Goal: Information Seeking & Learning: Learn about a topic

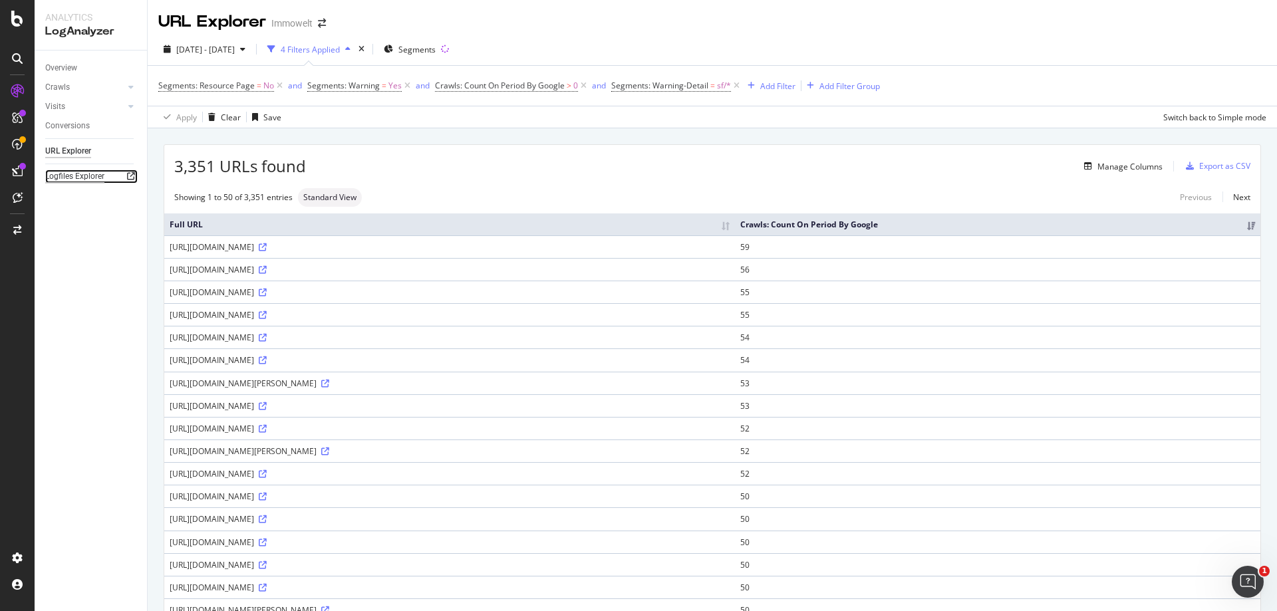
click at [98, 176] on div "Logfiles Explorer" at bounding box center [74, 177] width 59 height 14
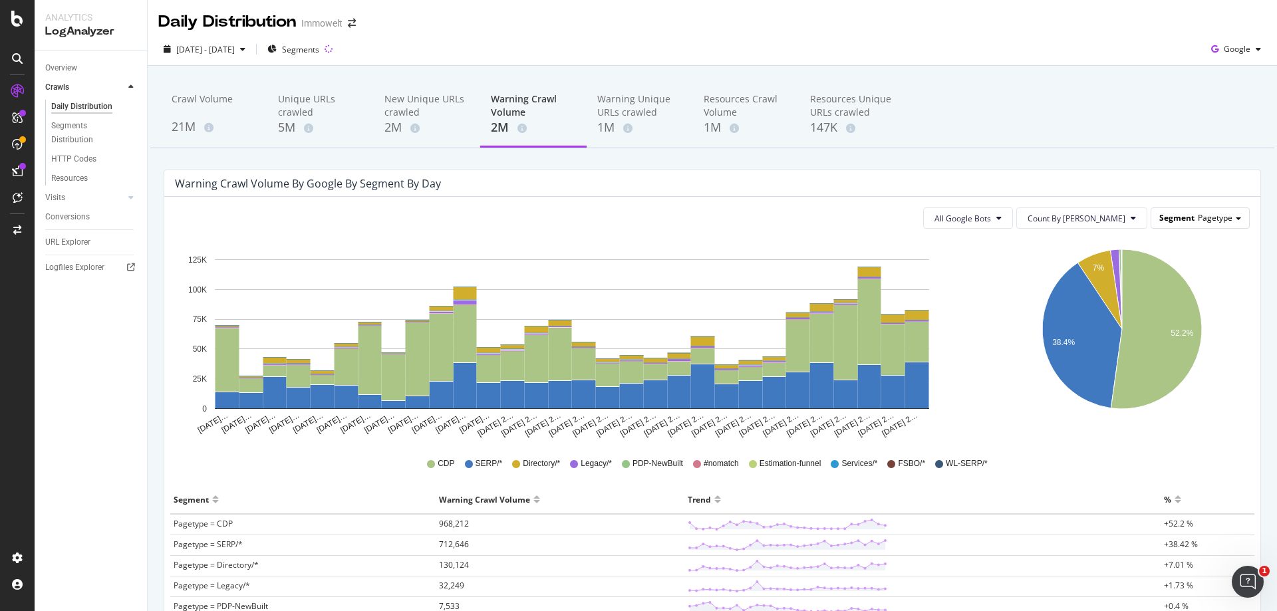
click at [1176, 217] on span "Segment" at bounding box center [1176, 217] width 35 height 11
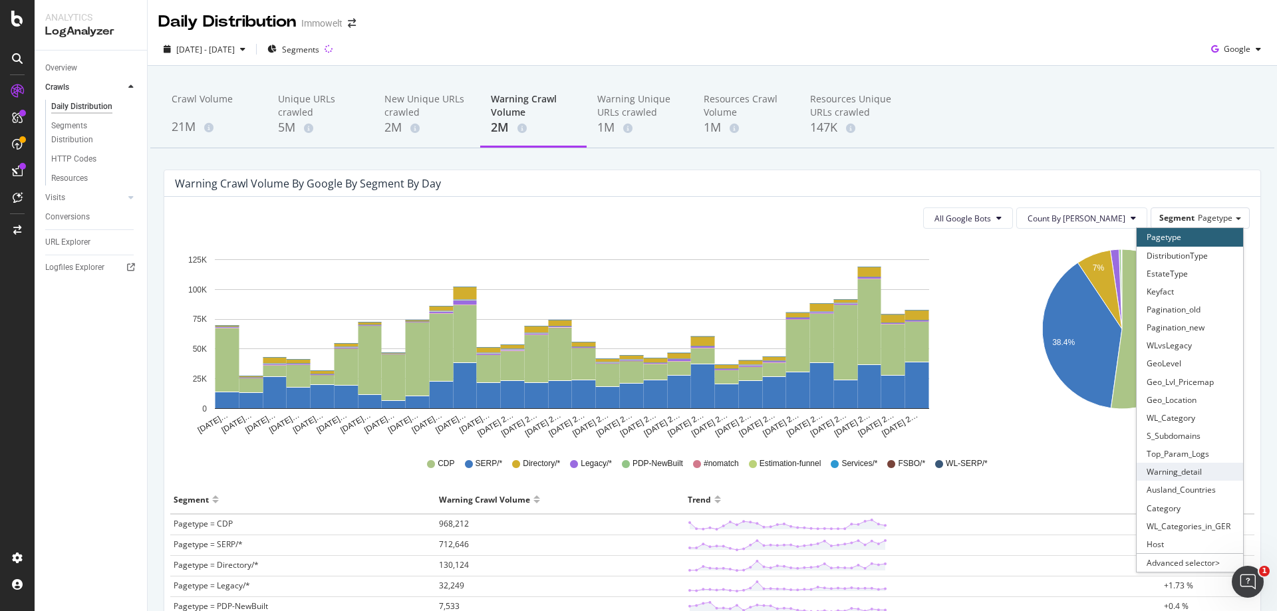
click at [1170, 472] on div "Warning_detail" at bounding box center [1189, 472] width 106 height 18
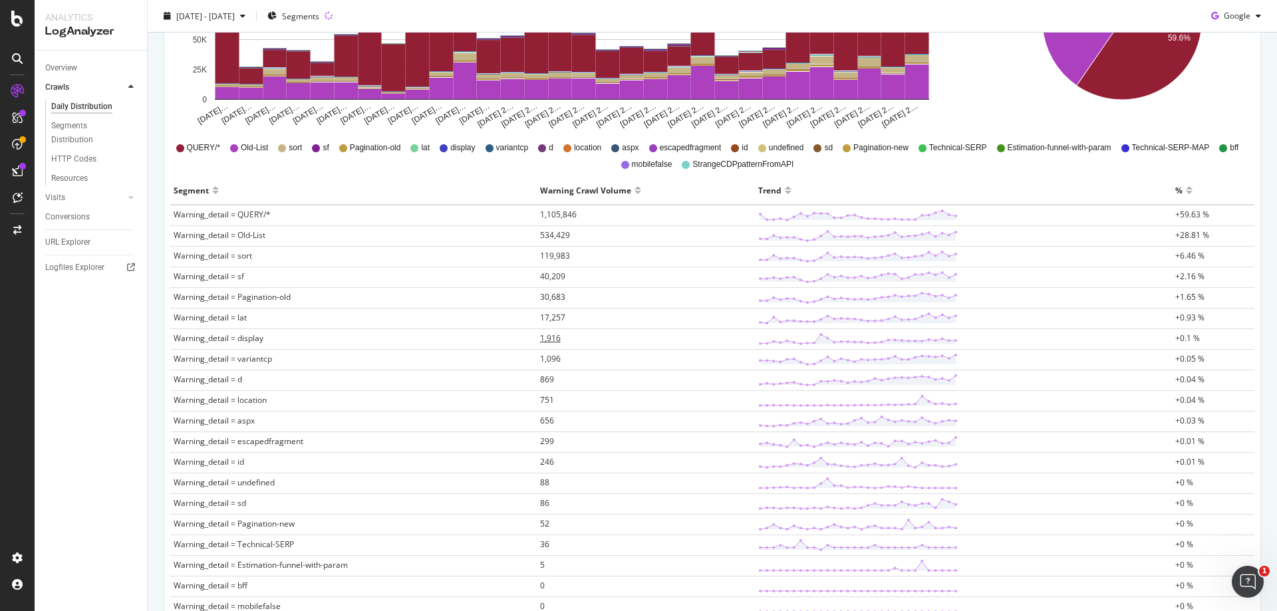
scroll to position [332, 0]
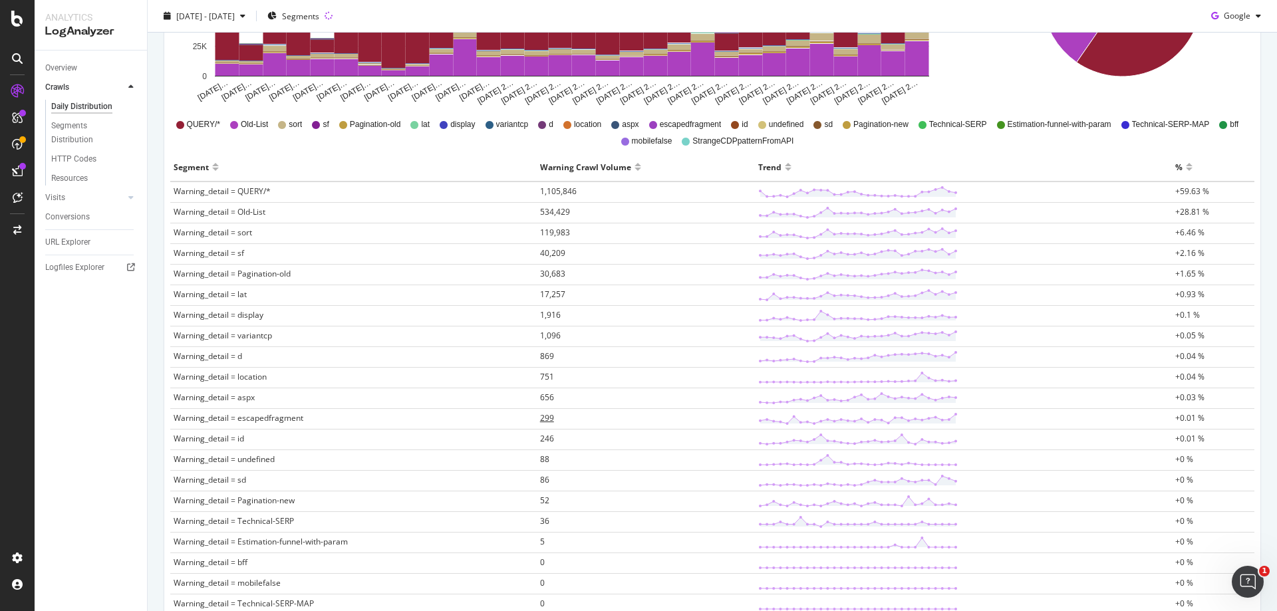
click at [545, 418] on span "299" at bounding box center [547, 417] width 14 height 11
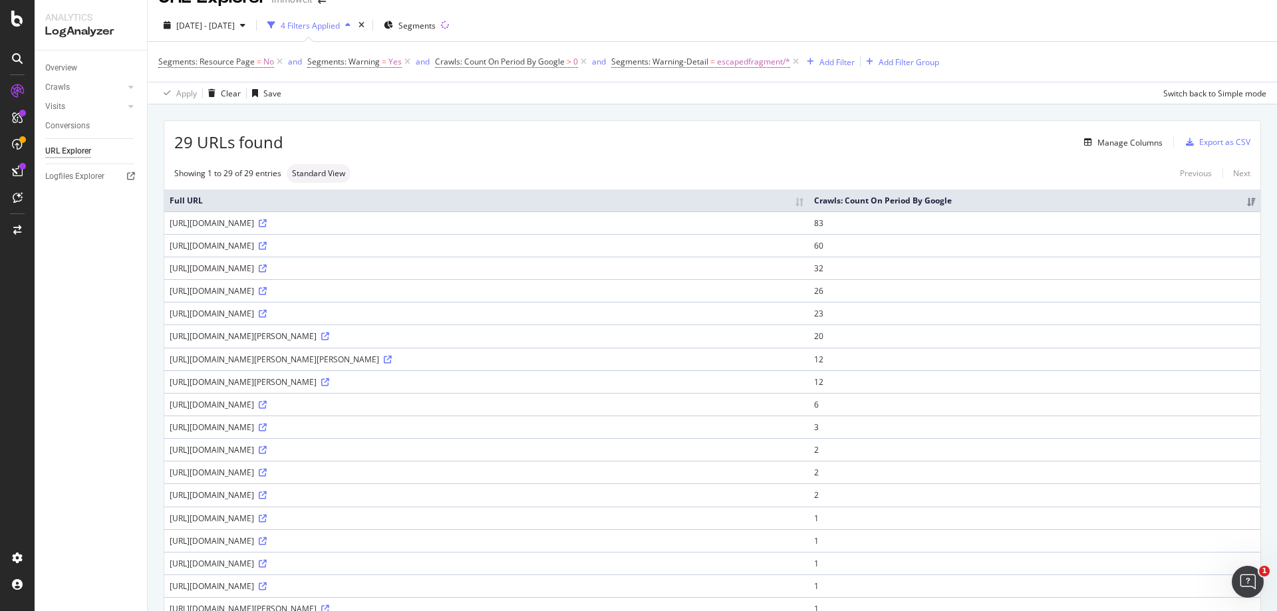
scroll to position [23, 0]
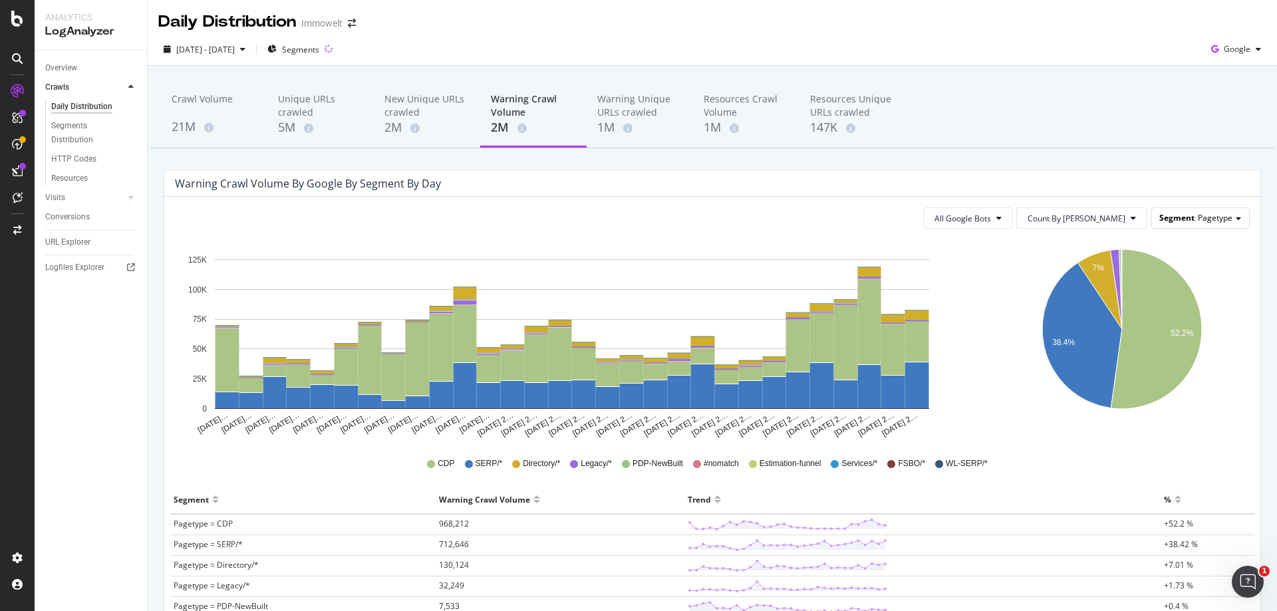
click at [1219, 222] on span "Pagetype" at bounding box center [1214, 217] width 35 height 11
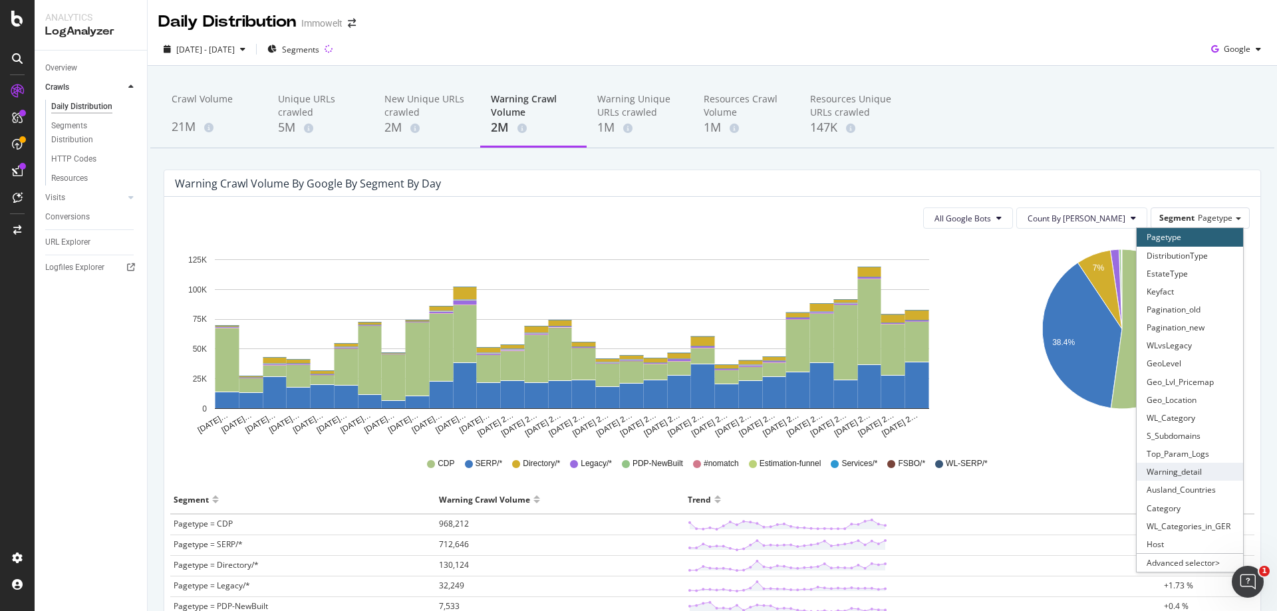
click at [1193, 474] on div "Warning_detail" at bounding box center [1189, 472] width 106 height 18
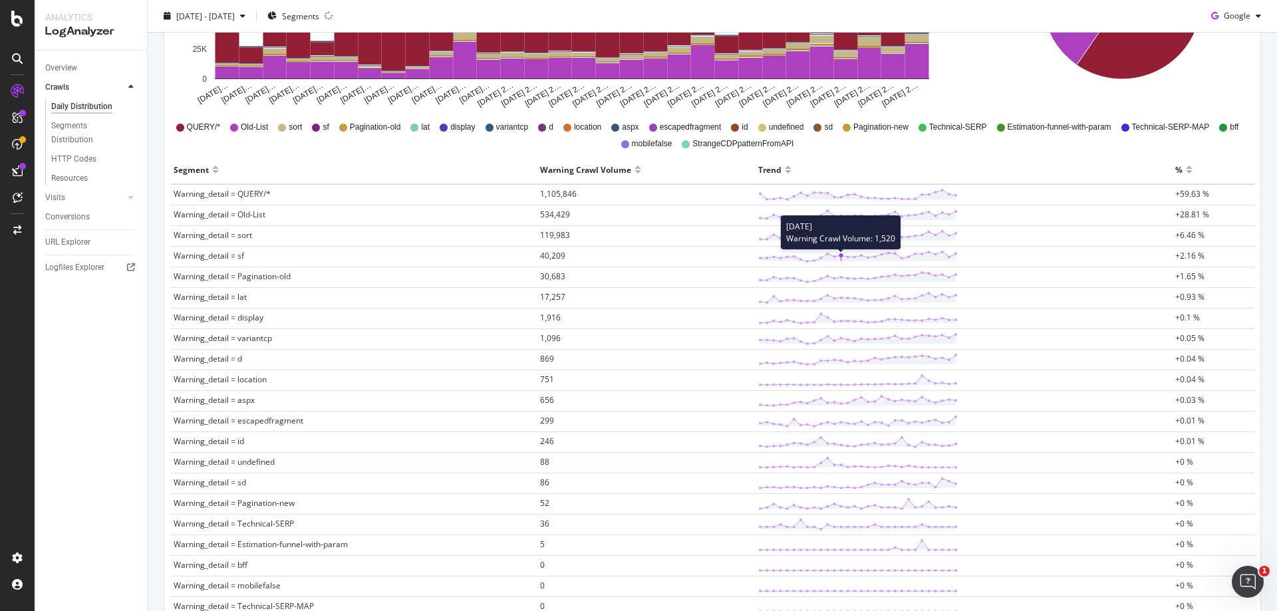
scroll to position [332, 0]
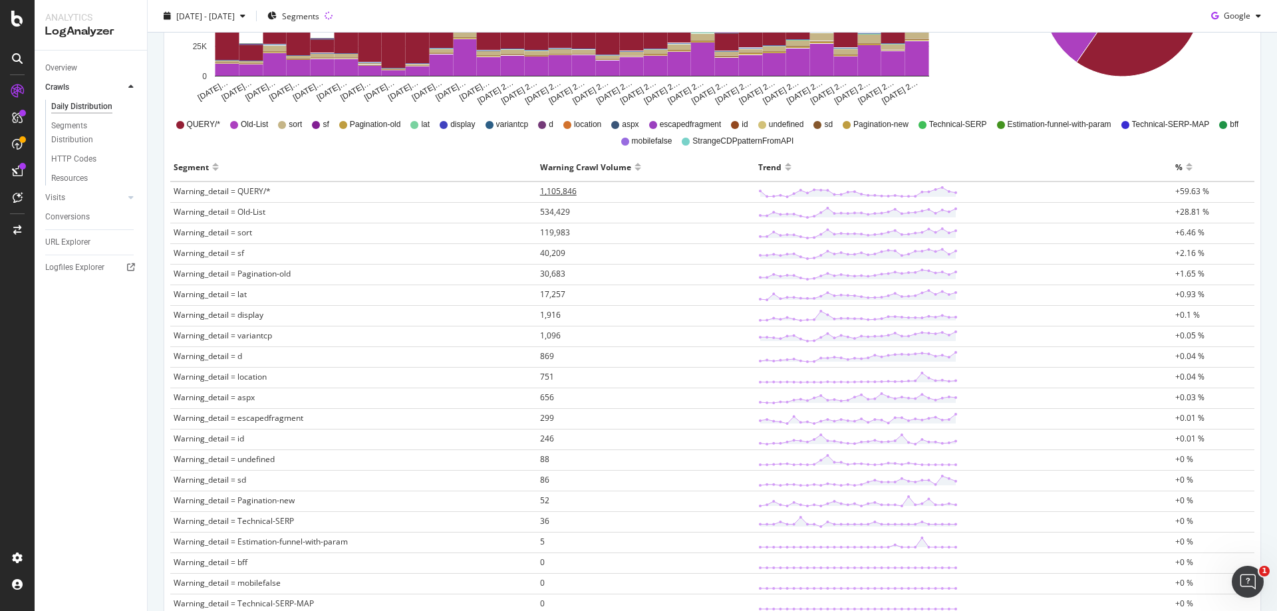
click at [563, 191] on span "1,105,846" at bounding box center [558, 190] width 37 height 11
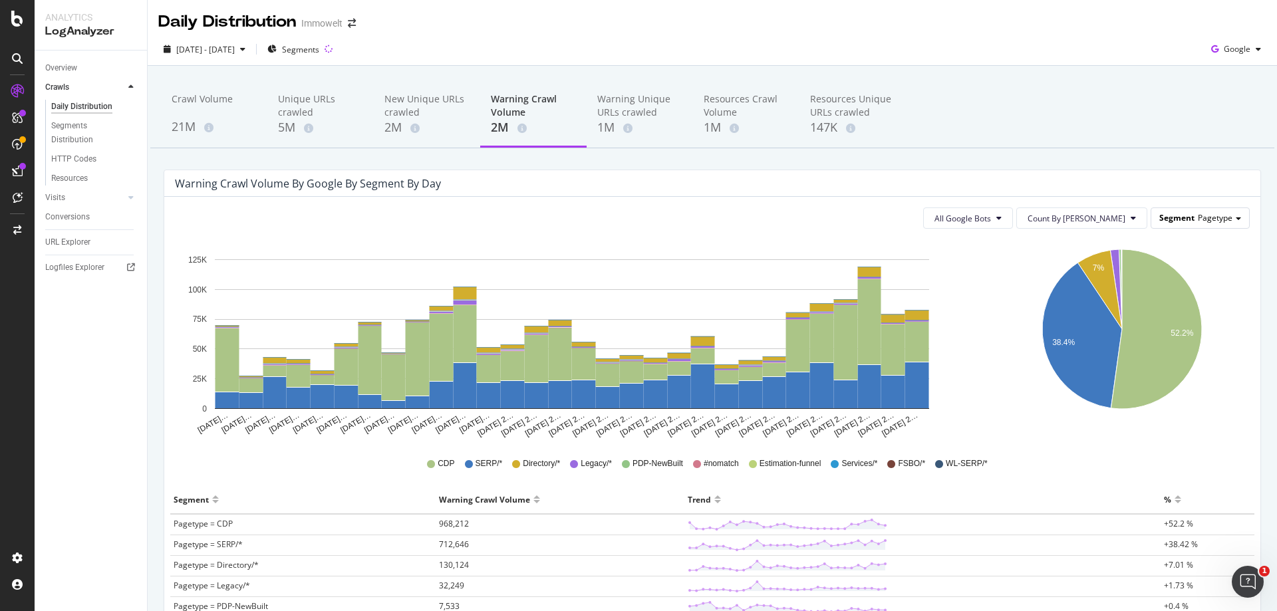
click at [1209, 221] on span "Pagetype" at bounding box center [1214, 217] width 35 height 11
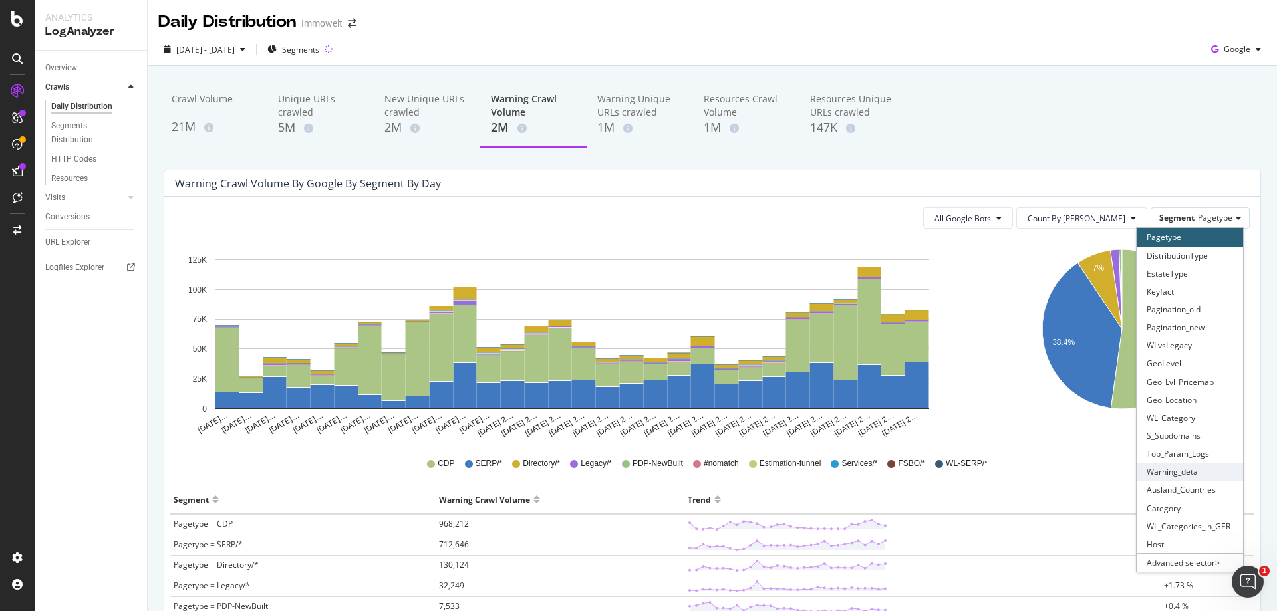
click at [1193, 475] on div "Warning_detail" at bounding box center [1189, 472] width 106 height 18
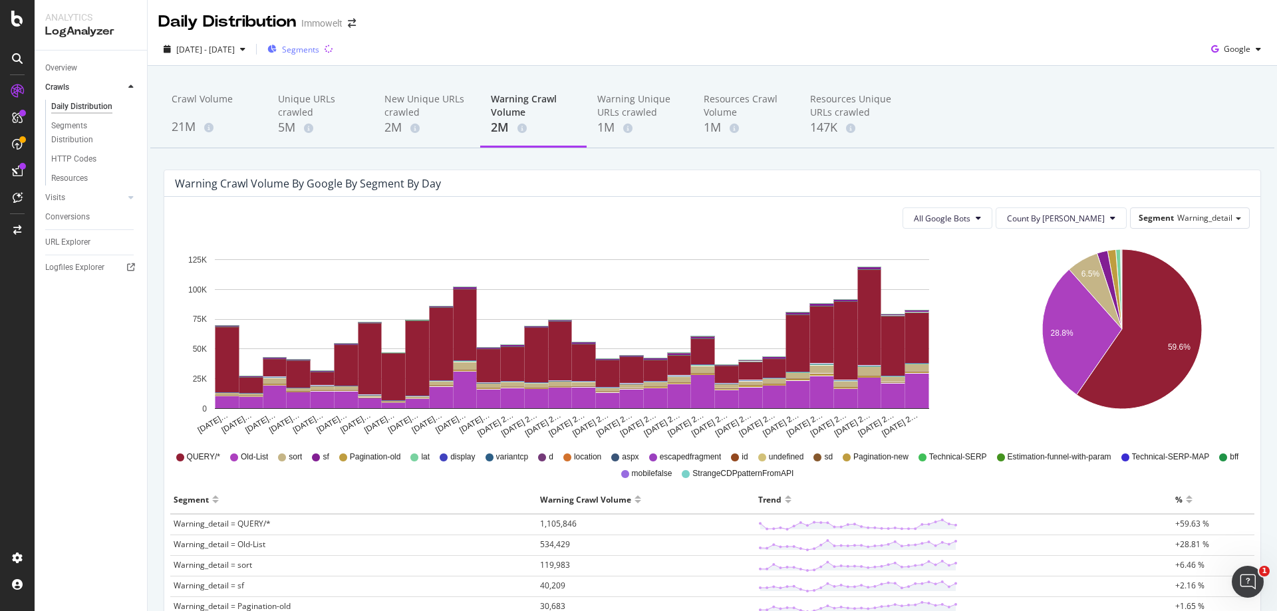
click at [319, 54] on span "Segments" at bounding box center [300, 49] width 37 height 11
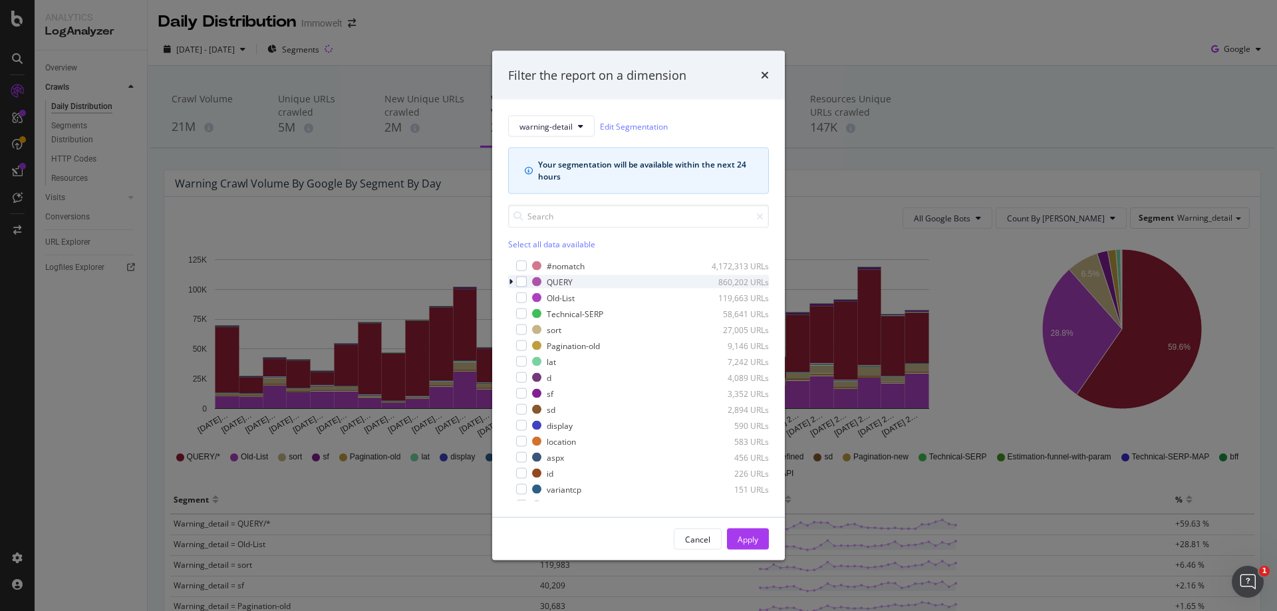
click at [509, 279] on icon "modal" at bounding box center [511, 282] width 4 height 8
click at [523, 280] on div "modal" at bounding box center [521, 282] width 11 height 11
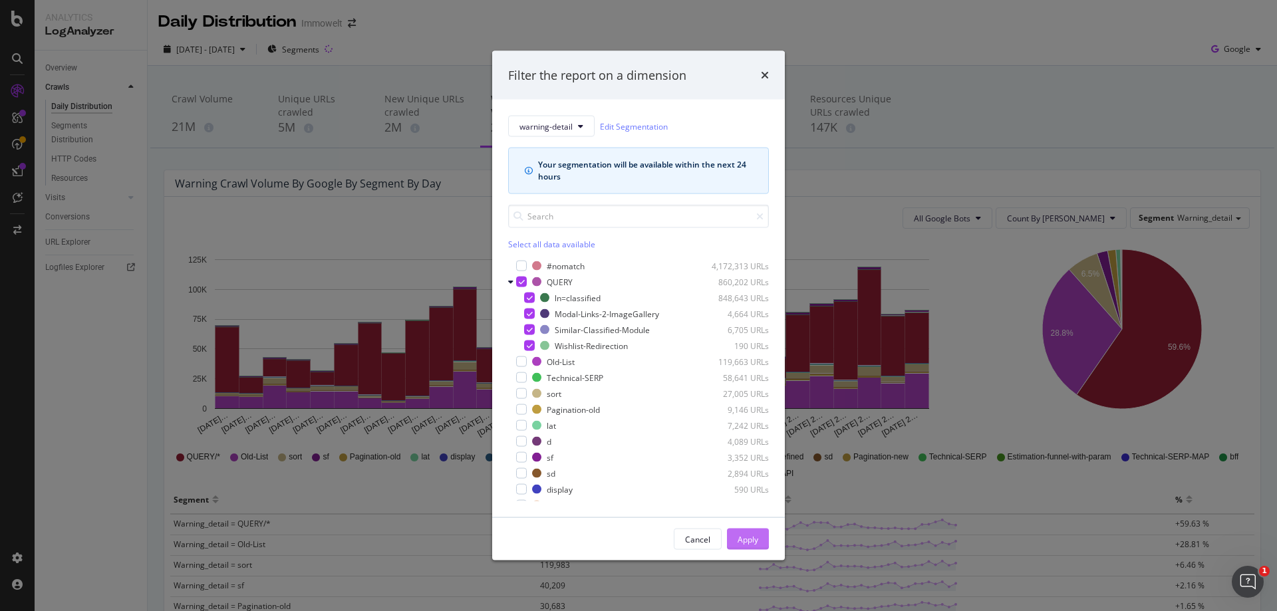
click at [749, 532] on div "Apply" at bounding box center [747, 539] width 21 height 20
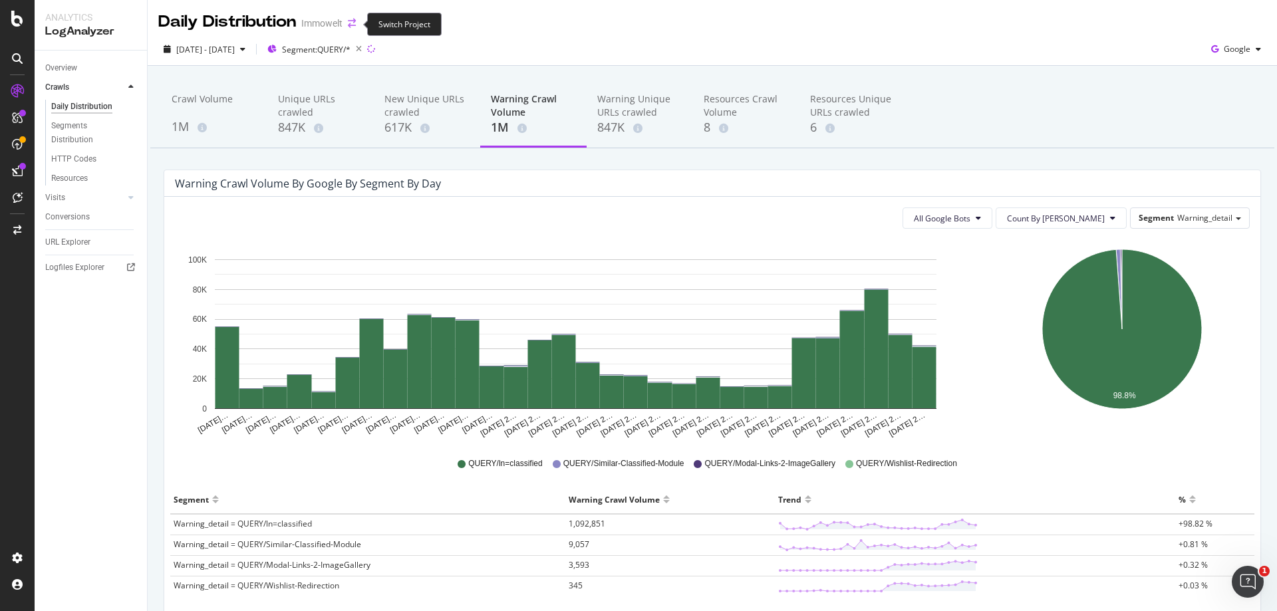
click at [354, 24] on icon "arrow-right-arrow-left" at bounding box center [352, 23] width 8 height 9
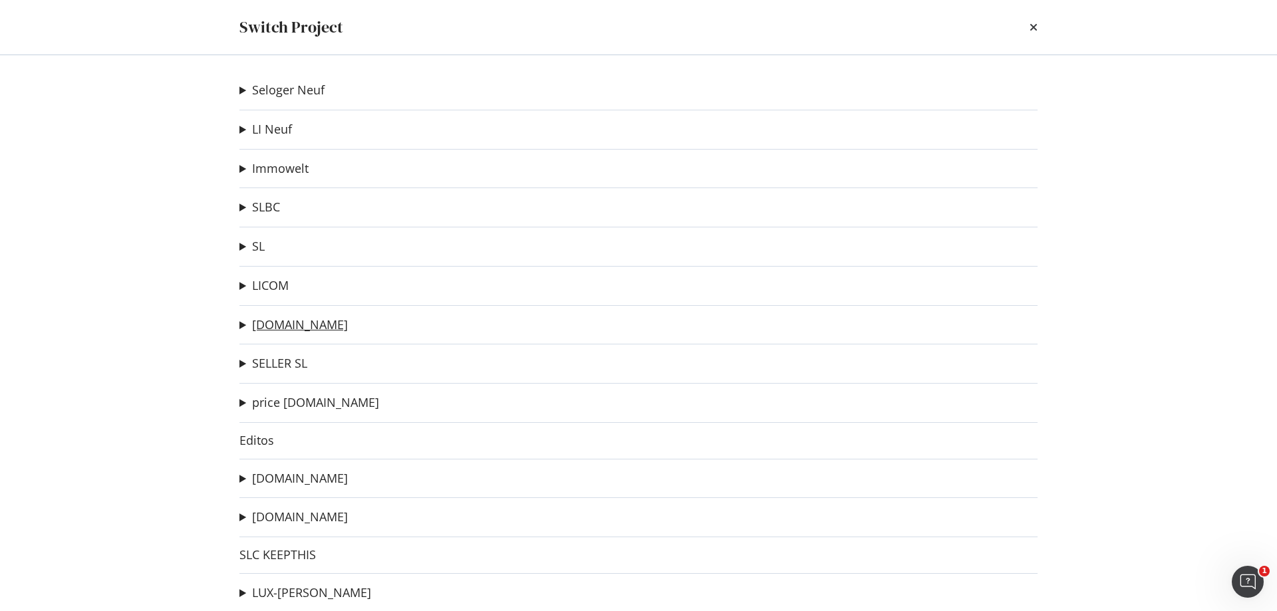
click at [306, 324] on link "[DOMAIN_NAME]" at bounding box center [300, 325] width 96 height 14
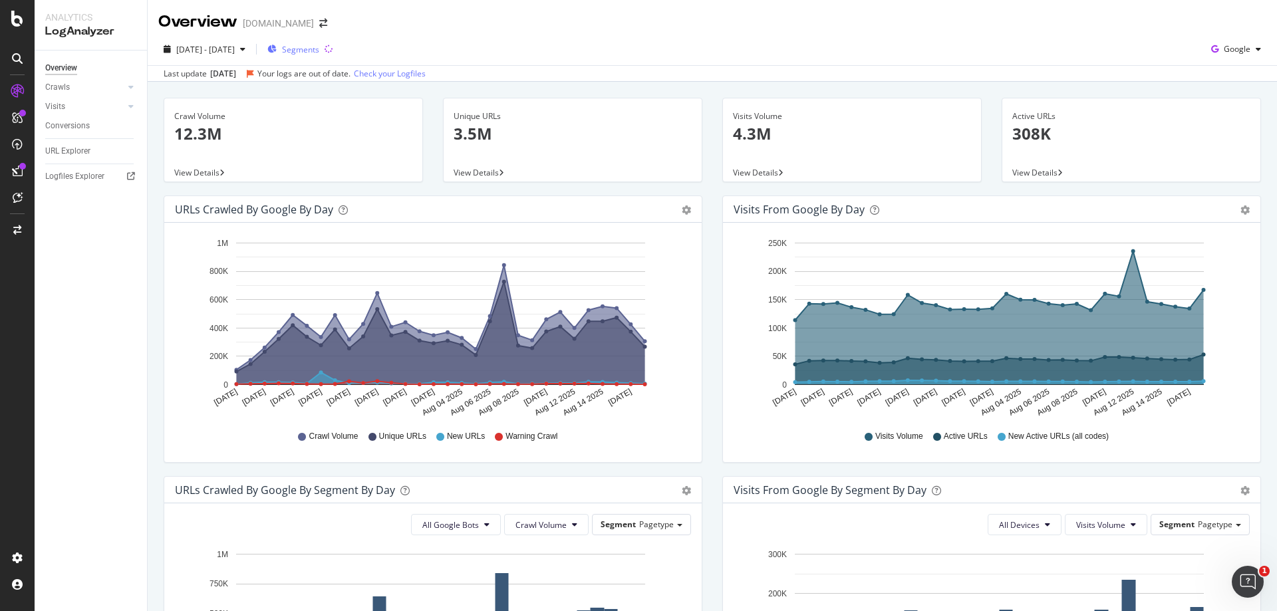
click at [319, 49] on span "Segments" at bounding box center [300, 49] width 37 height 11
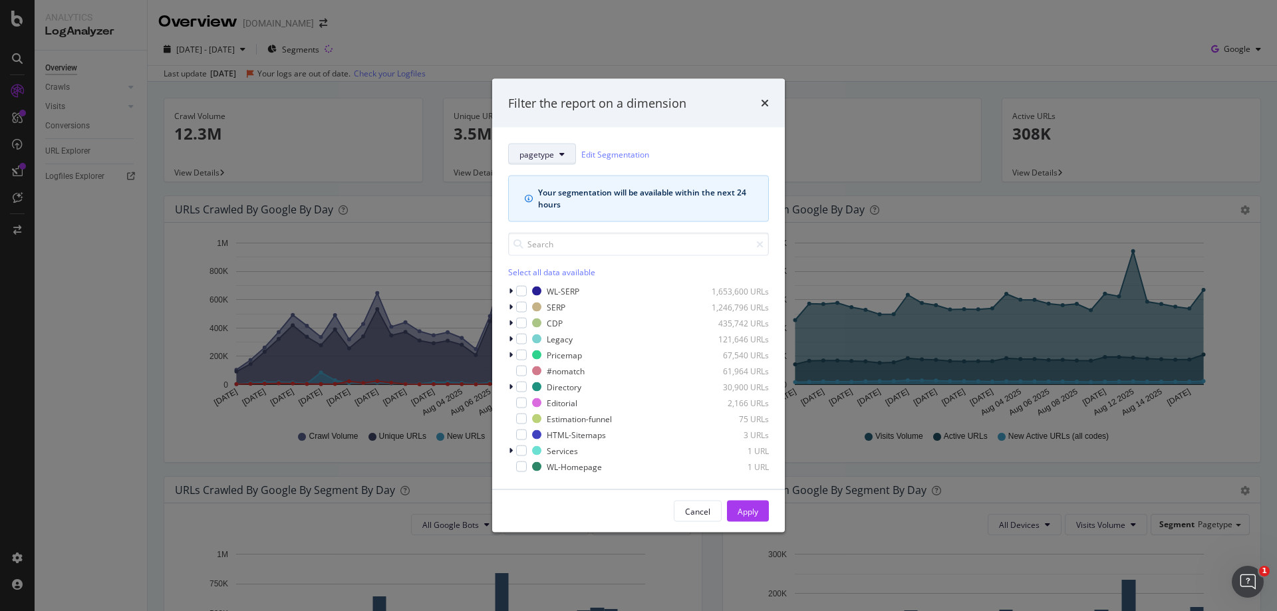
click at [545, 158] on span "pagetype" at bounding box center [536, 153] width 35 height 11
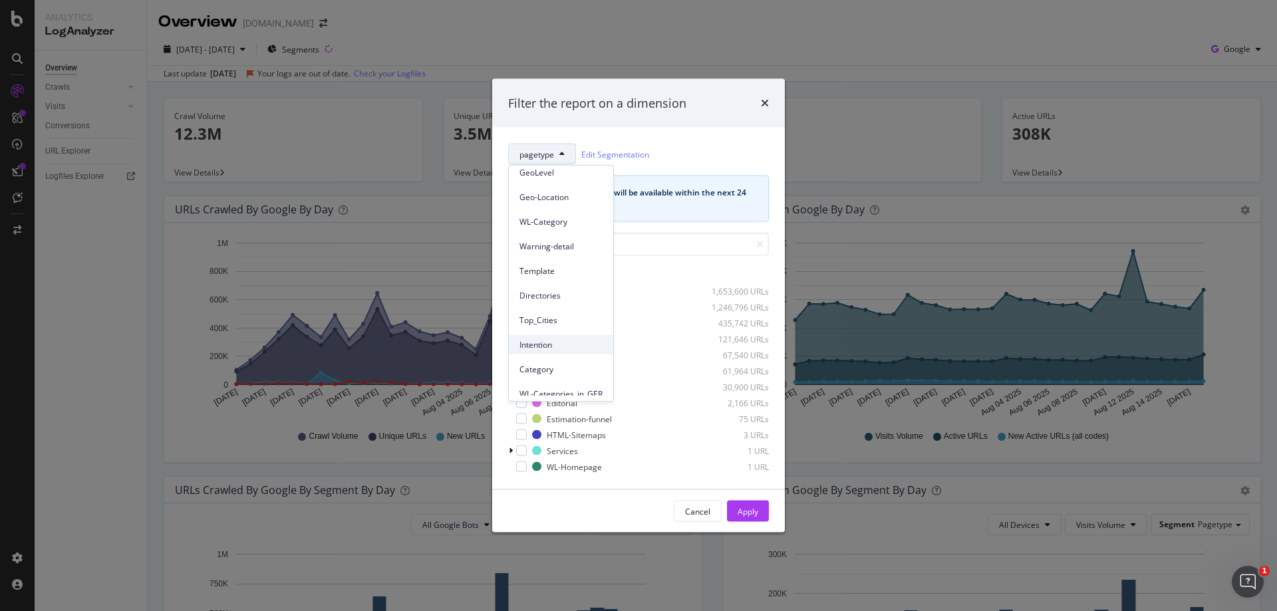
scroll to position [199, 0]
click at [556, 228] on span "Warning-detail" at bounding box center [560, 224] width 83 height 12
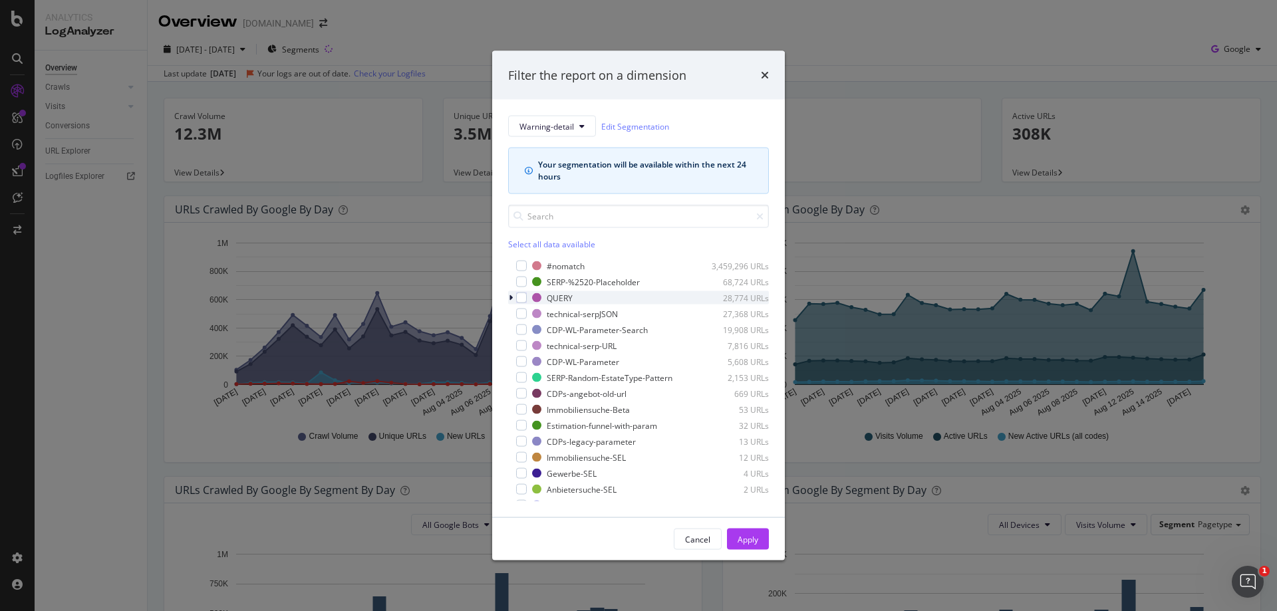
click at [513, 297] on div "modal" at bounding box center [512, 297] width 8 height 13
click at [524, 298] on div "modal" at bounding box center [521, 298] width 11 height 11
click at [757, 538] on div "Apply" at bounding box center [747, 538] width 21 height 11
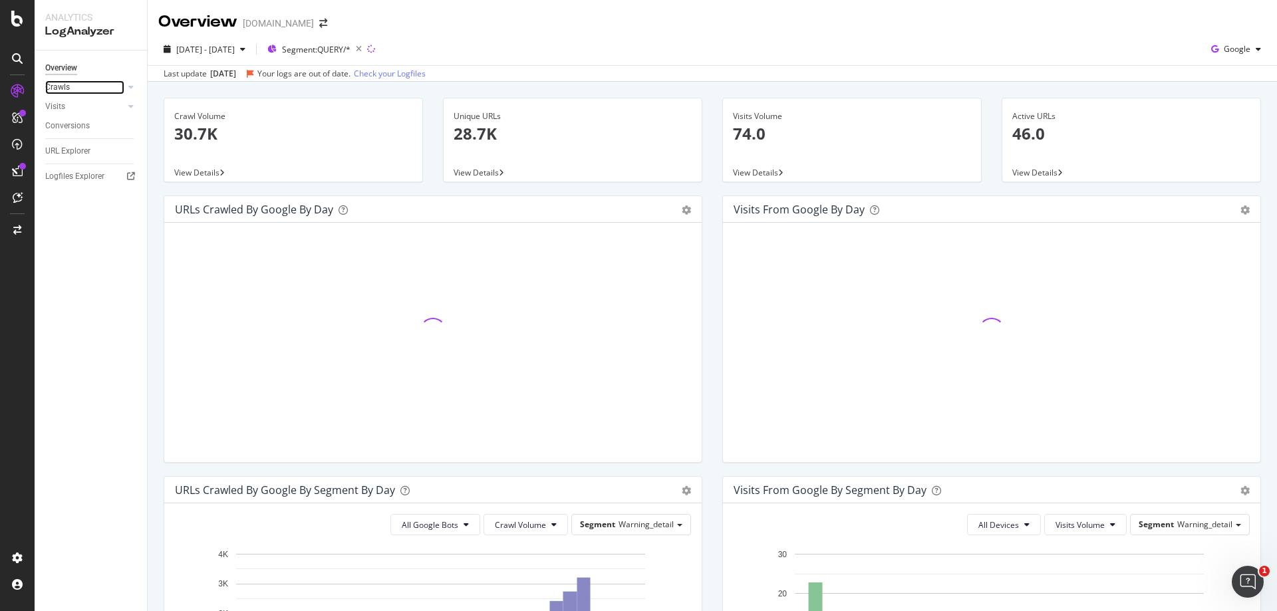
click at [70, 90] on link "Crawls" at bounding box center [84, 87] width 79 height 14
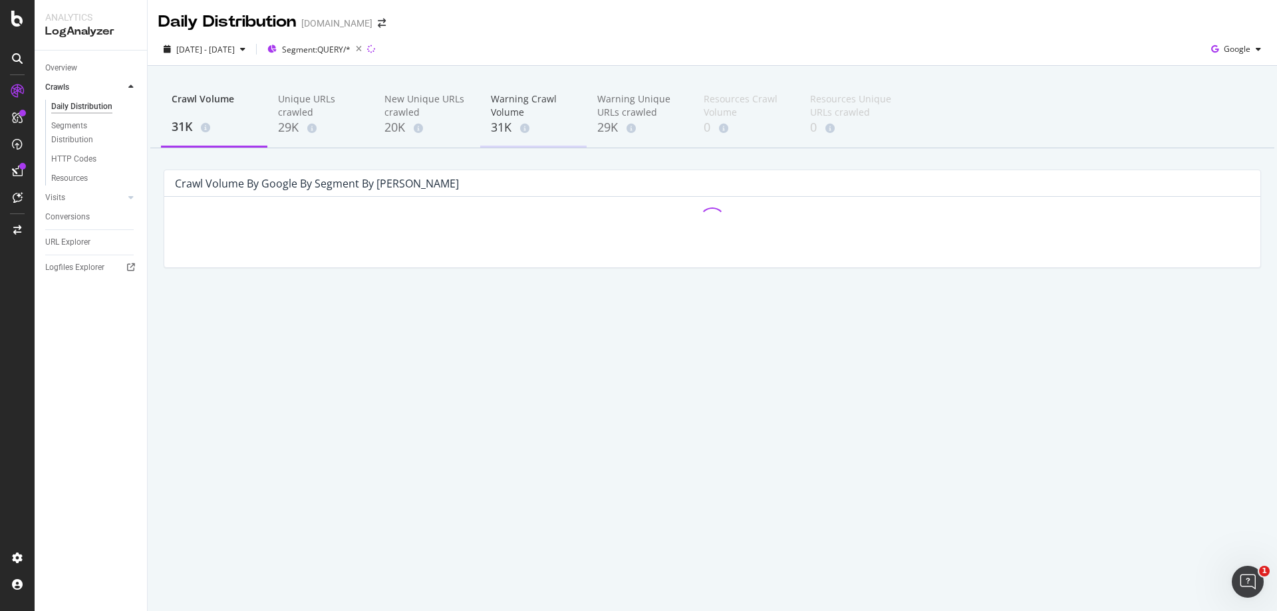
click at [513, 108] on div "Warning Crawl Volume" at bounding box center [533, 105] width 85 height 27
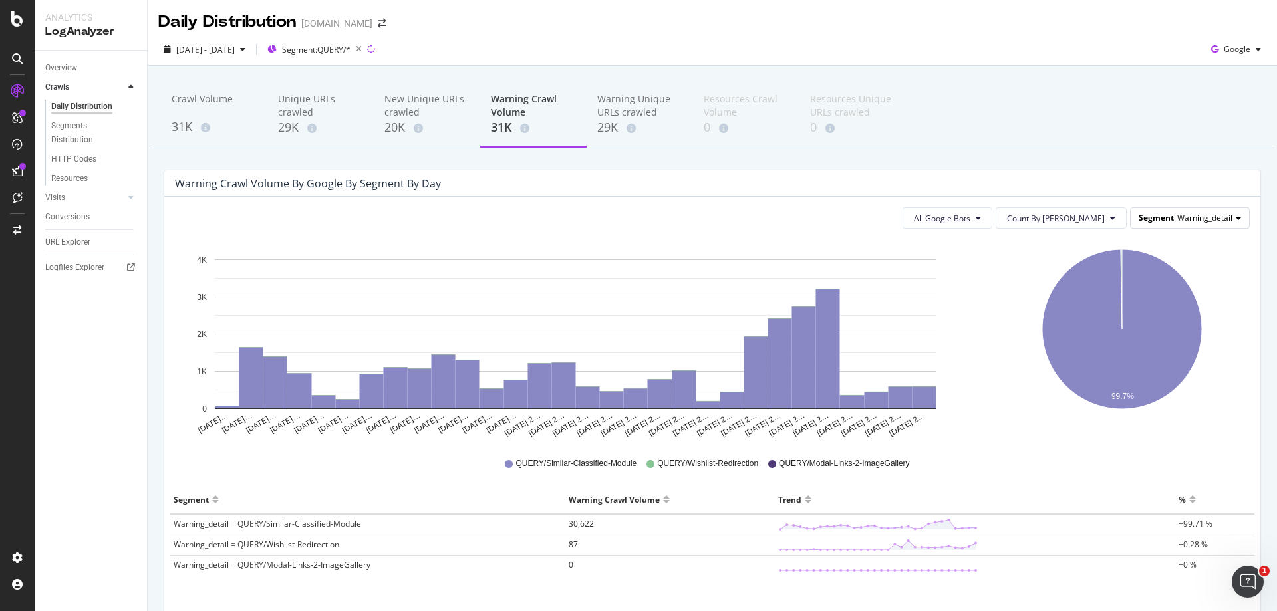
click at [1181, 213] on span "Warning_detail" at bounding box center [1204, 217] width 55 height 11
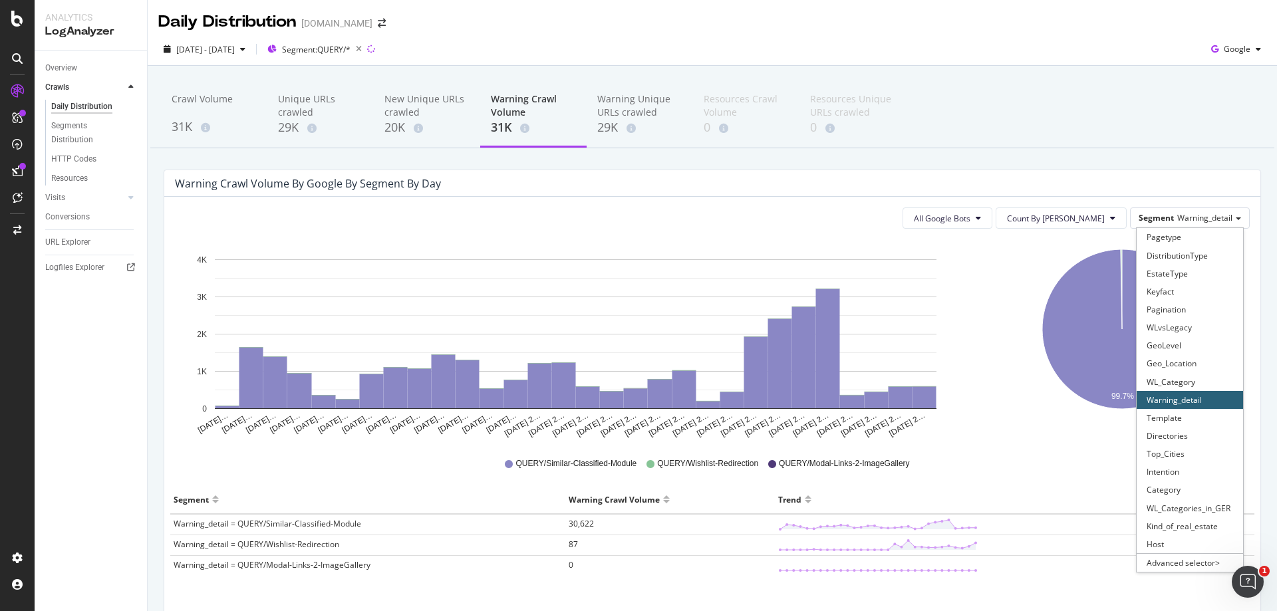
click at [1181, 179] on div "Warning Crawl Volume by google by Segment by Day" at bounding box center [702, 183] width 1054 height 13
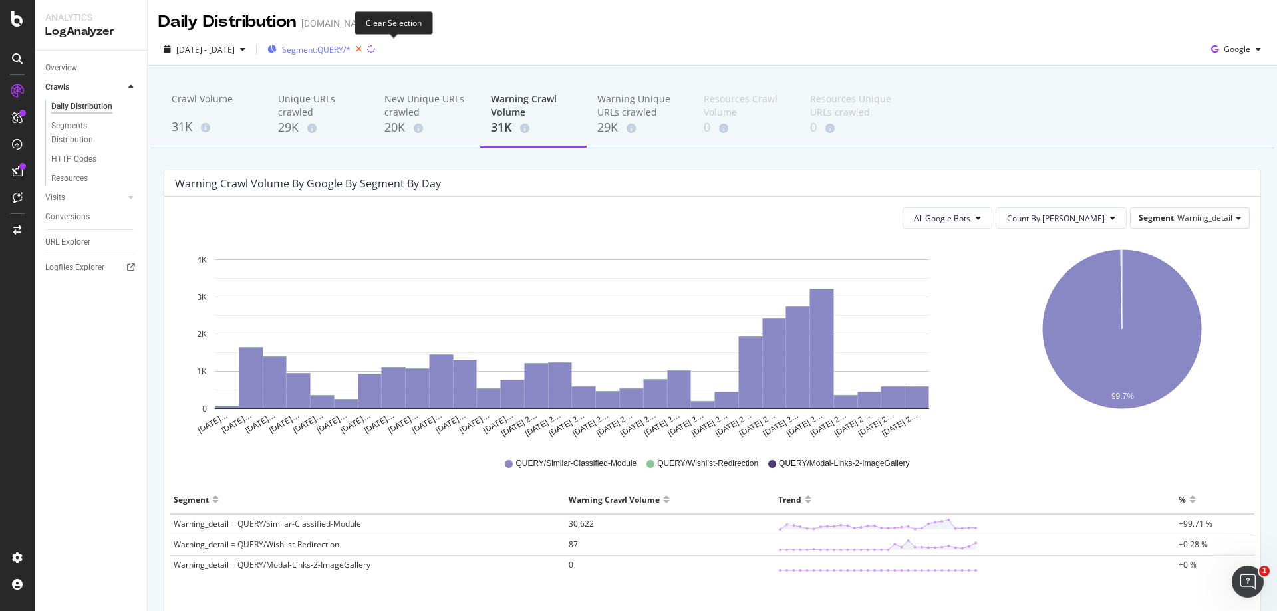
click at [367, 51] on icon "button" at bounding box center [358, 49] width 17 height 19
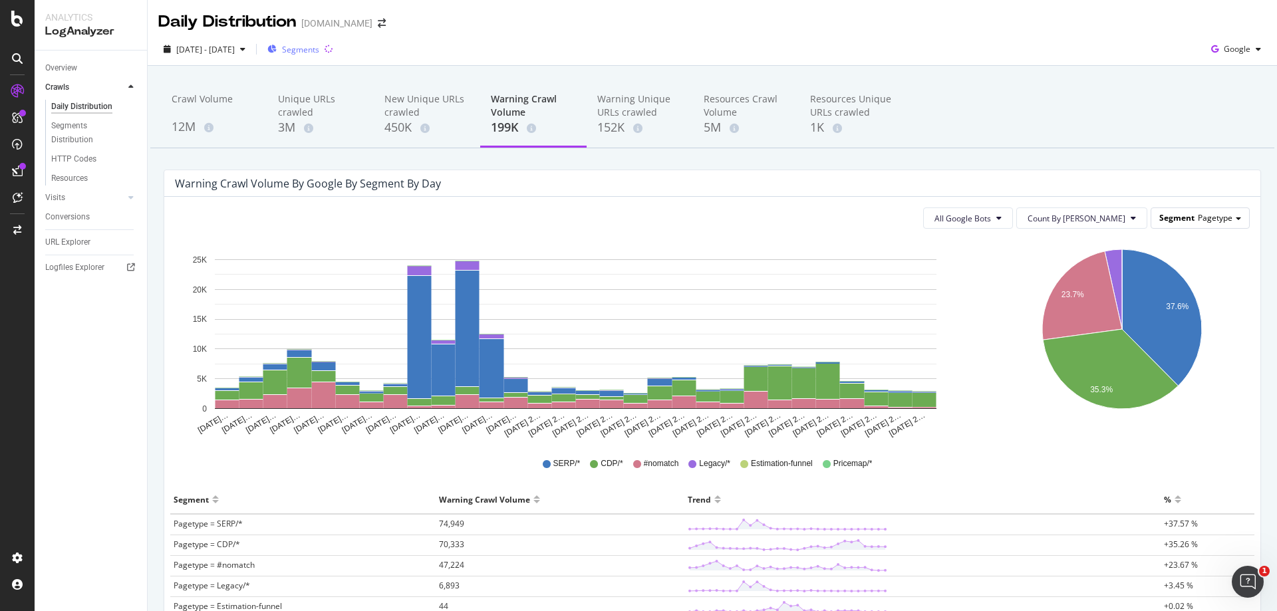
click at [1210, 221] on span "Pagetype" at bounding box center [1214, 217] width 35 height 11
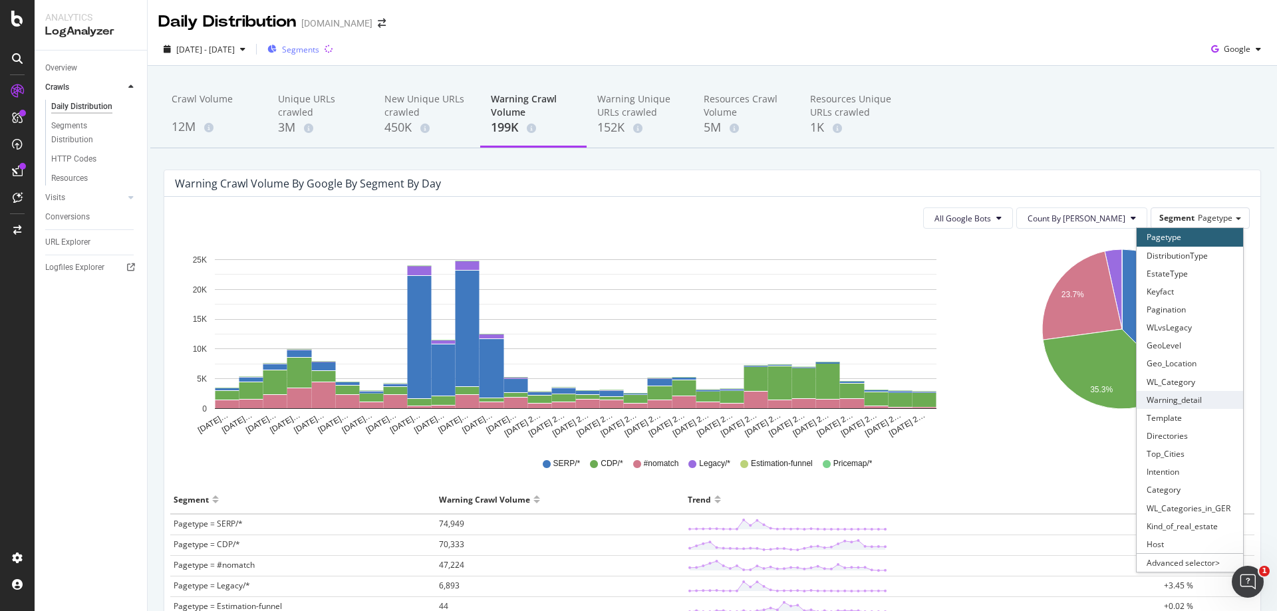
click at [1187, 402] on div "Warning_detail" at bounding box center [1189, 400] width 106 height 18
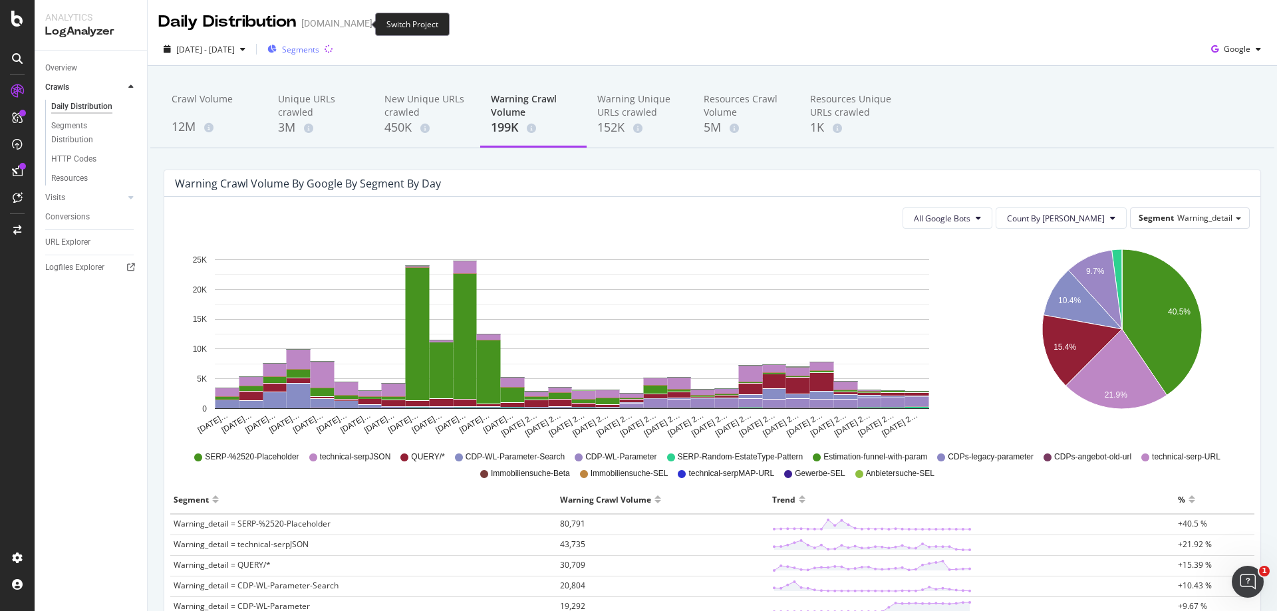
click at [378, 21] on icon "arrow-right-arrow-left" at bounding box center [382, 23] width 8 height 9
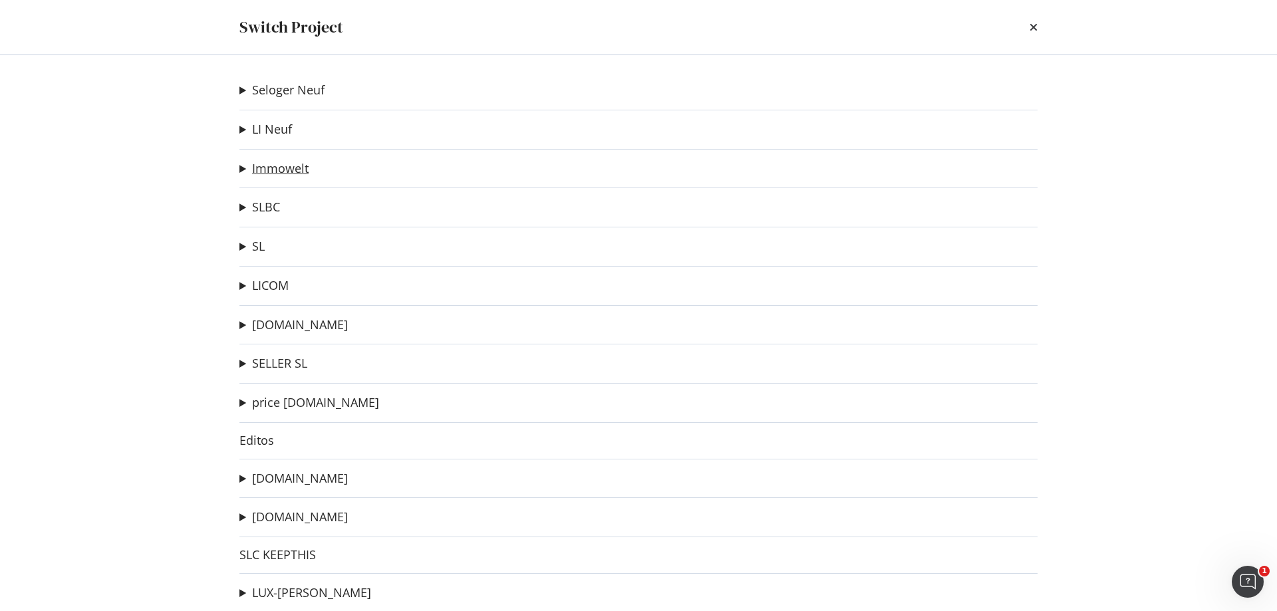
click at [285, 170] on link "Immowelt" at bounding box center [280, 169] width 57 height 14
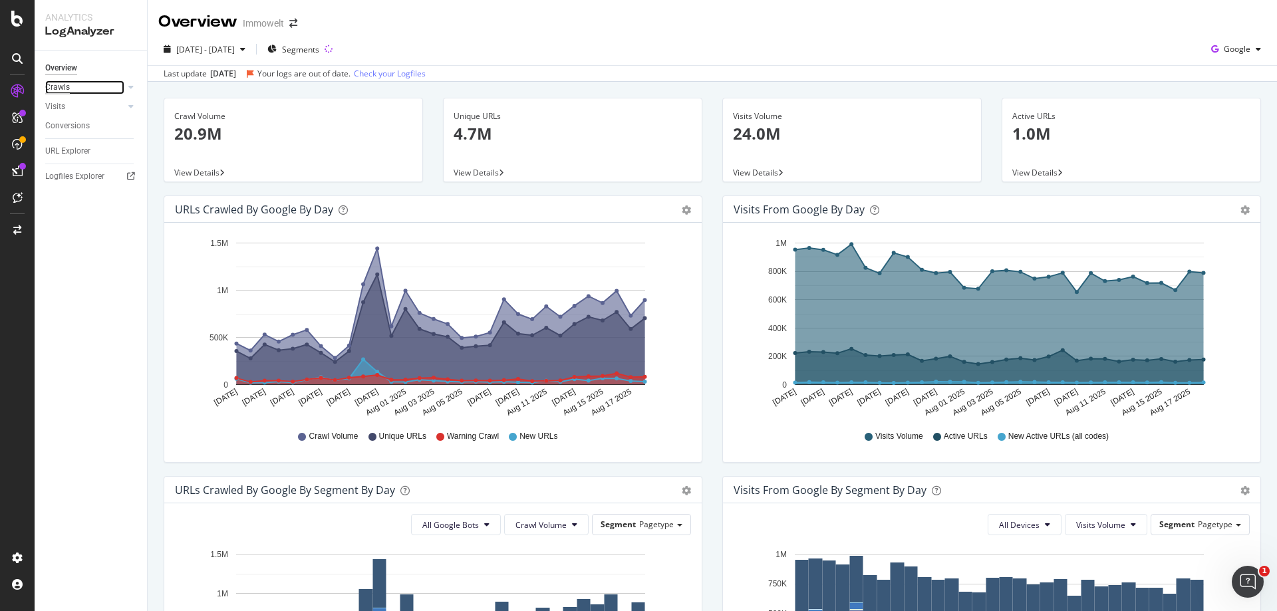
click at [51, 85] on div "Crawls" at bounding box center [57, 87] width 25 height 14
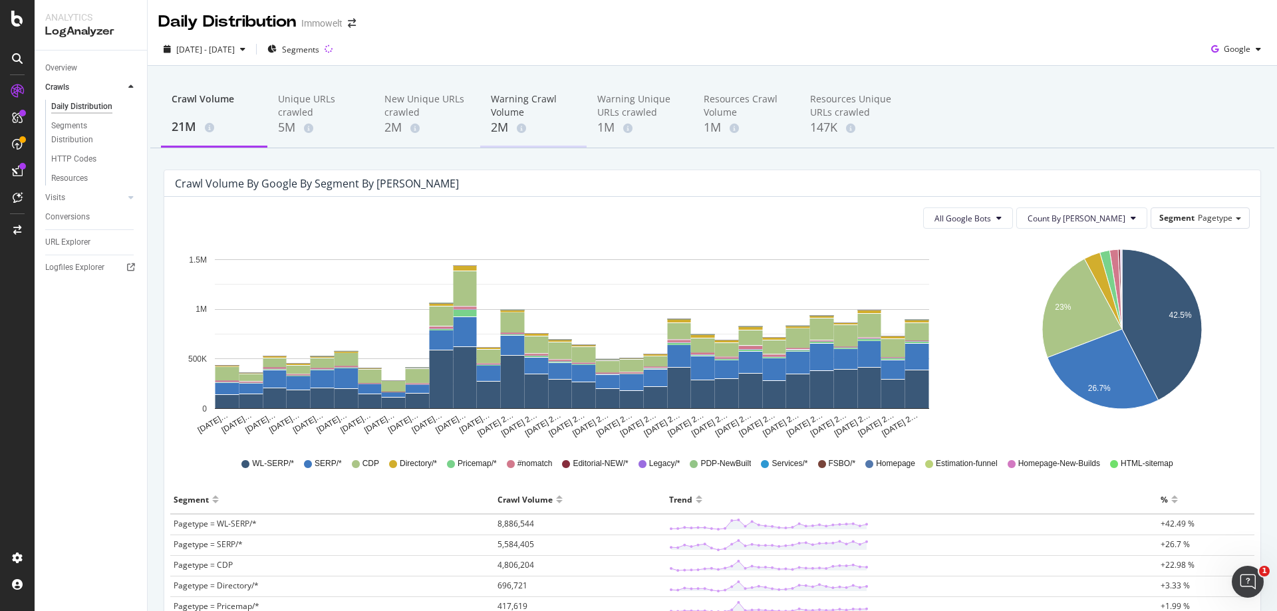
click at [511, 109] on div "Warning Crawl Volume" at bounding box center [533, 105] width 85 height 27
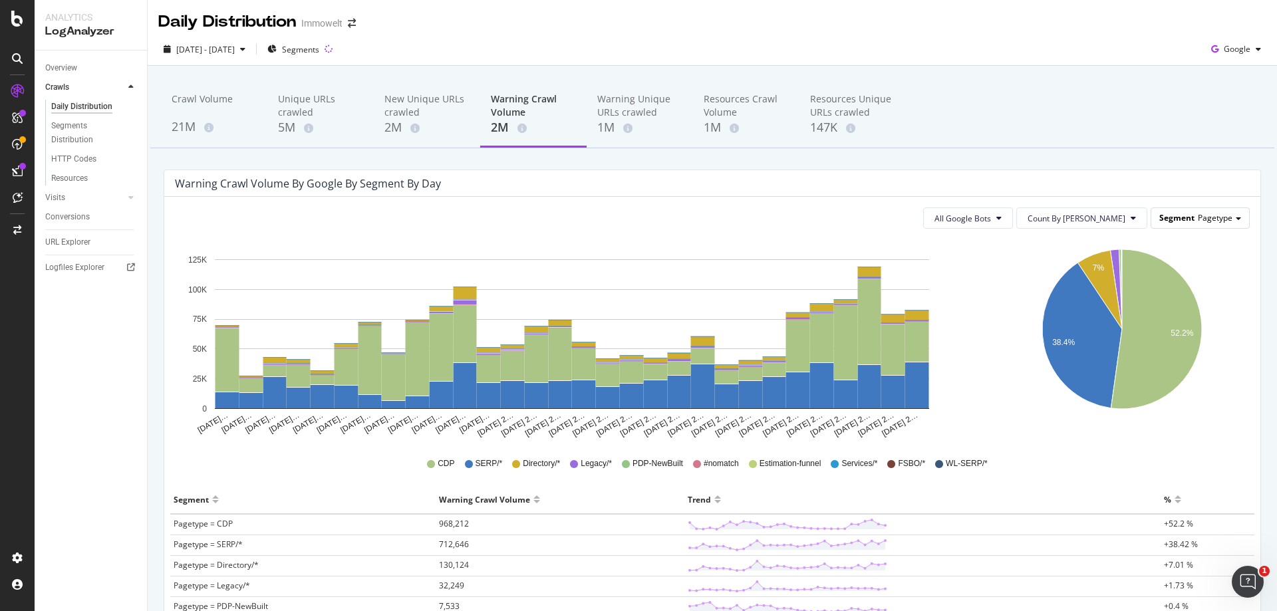
click at [1235, 219] on span at bounding box center [1237, 218] width 5 height 3
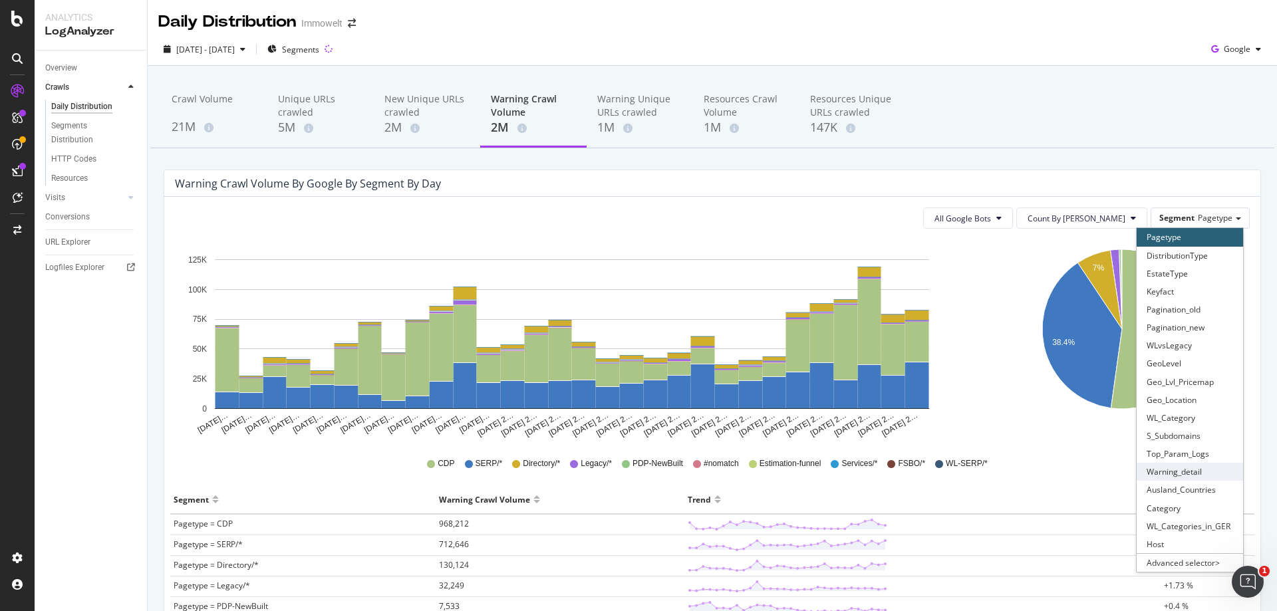
click at [1199, 471] on div "Warning_detail" at bounding box center [1189, 472] width 106 height 18
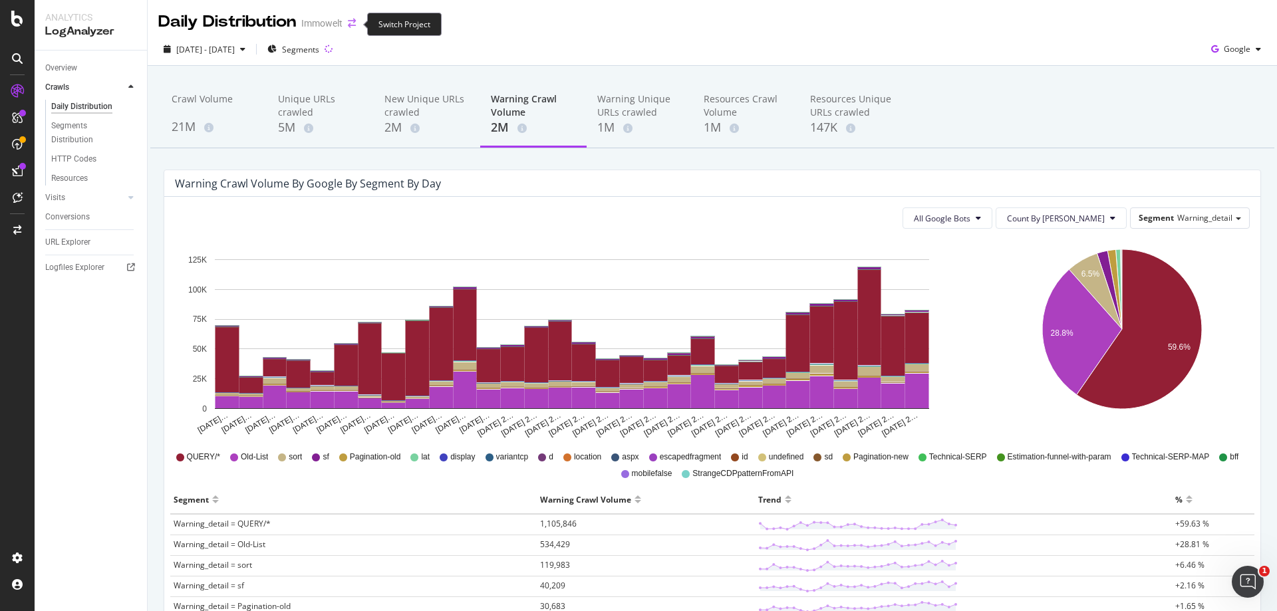
click at [348, 24] on icon "arrow-right-arrow-left" at bounding box center [352, 23] width 8 height 9
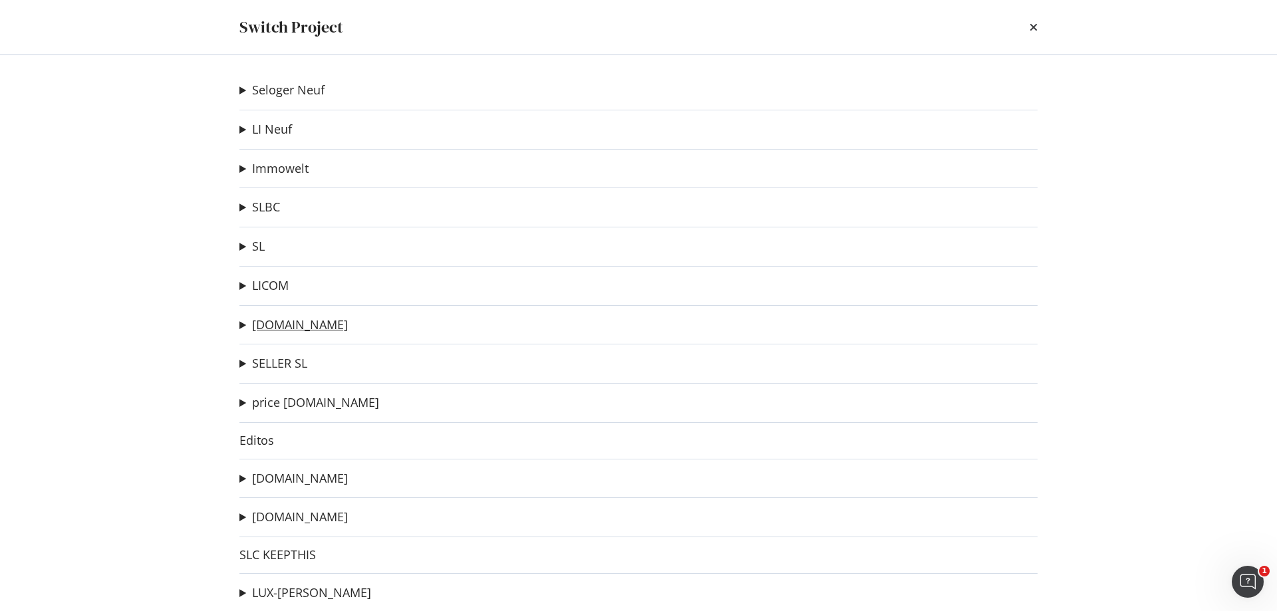
click at [307, 330] on link "[DOMAIN_NAME]" at bounding box center [300, 325] width 96 height 14
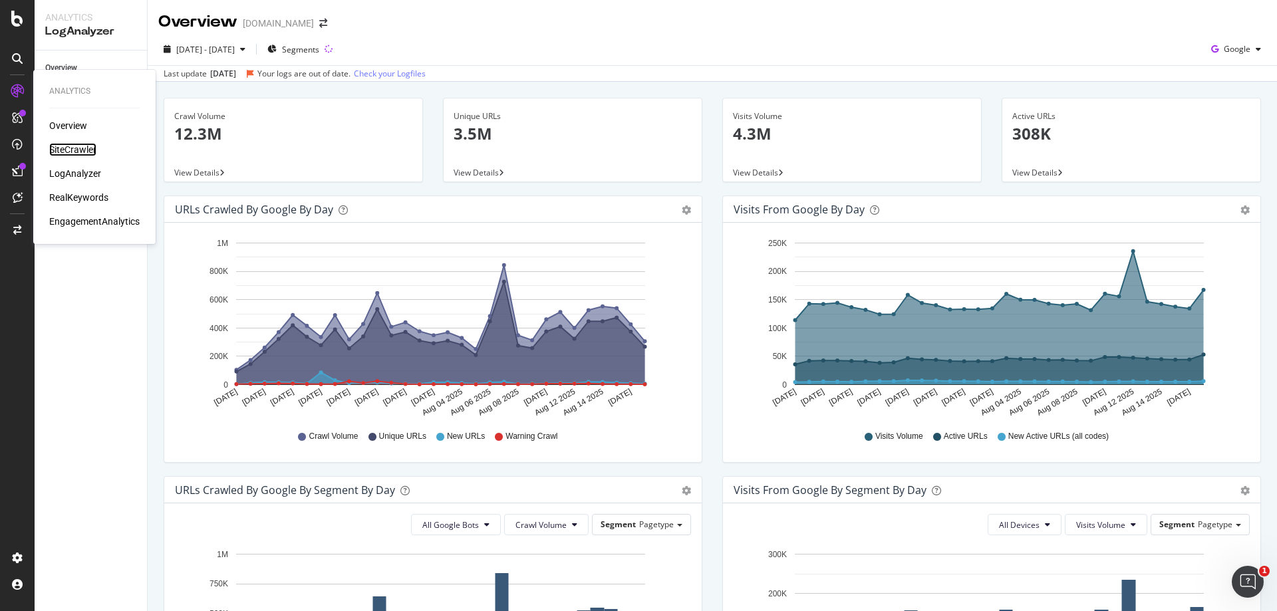
click at [63, 146] on div "SiteCrawler" at bounding box center [72, 149] width 47 height 13
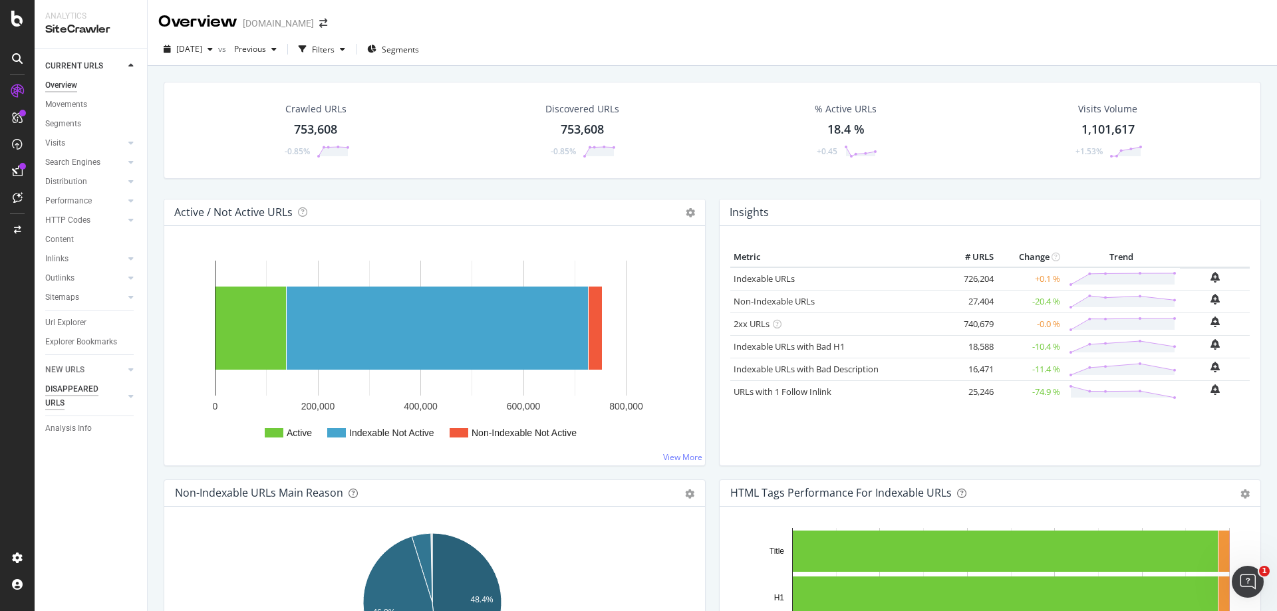
click at [94, 394] on div "DISAPPEARED URLS" at bounding box center [78, 396] width 67 height 28
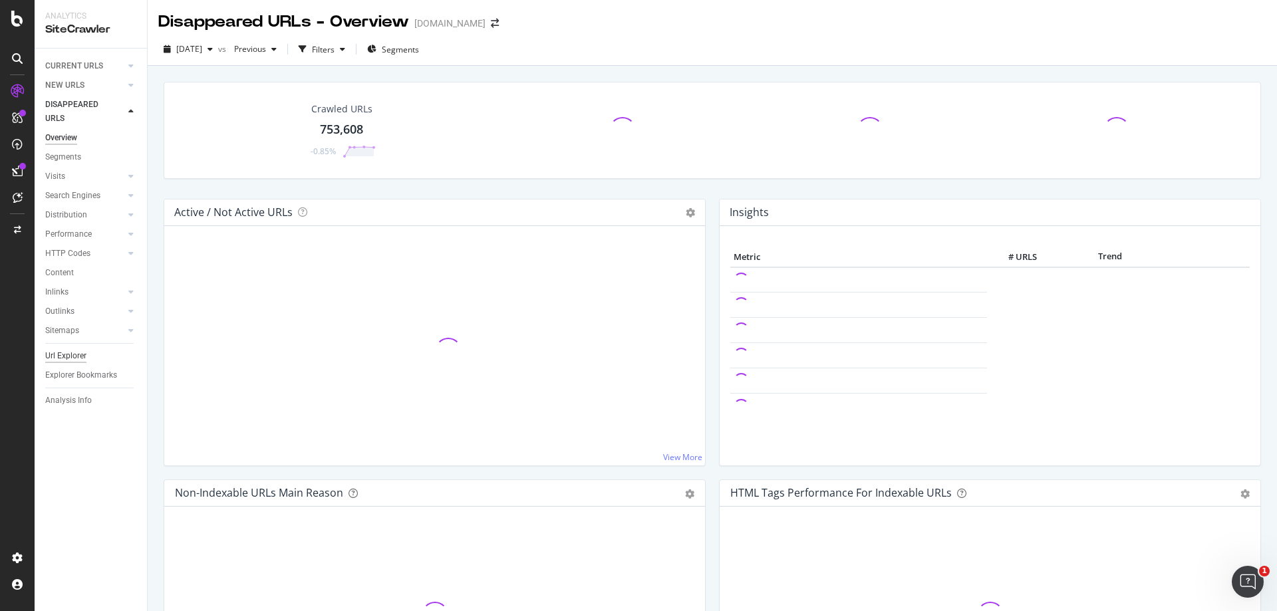
click at [81, 356] on div "Url Explorer" at bounding box center [65, 356] width 41 height 14
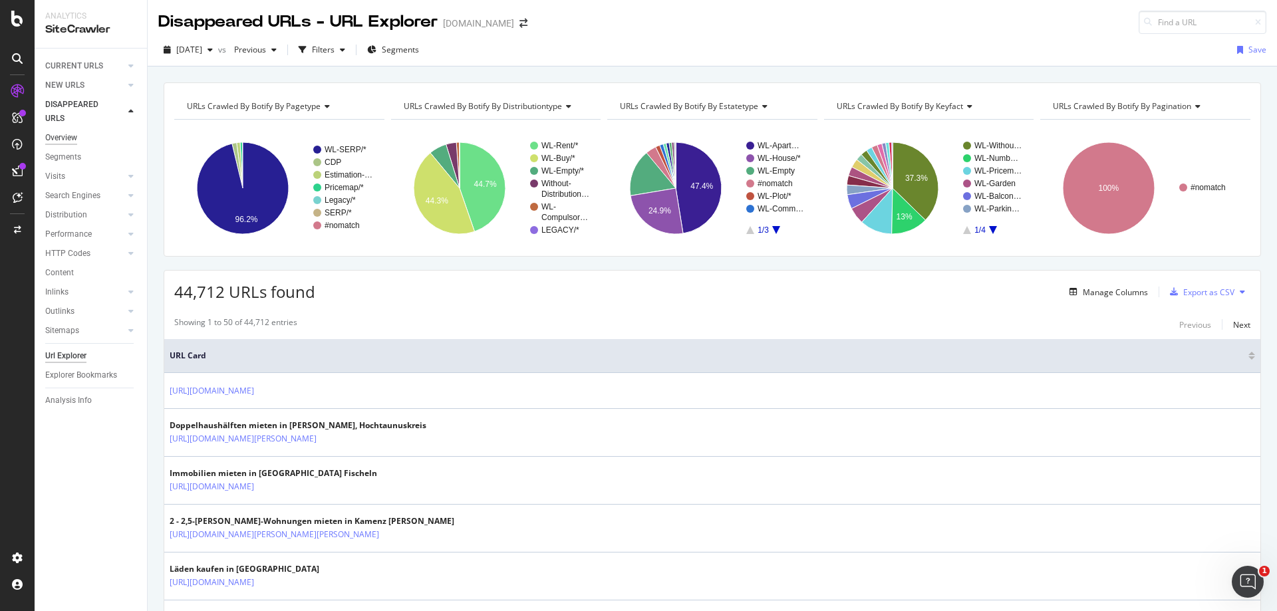
click at [66, 131] on div "Overview" at bounding box center [61, 138] width 32 height 14
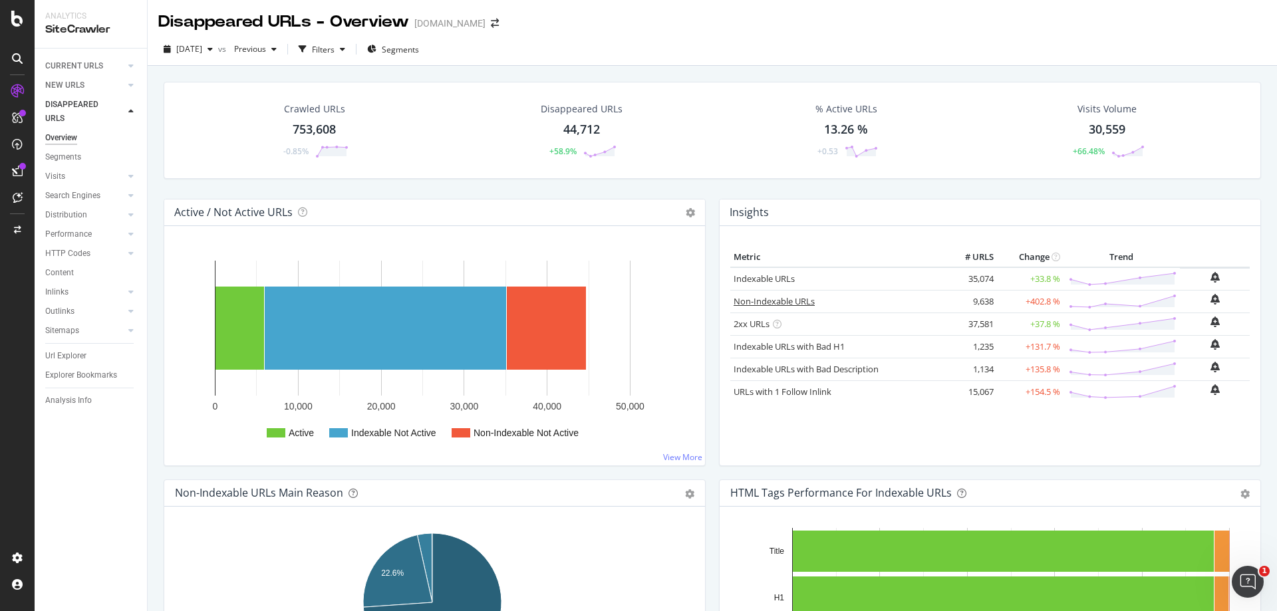
click at [787, 301] on link "Non-Indexable URLs" at bounding box center [773, 301] width 81 height 12
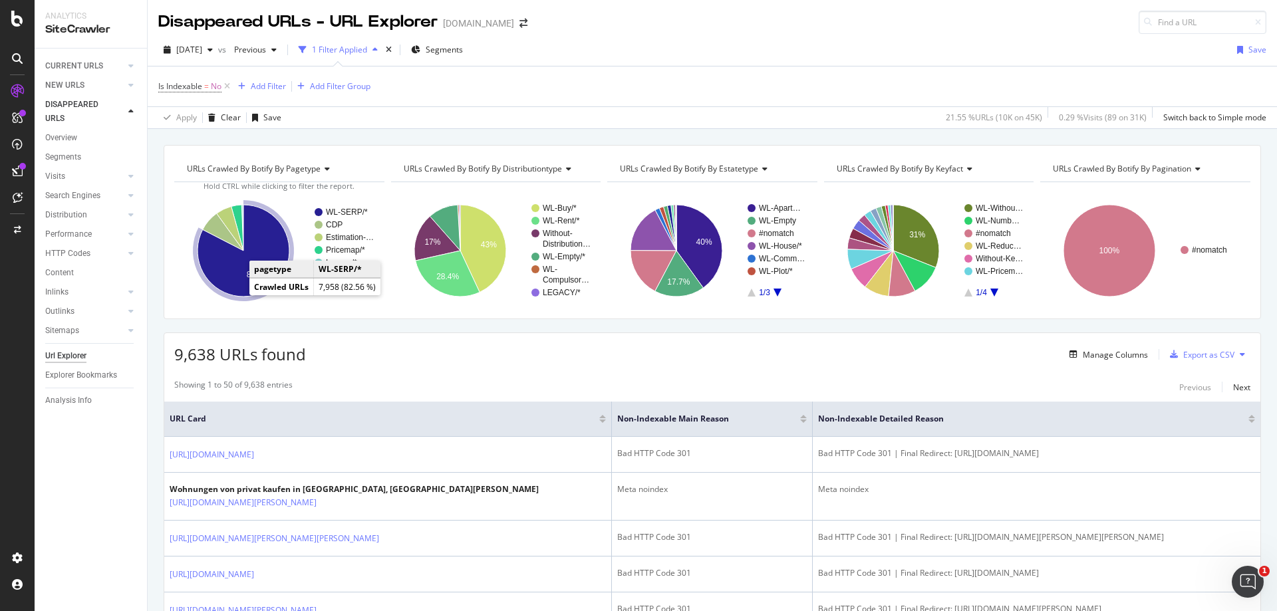
click at [236, 286] on icon "A chart." at bounding box center [243, 251] width 92 height 92
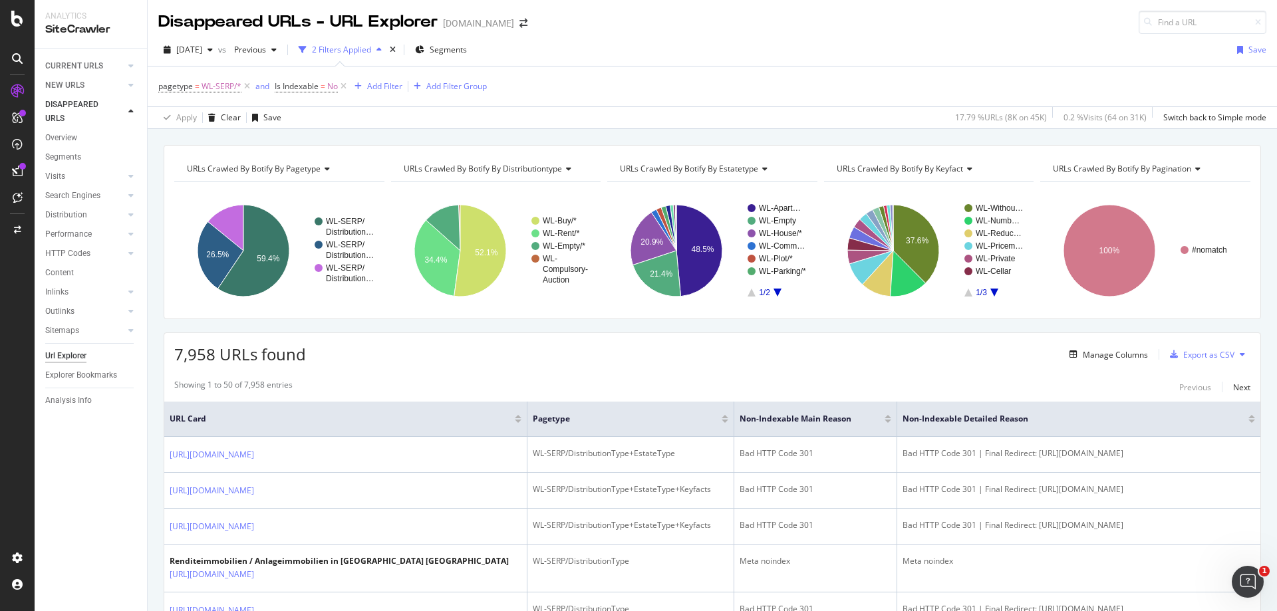
click at [1169, 168] on span "URLs Crawled By Botify By pagination" at bounding box center [1121, 168] width 138 height 11
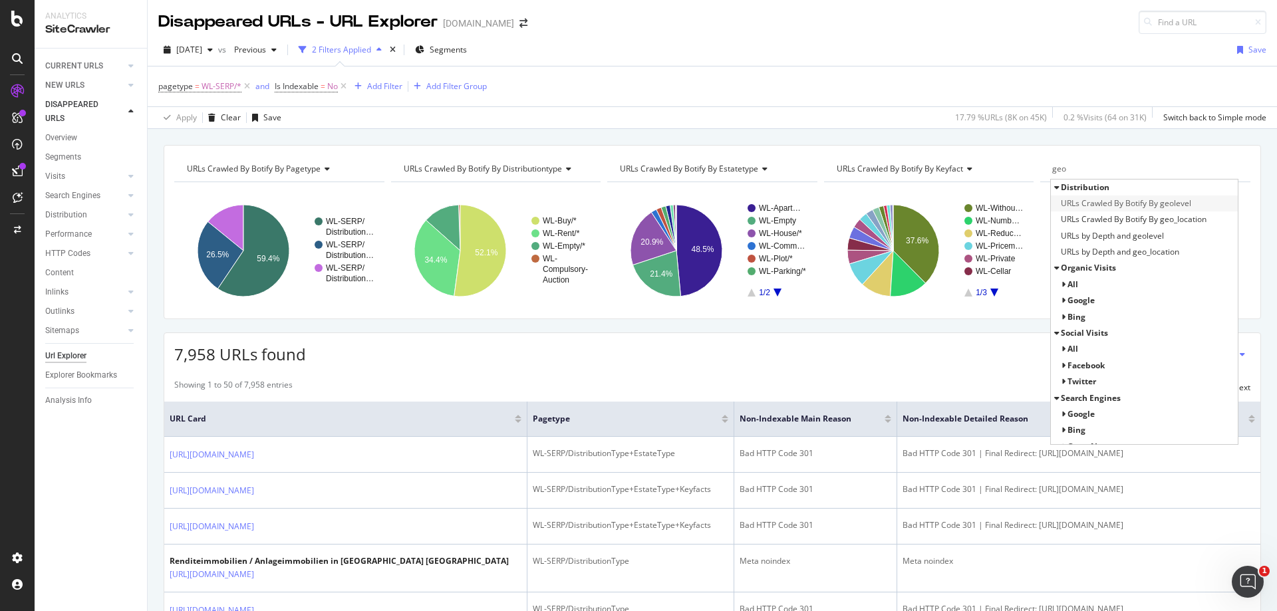
type input "geo"
click at [1160, 203] on span "URLs Crawled By Botify By geolevel" at bounding box center [1125, 203] width 130 height 13
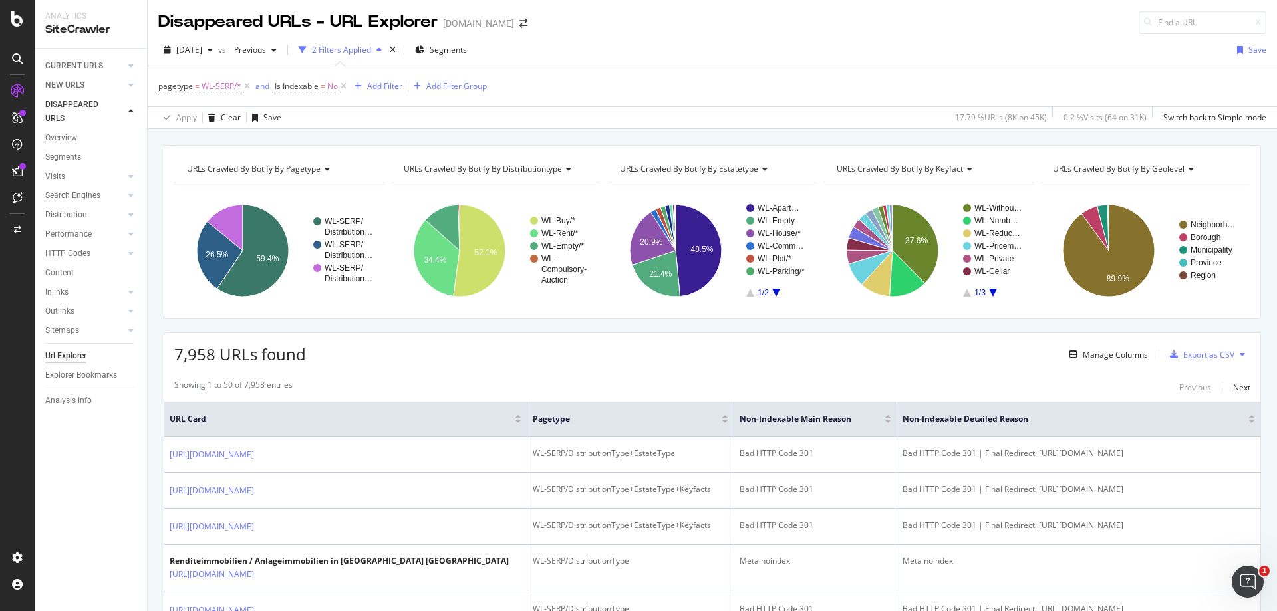
click at [1163, 162] on div "URLs Crawled By Botify By geolevel" at bounding box center [1144, 168] width 188 height 21
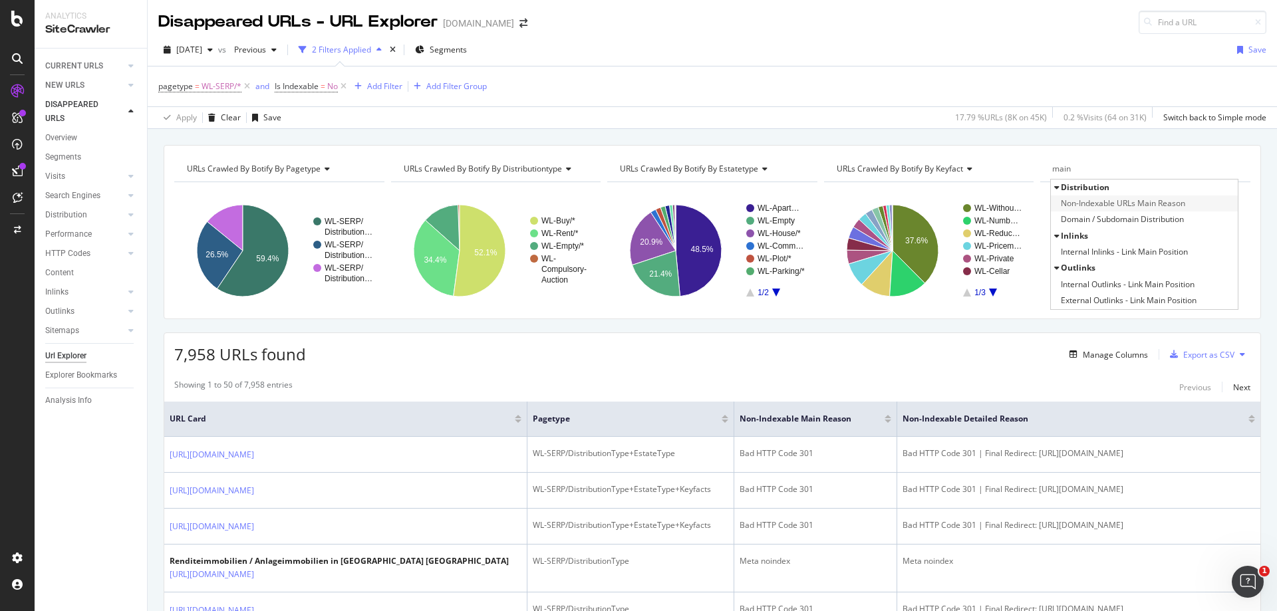
type input "main"
click at [1130, 205] on span "Non-Indexable URLs Main Reason" at bounding box center [1122, 203] width 124 height 13
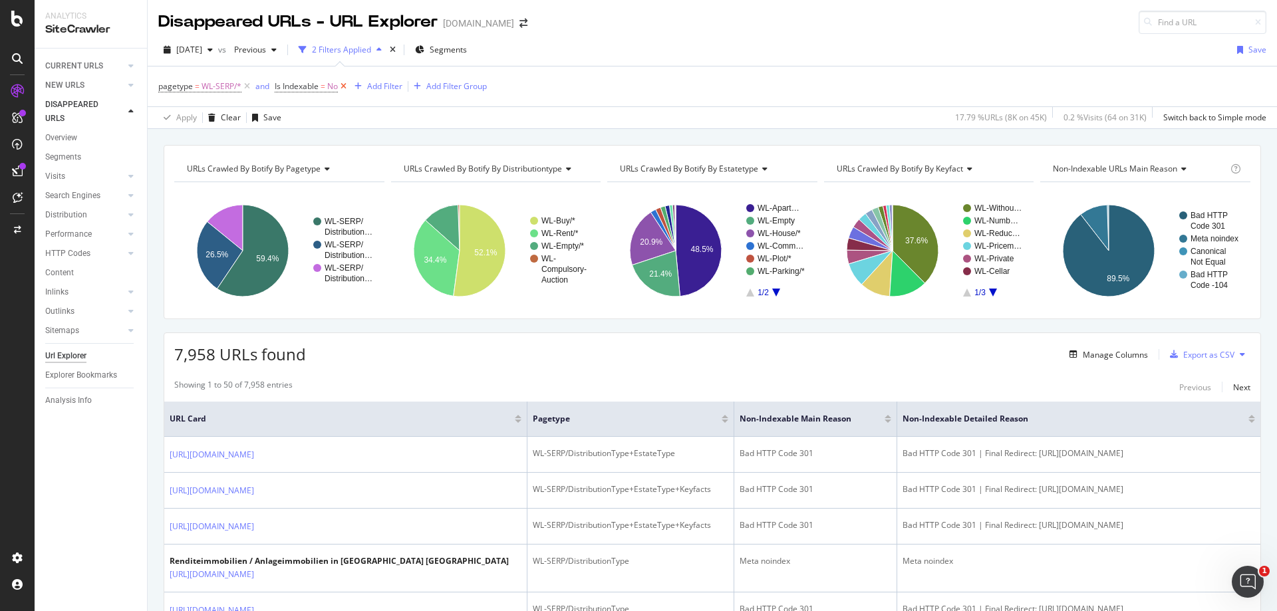
click at [344, 87] on icon at bounding box center [343, 86] width 11 height 13
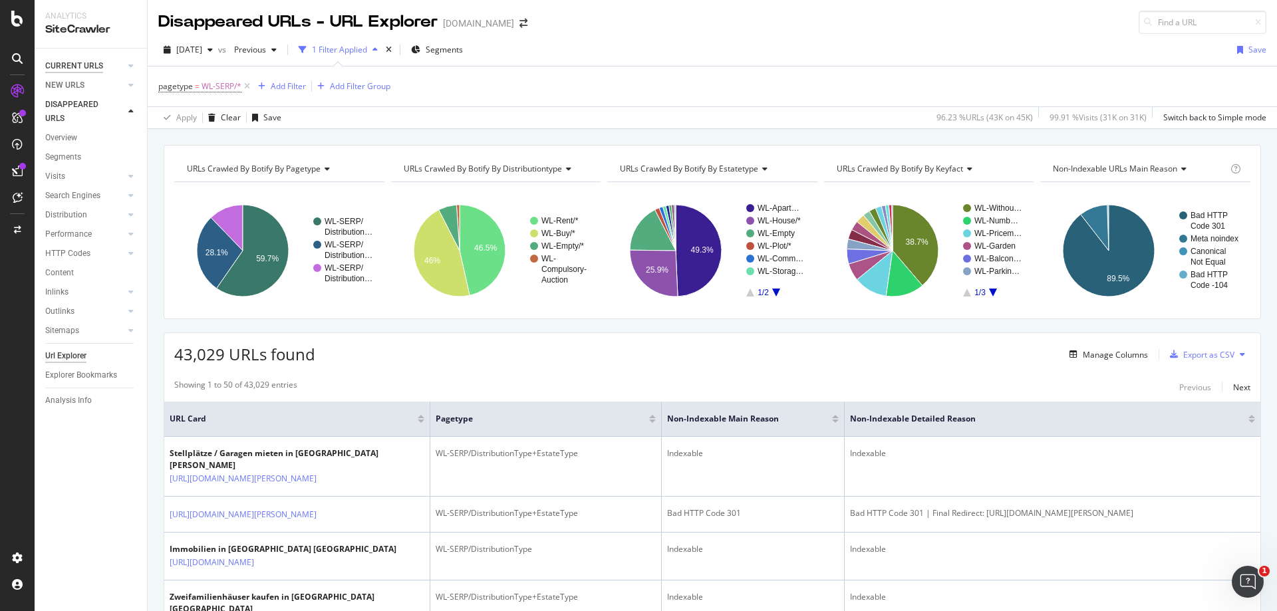
click at [82, 68] on div "CURRENT URLS" at bounding box center [74, 66] width 58 height 14
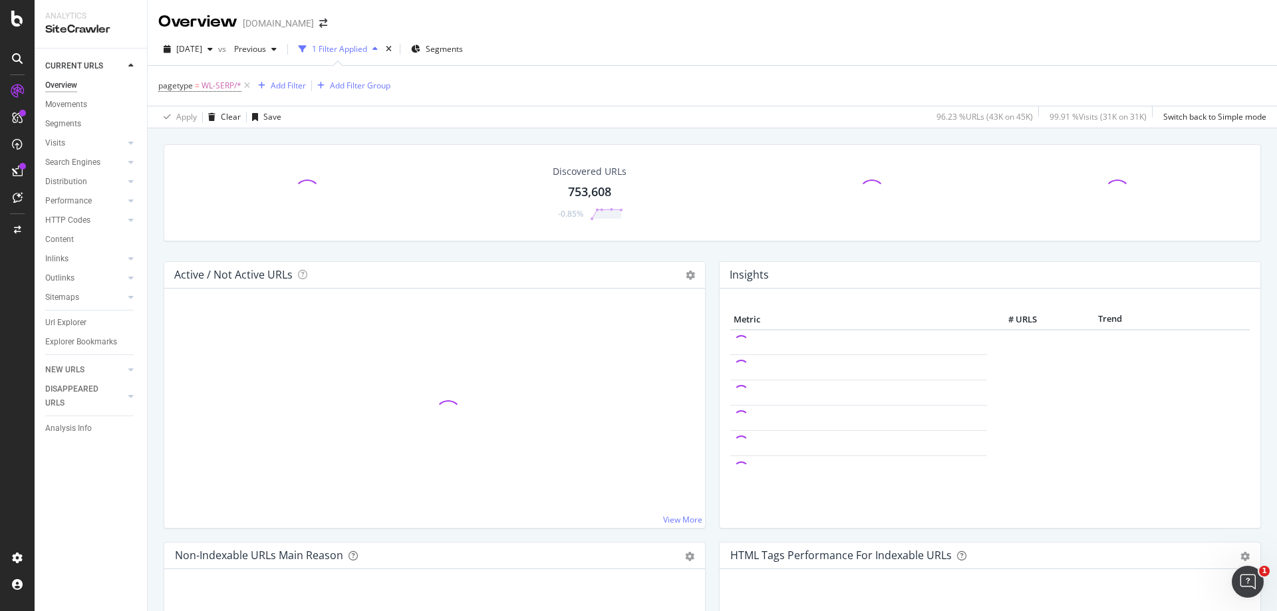
click at [74, 84] on div "Overview" at bounding box center [61, 85] width 32 height 14
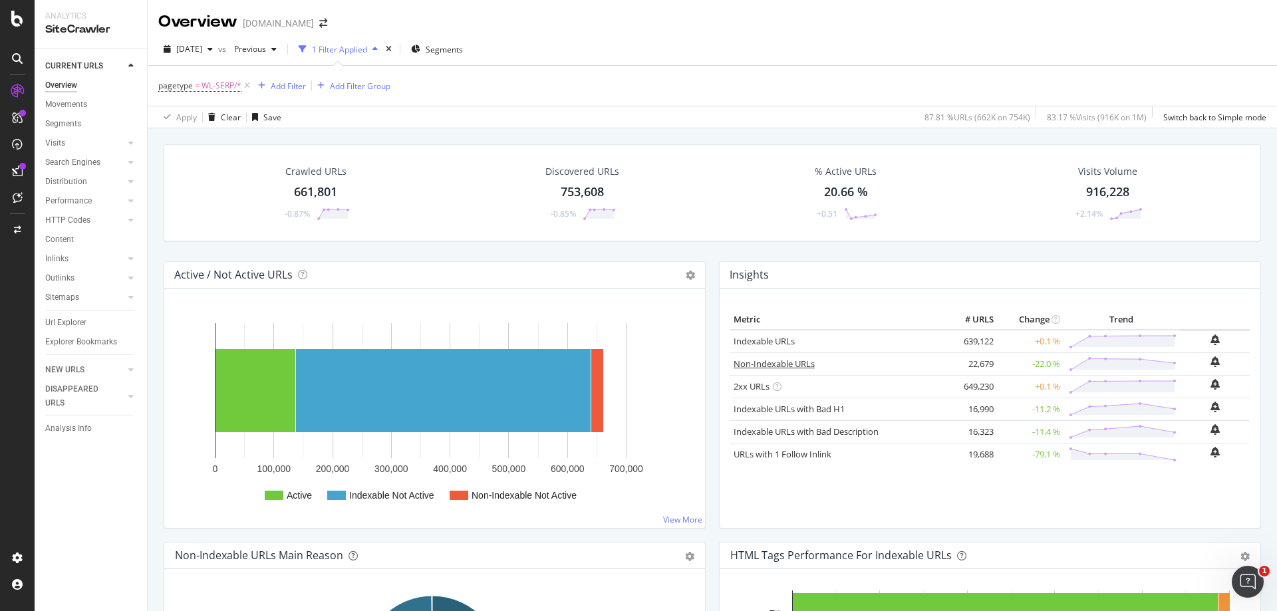
click at [794, 364] on link "Non-Indexable URLs" at bounding box center [773, 364] width 81 height 12
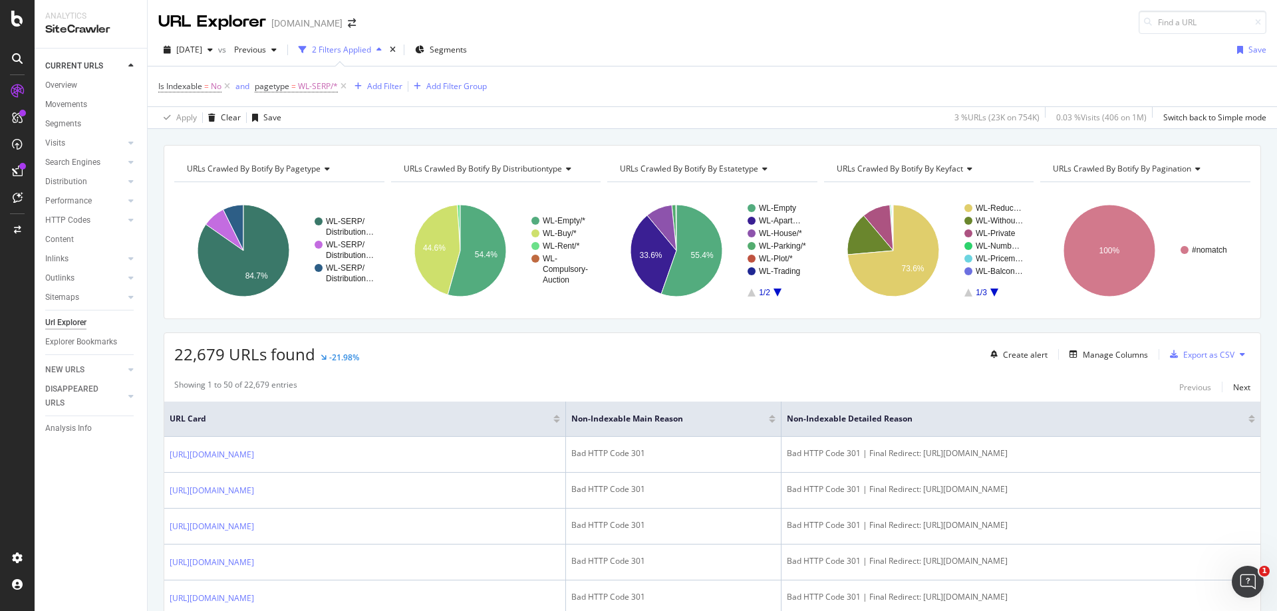
click at [1154, 172] on span "URLs Crawled By Botify By pagination" at bounding box center [1121, 168] width 138 height 11
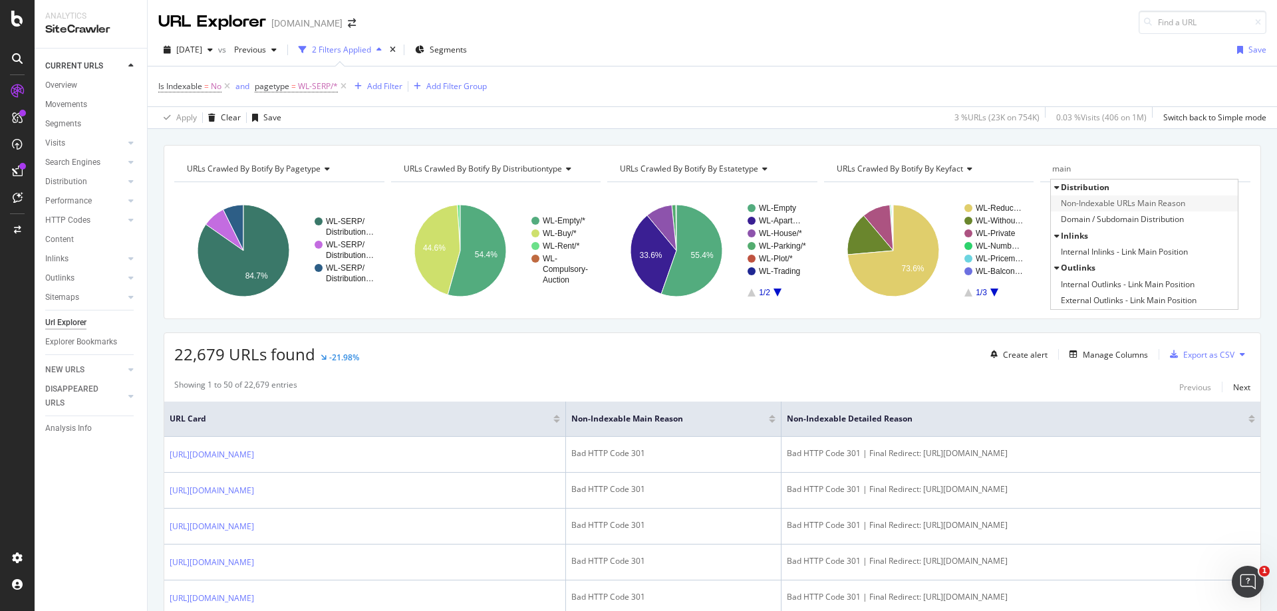
type input "main"
click at [1141, 200] on span "Non-Indexable URLs Main Reason" at bounding box center [1122, 203] width 124 height 13
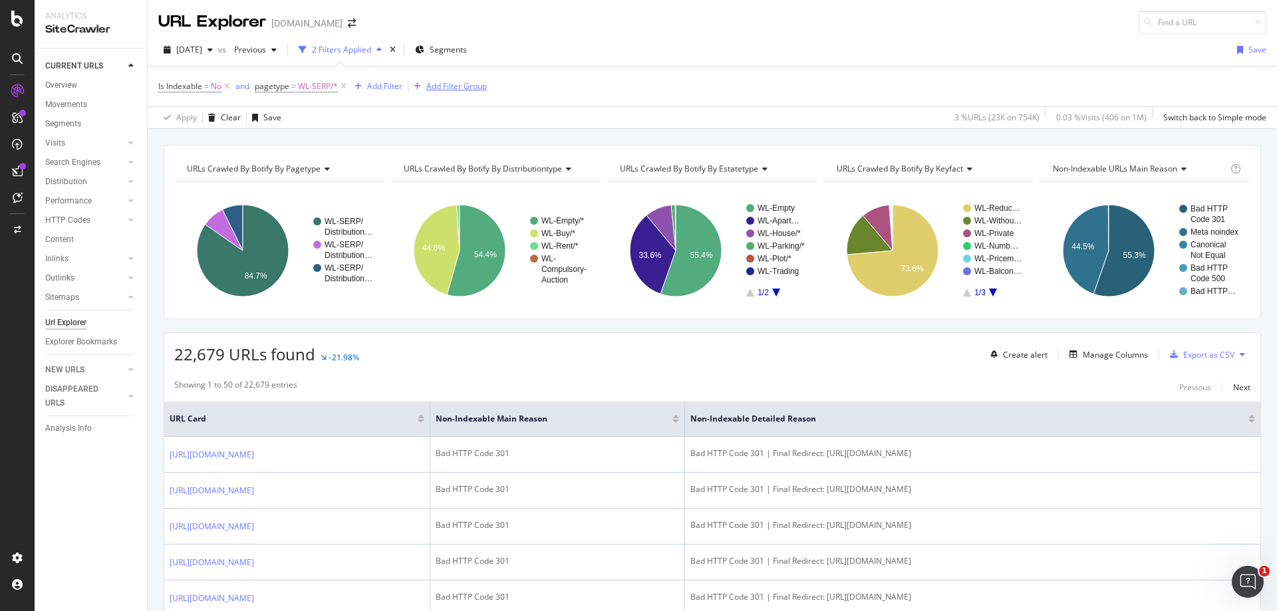
click at [342, 86] on icon at bounding box center [343, 86] width 11 height 13
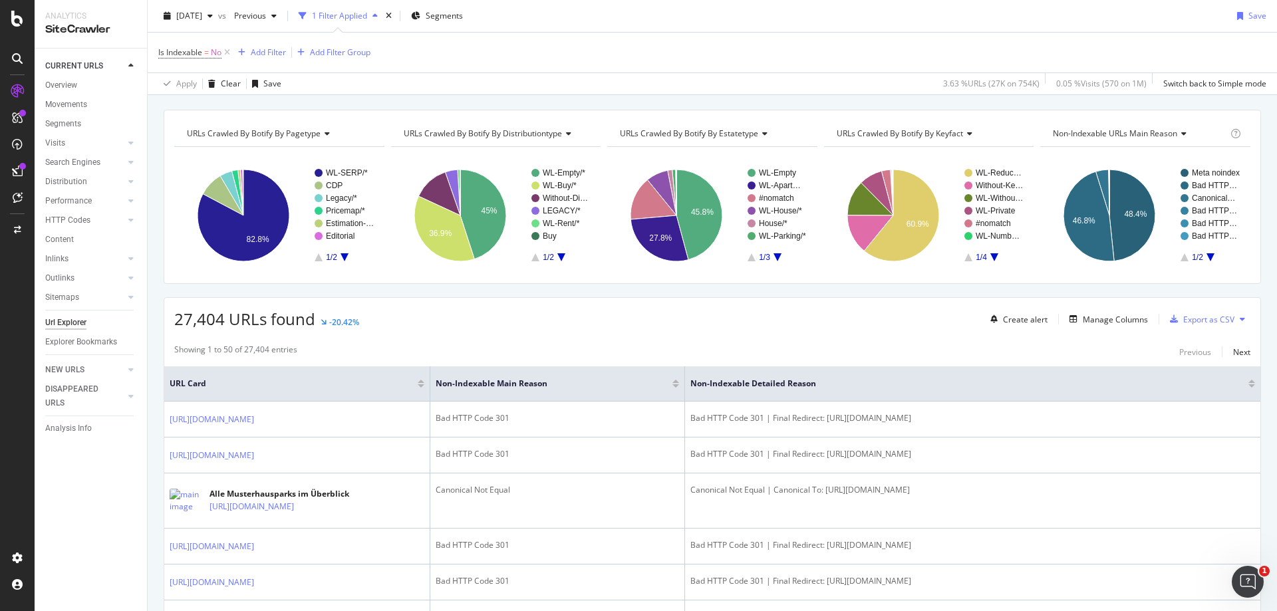
scroll to position [66, 0]
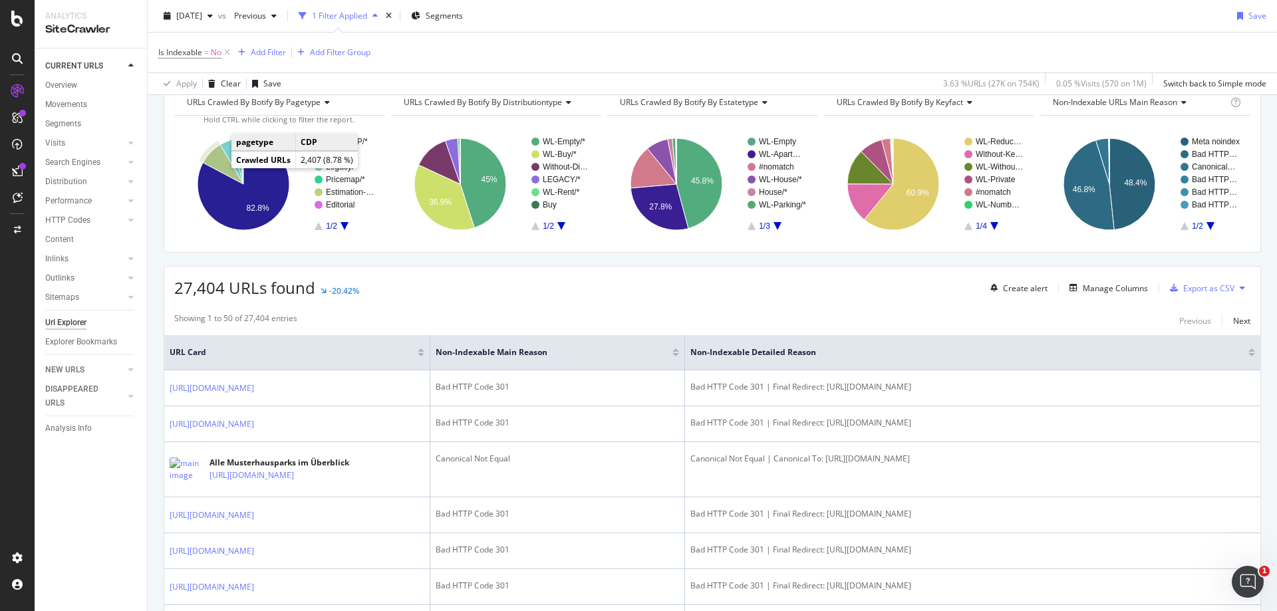
click at [218, 162] on icon "A chart." at bounding box center [223, 164] width 41 height 39
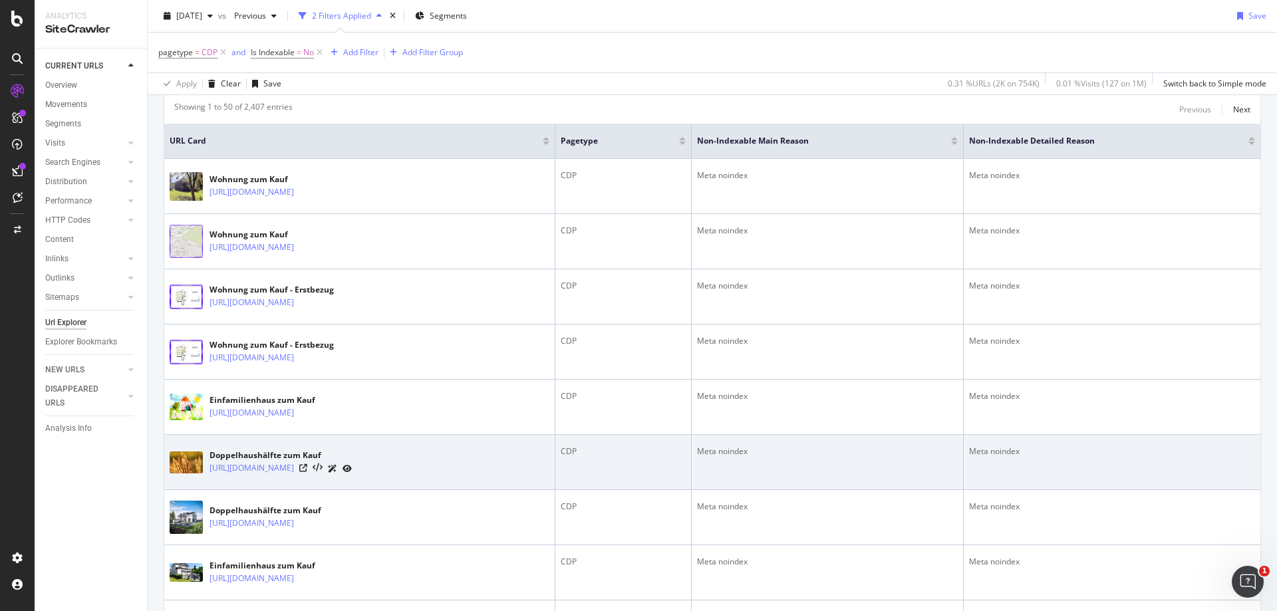
scroll to position [332, 0]
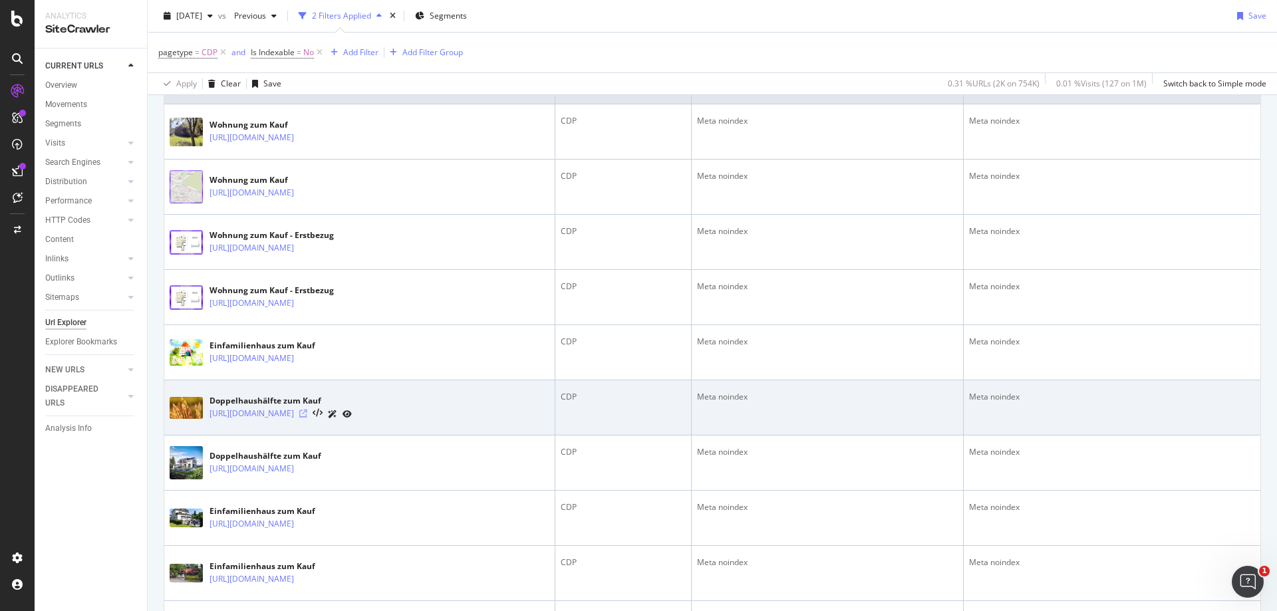
click at [307, 415] on icon at bounding box center [303, 414] width 8 height 8
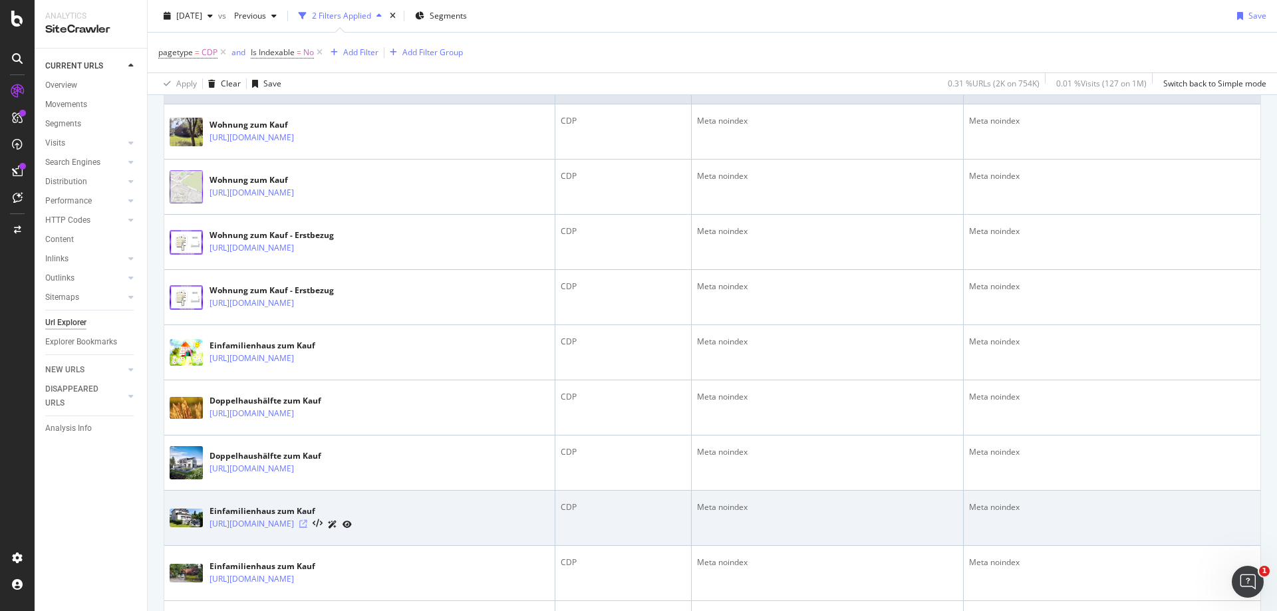
click at [307, 521] on icon at bounding box center [303, 524] width 8 height 8
click at [352, 522] on icon at bounding box center [346, 525] width 9 height 8
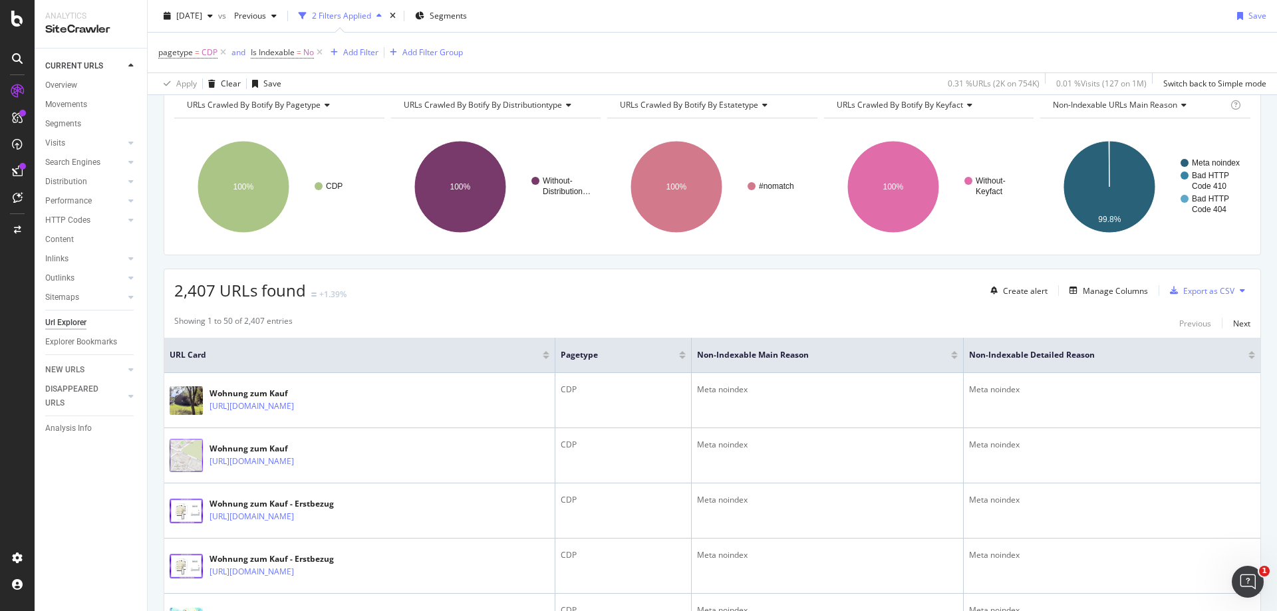
scroll to position [0, 0]
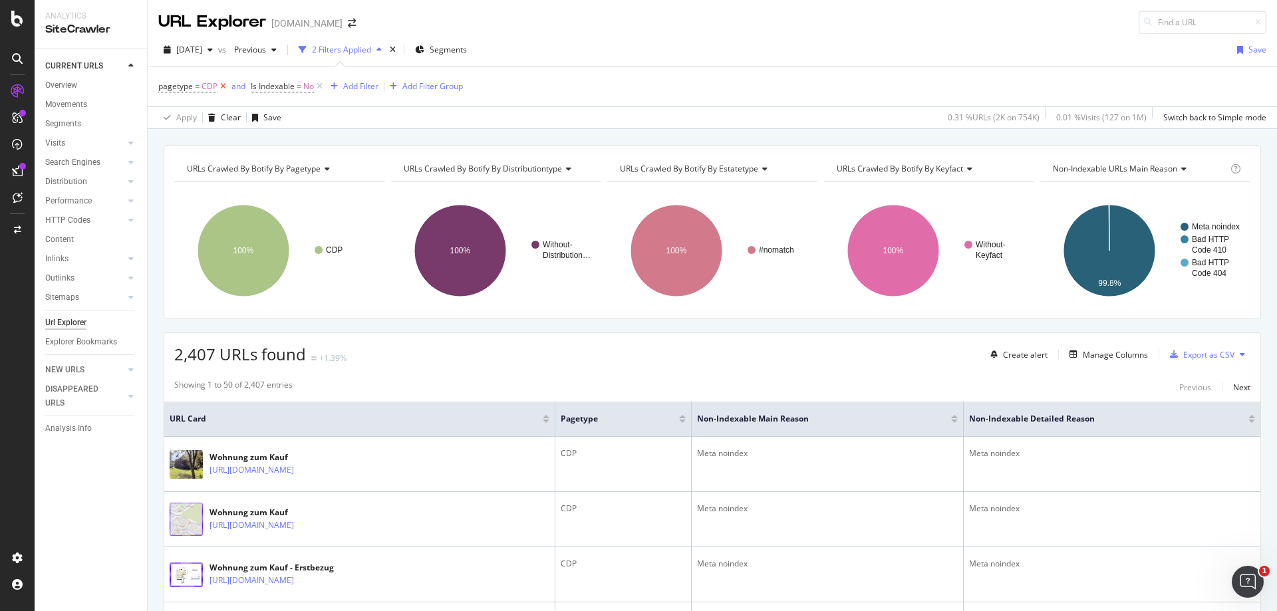
click at [223, 86] on icon at bounding box center [222, 86] width 11 height 13
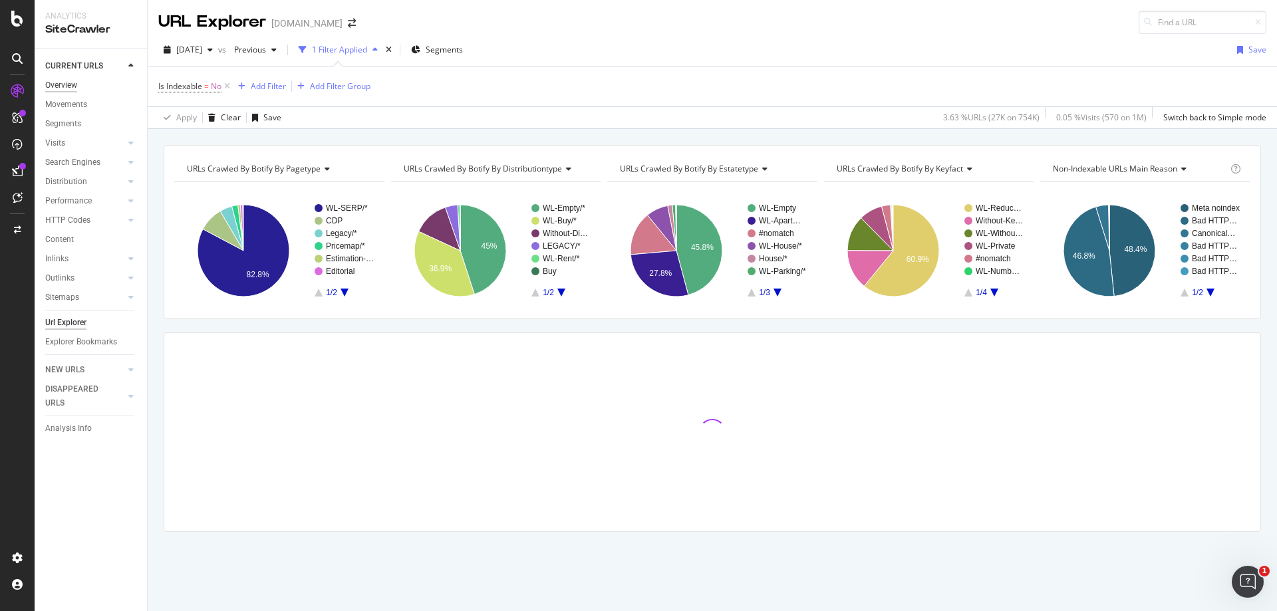
click at [70, 82] on div "Overview" at bounding box center [61, 85] width 32 height 14
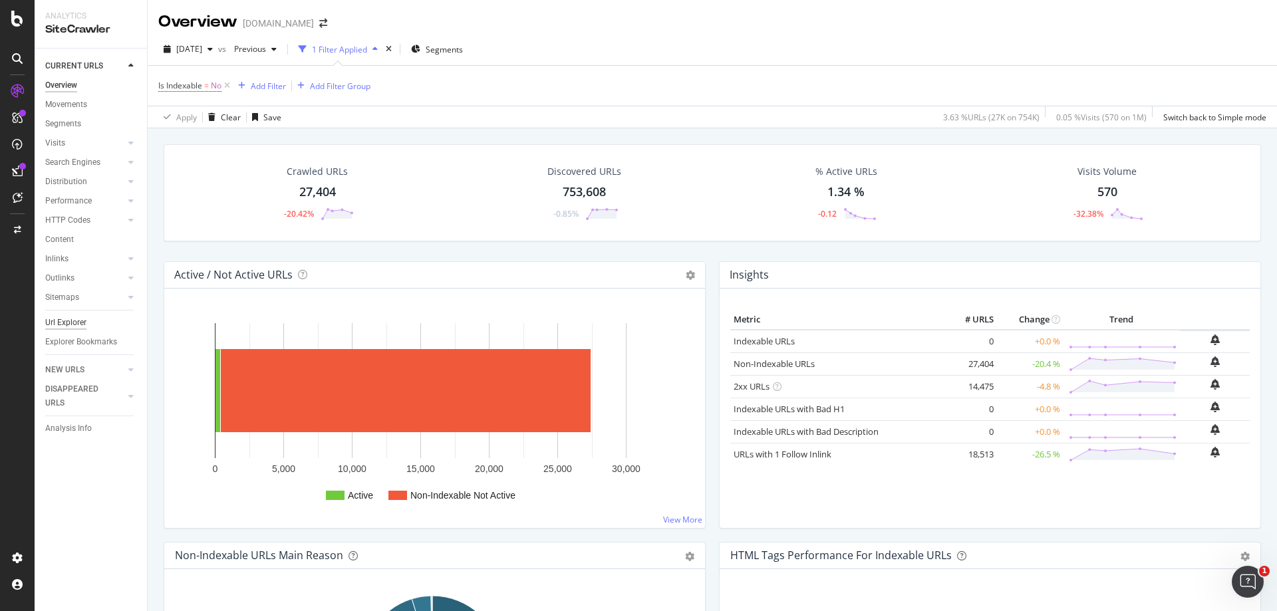
click at [68, 320] on div "Url Explorer" at bounding box center [65, 323] width 41 height 14
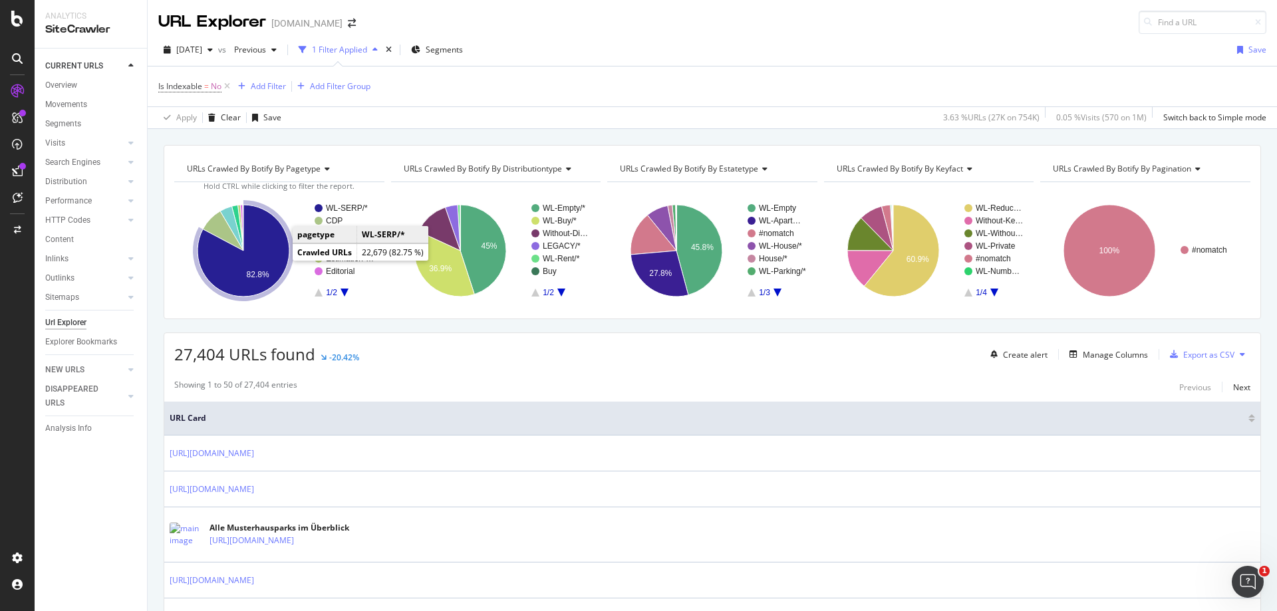
click at [267, 269] on icon "A chart." at bounding box center [243, 251] width 92 height 92
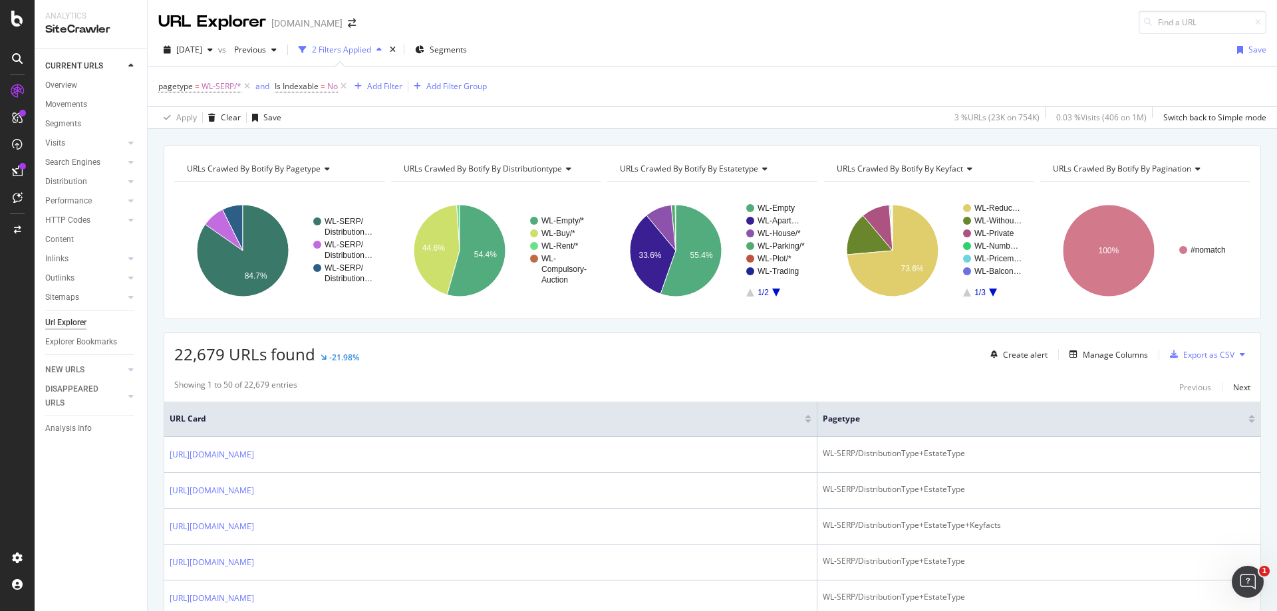
click at [1175, 165] on span "URLs Crawled By Botify By pagination" at bounding box center [1121, 168] width 138 height 11
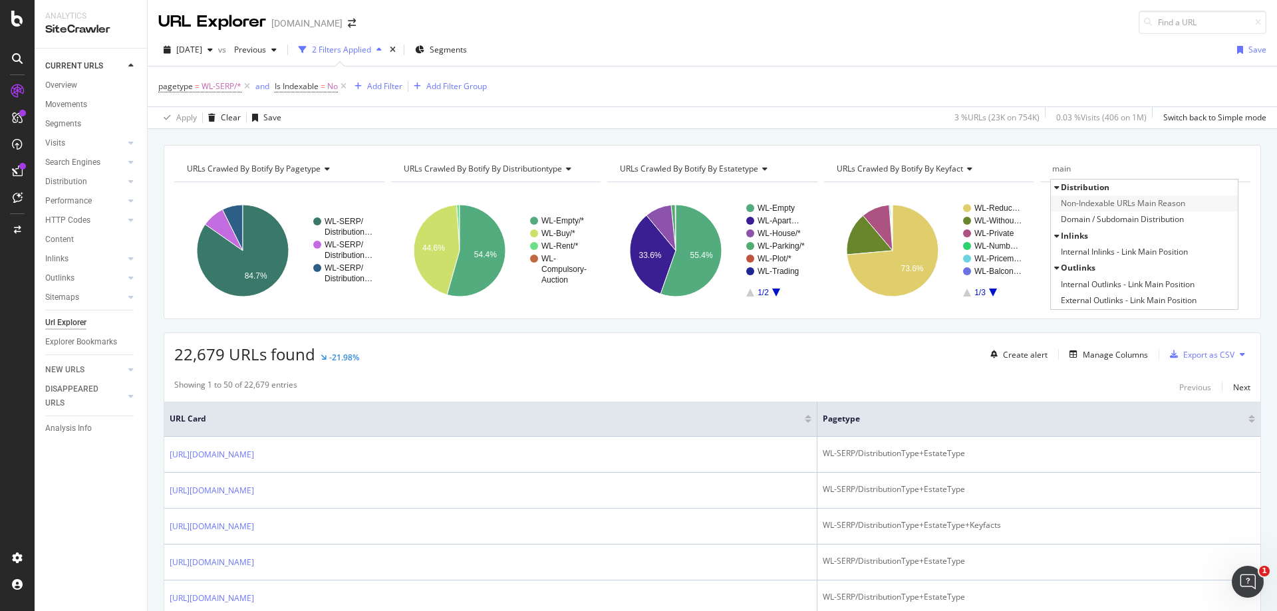
type input "main"
click at [1166, 199] on span "Non-Indexable URLs Main Reason" at bounding box center [1122, 203] width 124 height 13
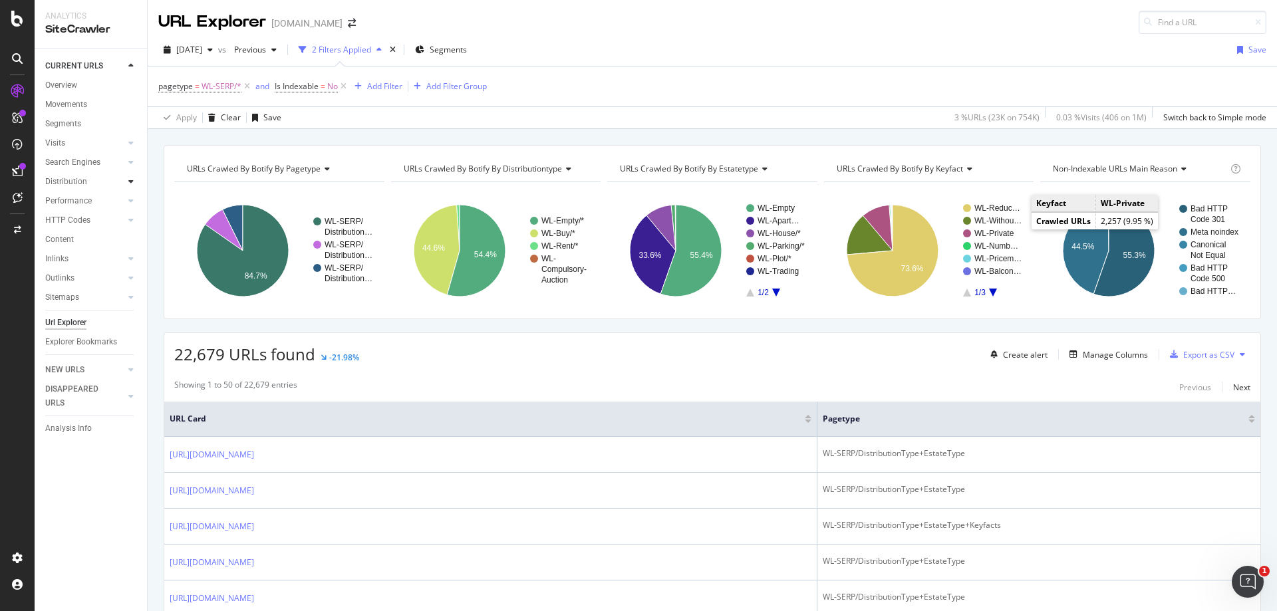
click at [128, 182] on div at bounding box center [130, 181] width 13 height 13
click at [251, 86] on icon at bounding box center [246, 86] width 11 height 13
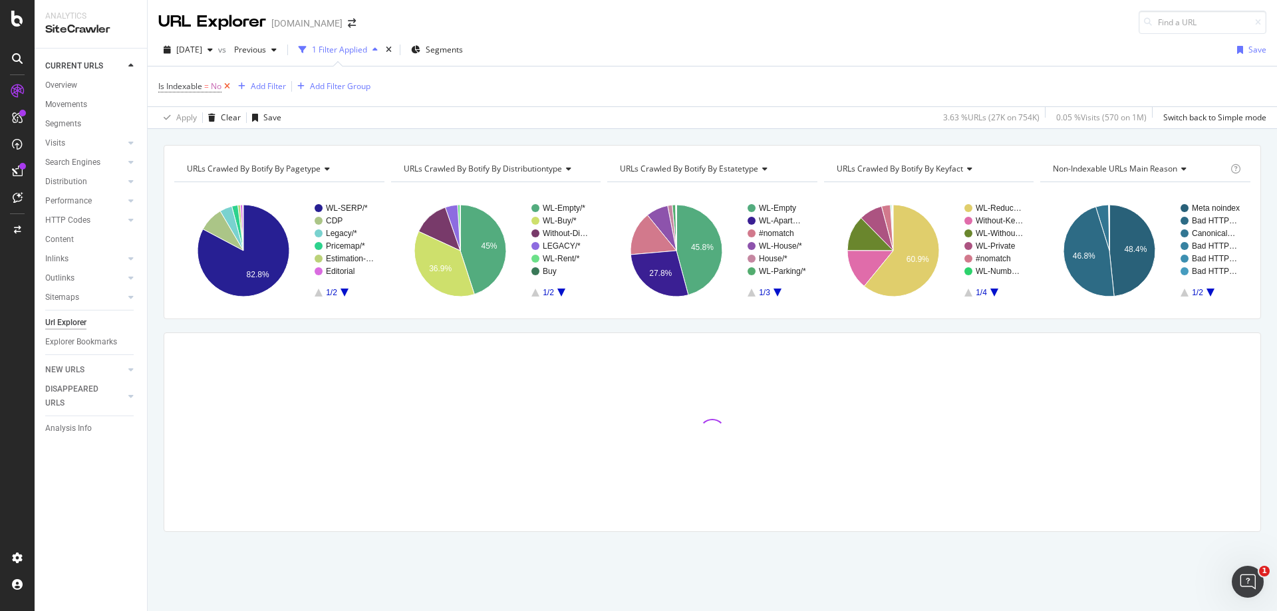
click at [228, 84] on icon at bounding box center [226, 86] width 11 height 13
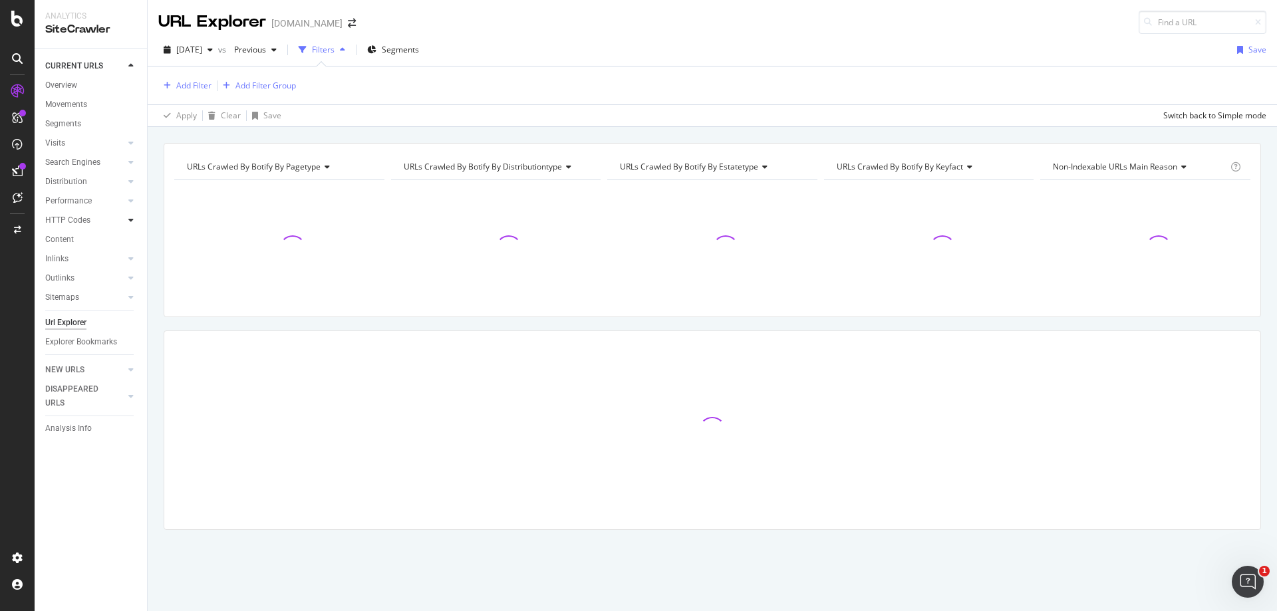
click at [132, 221] on icon at bounding box center [130, 220] width 5 height 8
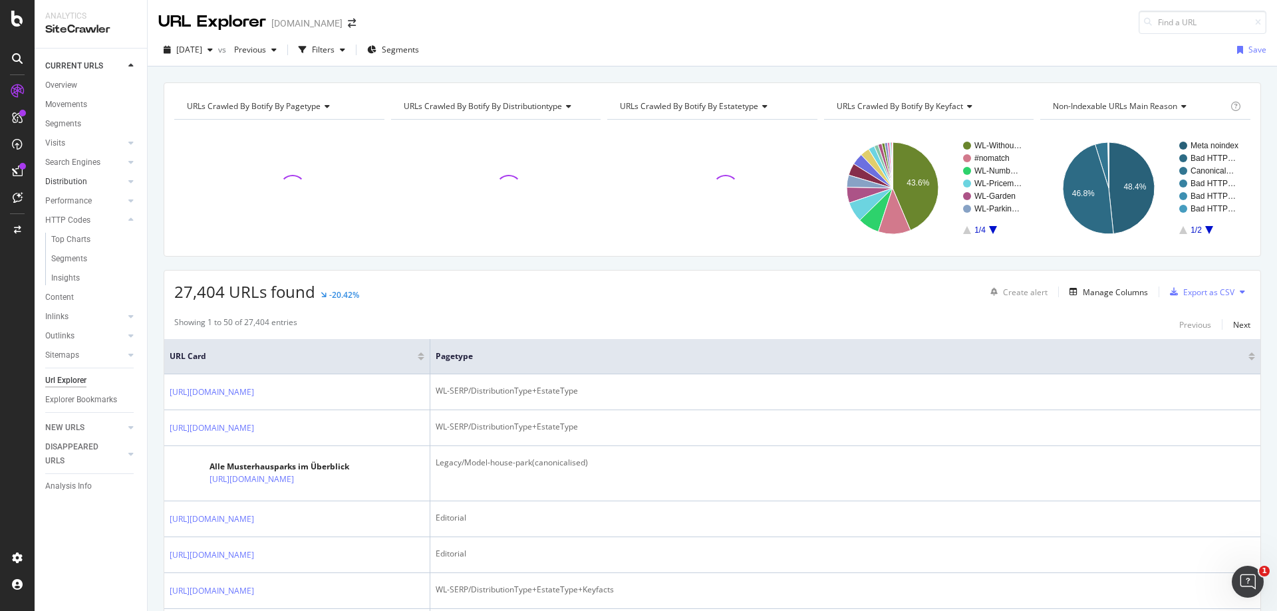
click at [86, 177] on link "Distribution" at bounding box center [84, 182] width 79 height 14
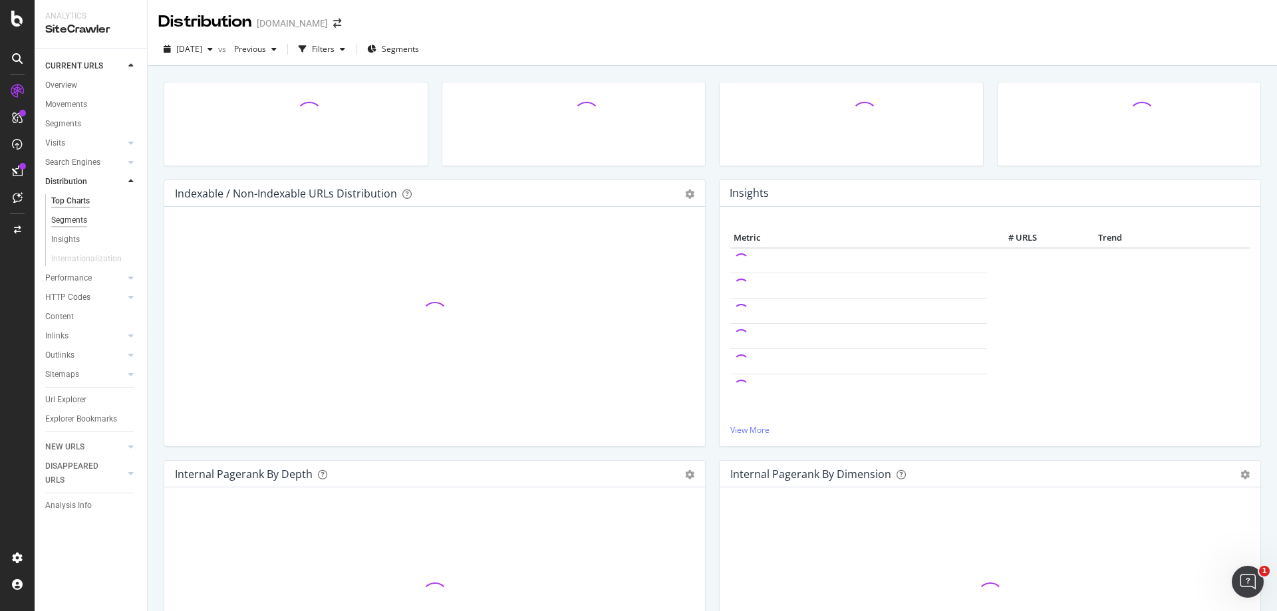
drag, startPoint x: 90, startPoint y: 223, endPoint x: 82, endPoint y: 220, distance: 8.6
click at [90, 223] on link "Segments" at bounding box center [94, 220] width 86 height 14
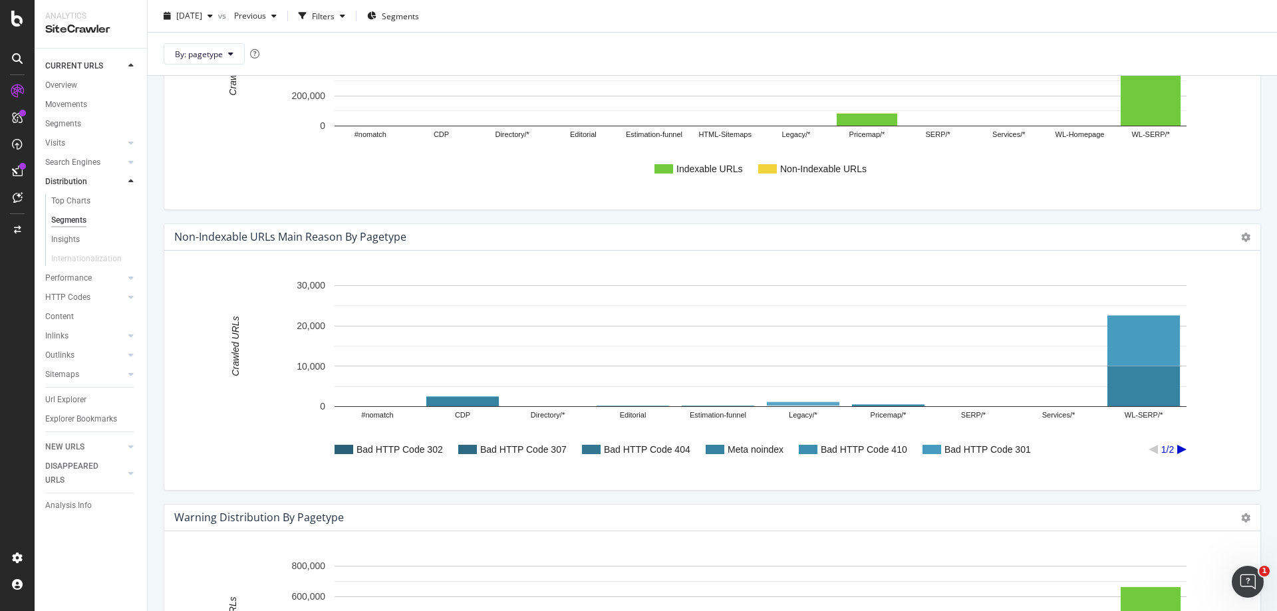
scroll to position [465, 0]
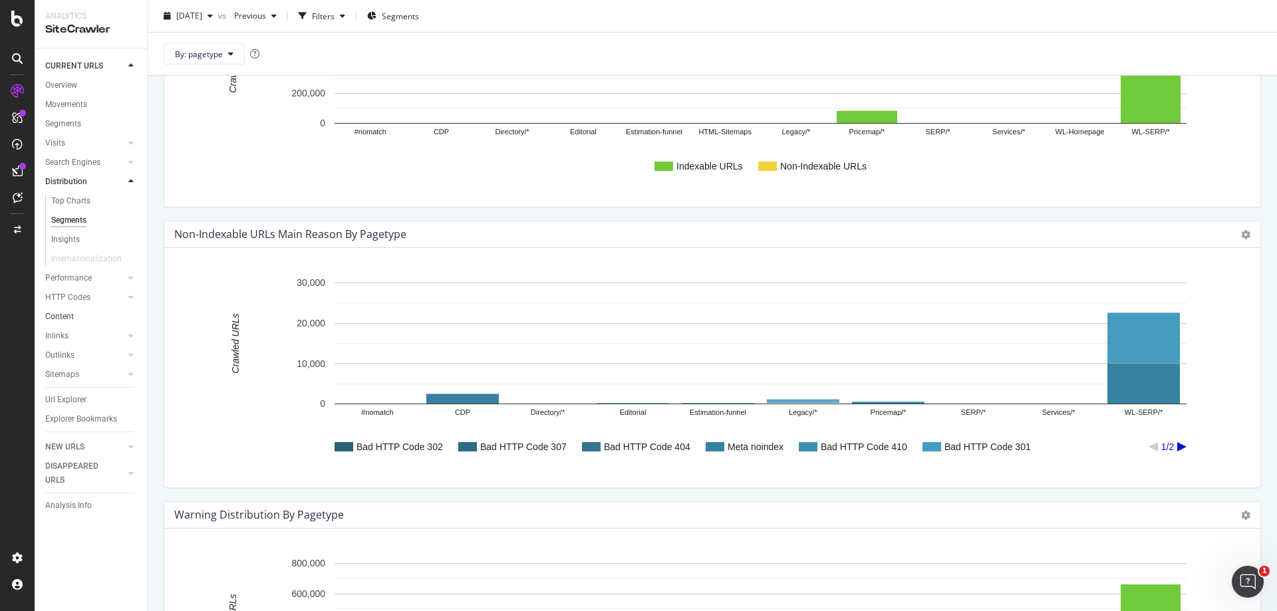
click at [74, 314] on link "Content" at bounding box center [91, 317] width 92 height 14
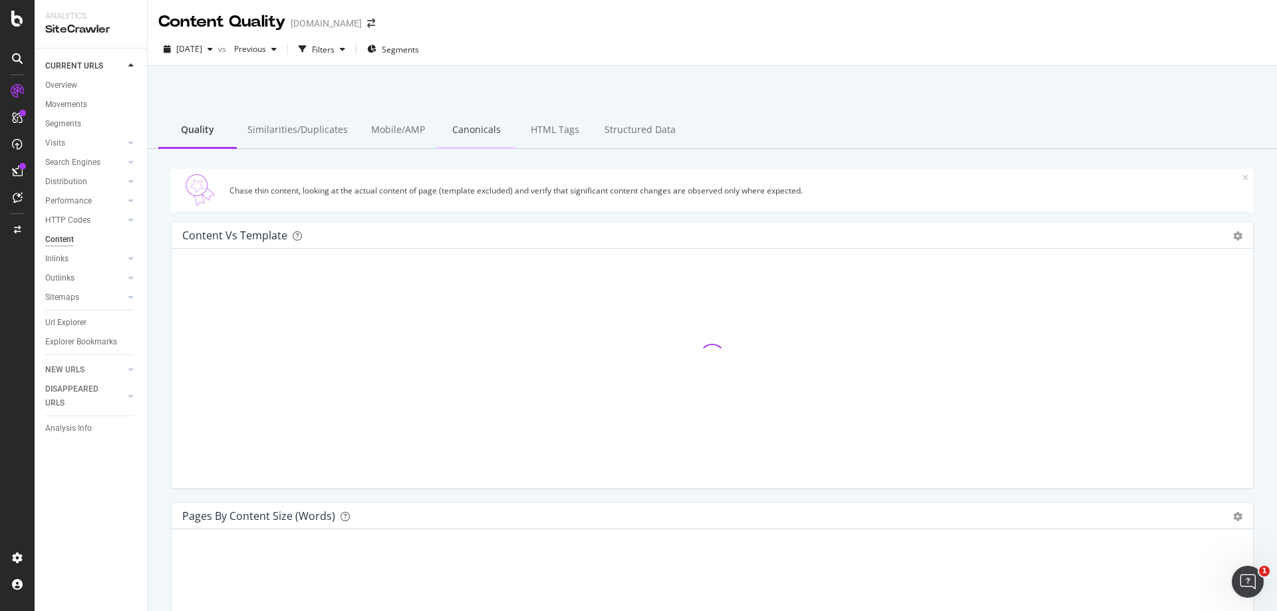
click at [481, 125] on div "Canonicals" at bounding box center [476, 130] width 78 height 37
click at [547, 120] on div "HTML Tags" at bounding box center [554, 130] width 78 height 37
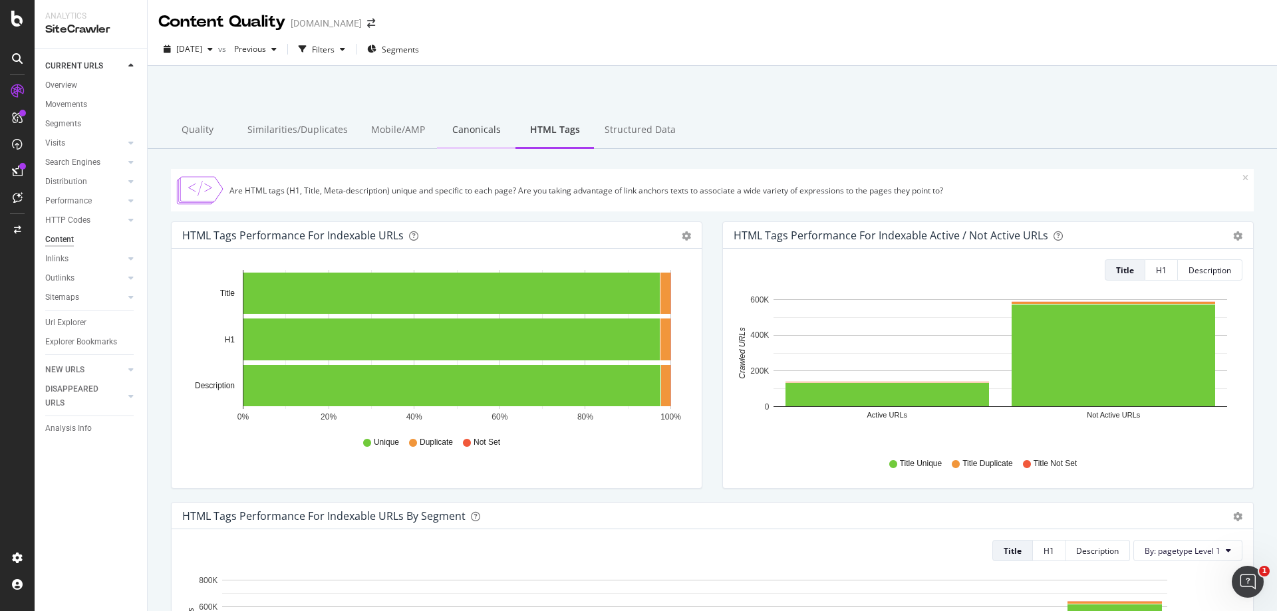
click at [467, 128] on div "Canonicals" at bounding box center [476, 130] width 78 height 37
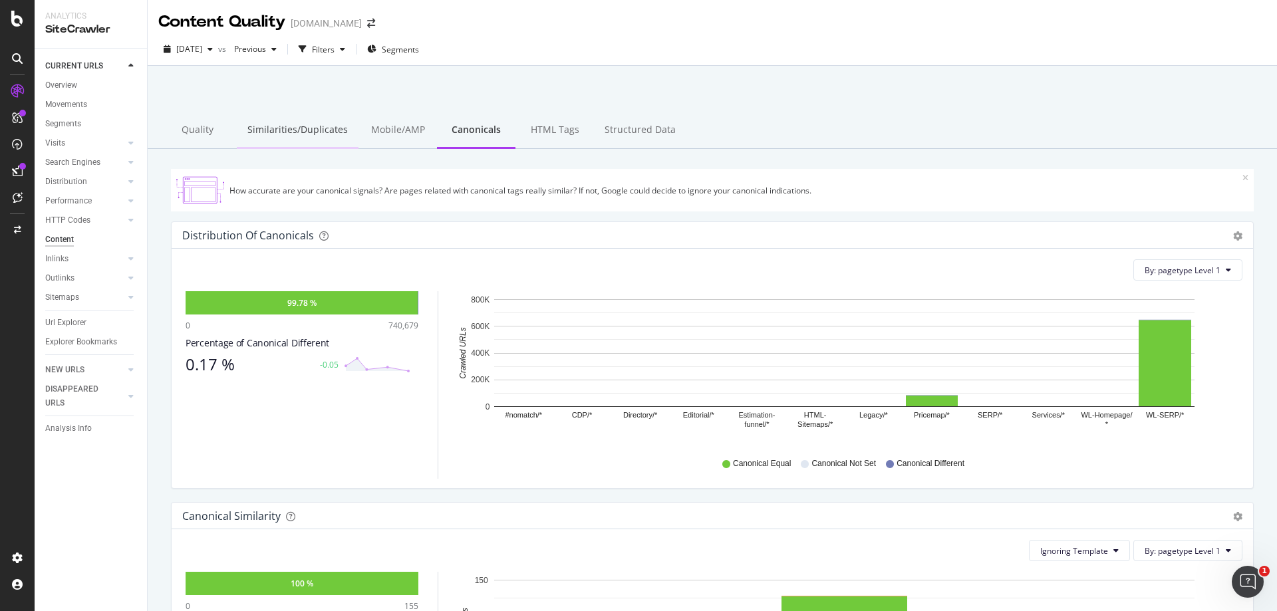
click at [300, 134] on div "Similarities/Duplicates" at bounding box center [298, 130] width 122 height 37
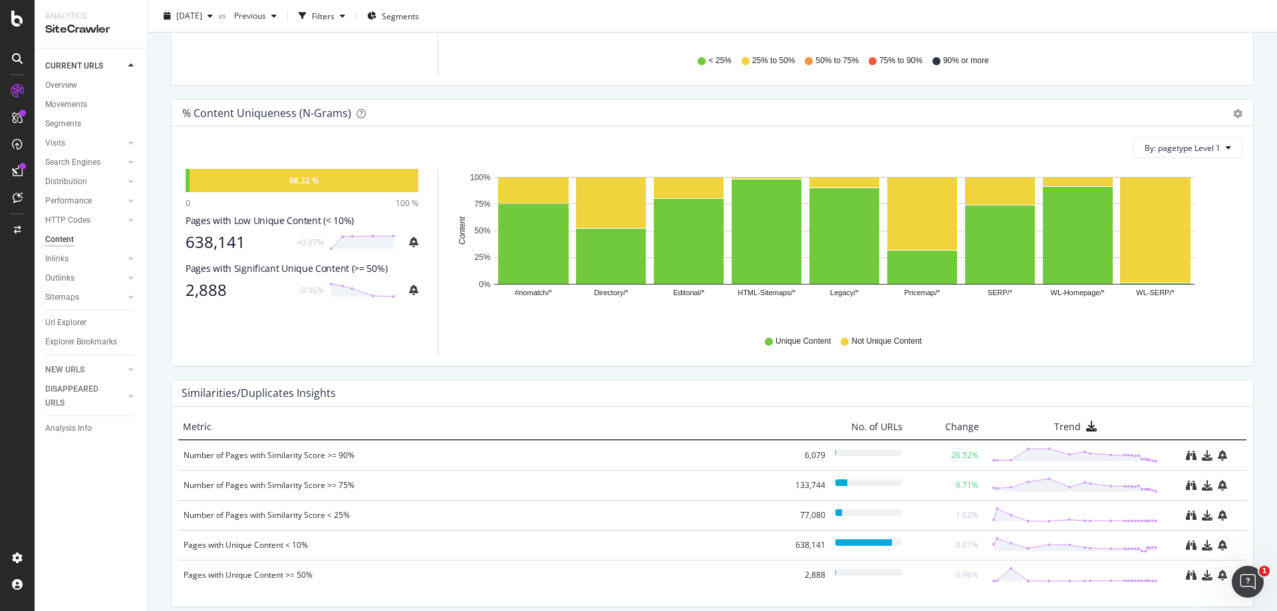
scroll to position [399, 0]
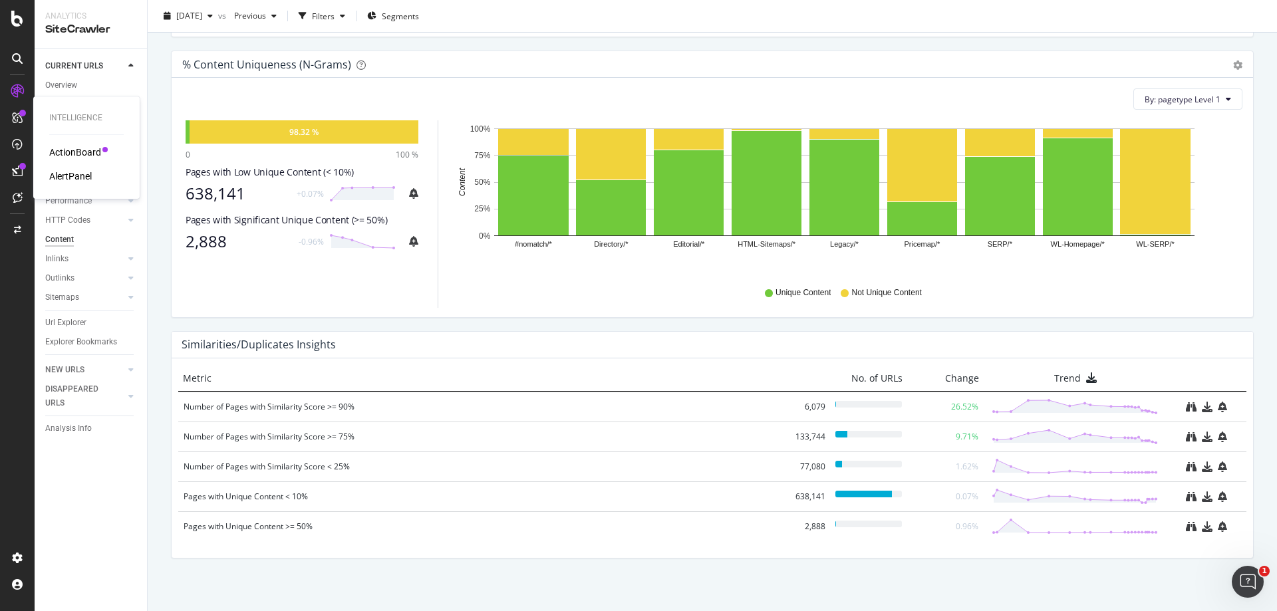
click at [72, 176] on div "AlertPanel" at bounding box center [70, 176] width 43 height 13
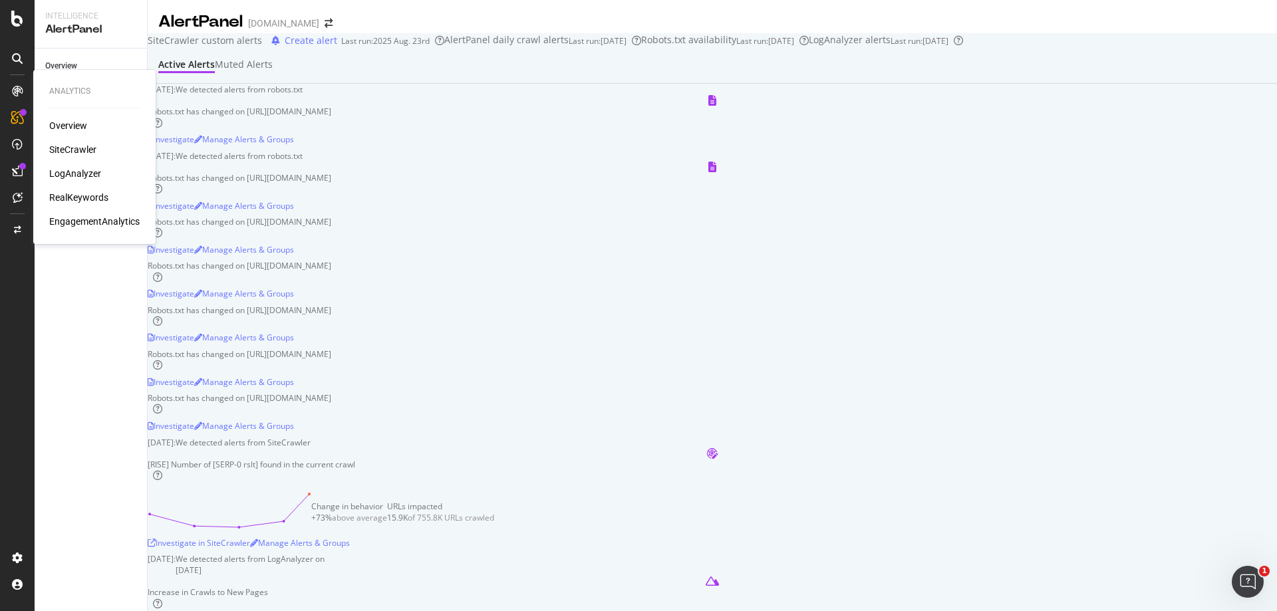
click at [82, 175] on div "LogAnalyzer" at bounding box center [75, 173] width 52 height 13
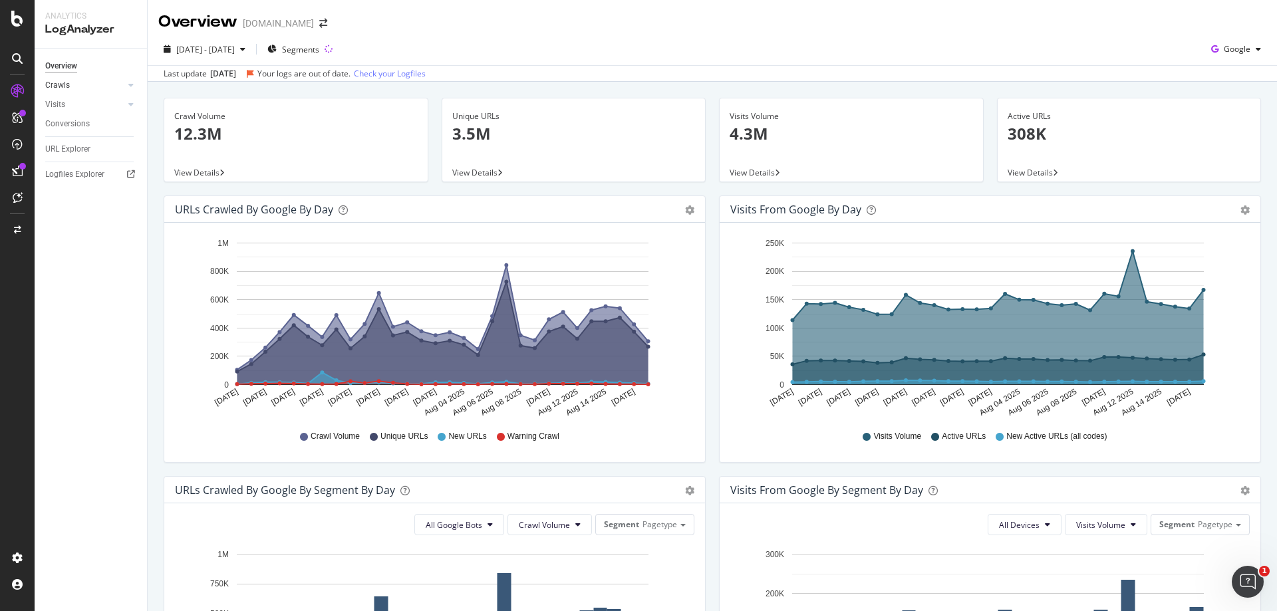
click at [95, 85] on link "Crawls" at bounding box center [84, 85] width 79 height 14
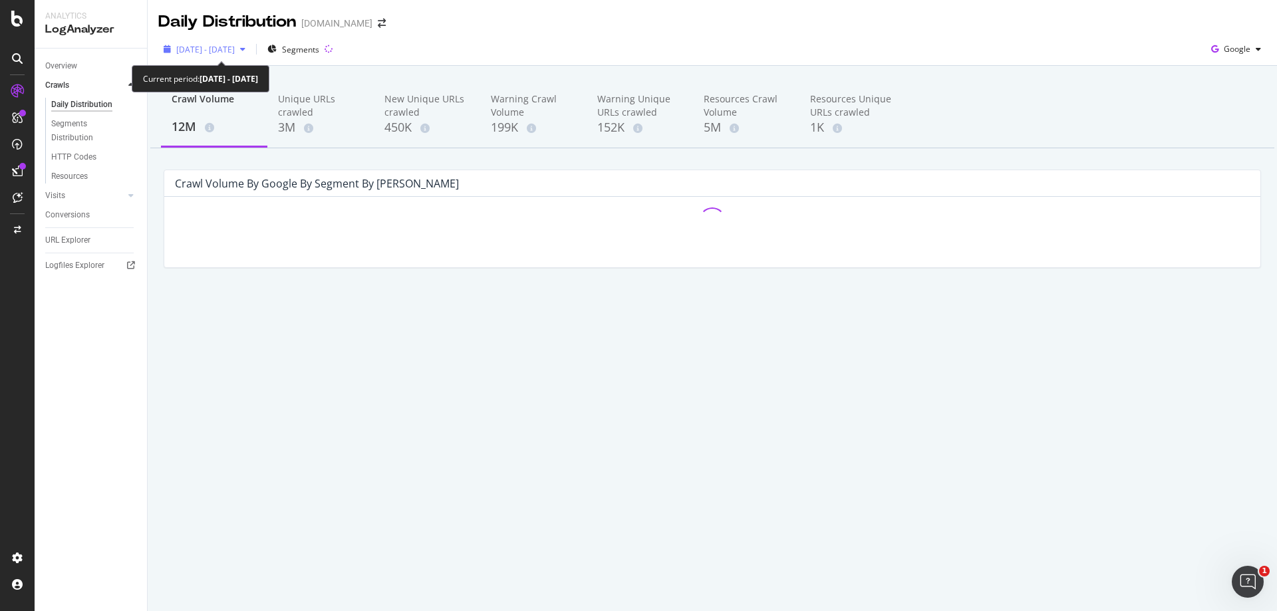
click at [235, 52] on span "2025 Jul. 19th - Aug. 17th" at bounding box center [205, 49] width 59 height 11
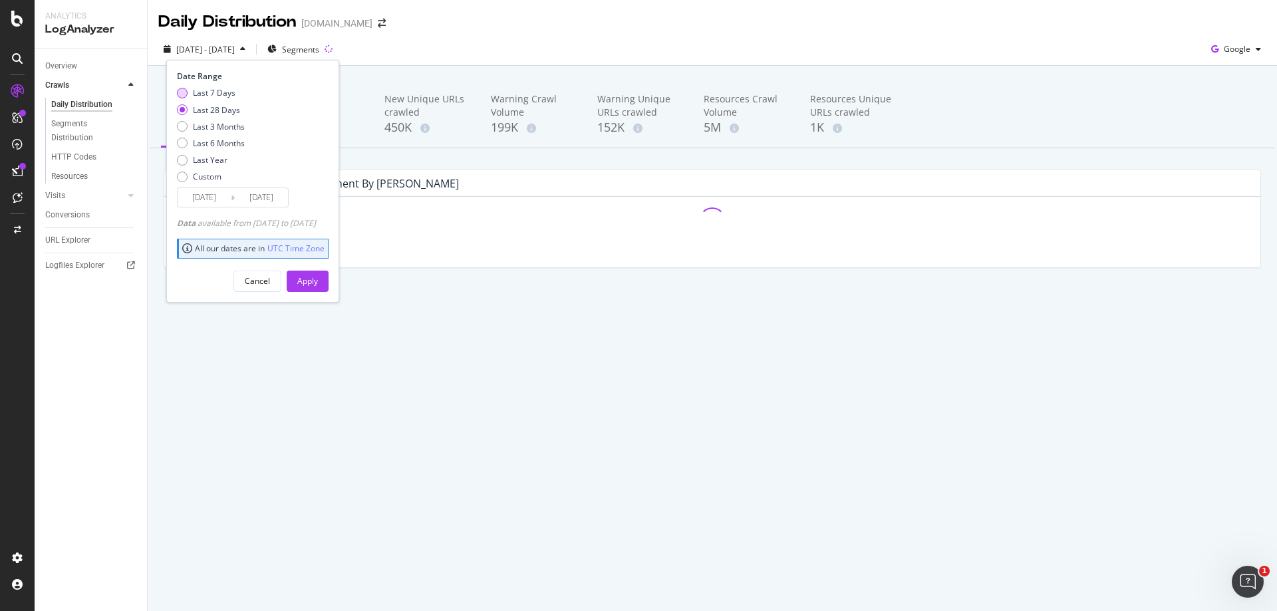
click at [214, 92] on div "Last 7 Days" at bounding box center [214, 92] width 43 height 11
type input "2025/08/11"
click at [318, 281] on div "Apply" at bounding box center [307, 280] width 21 height 11
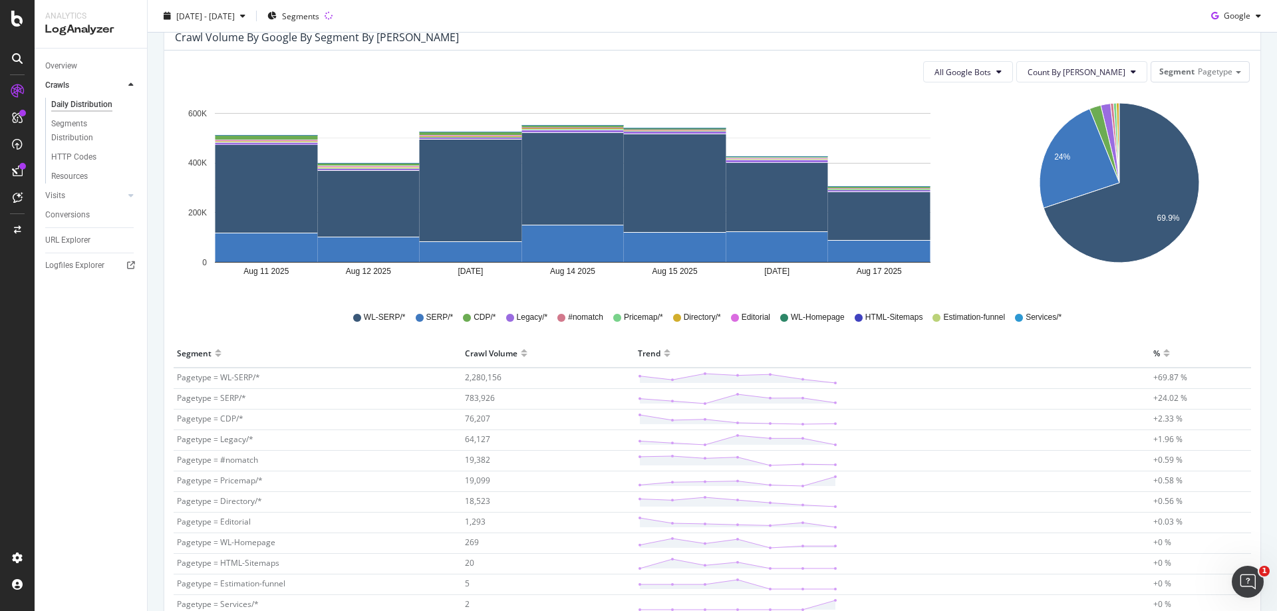
scroll to position [199, 0]
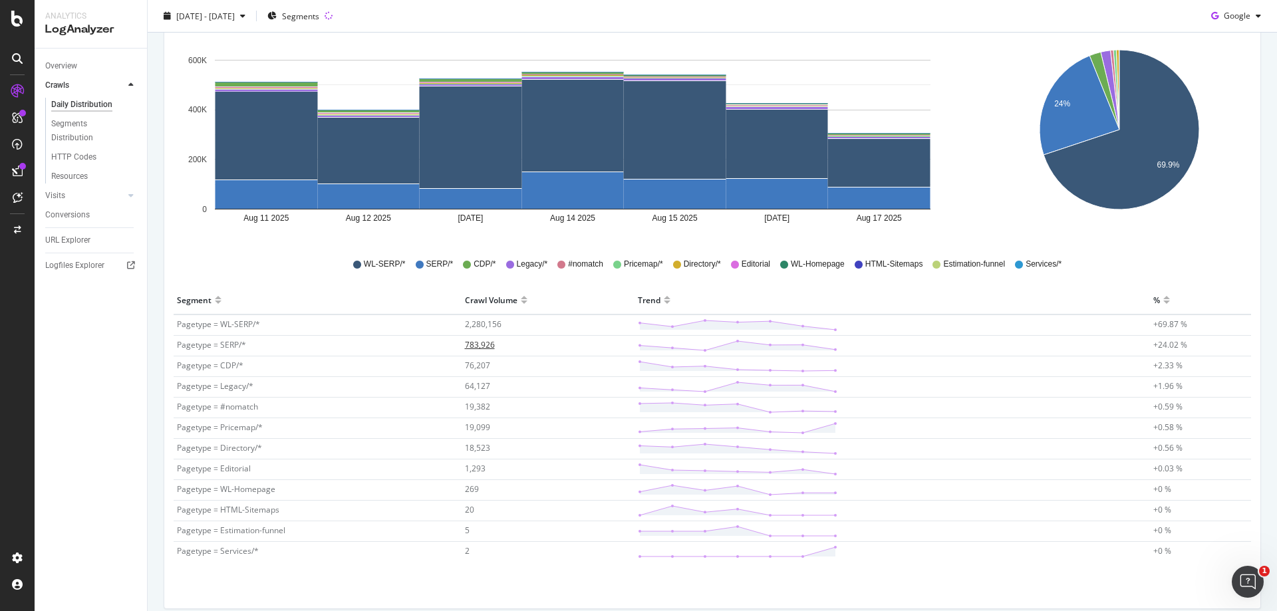
click at [475, 346] on span "783,926" at bounding box center [480, 344] width 30 height 11
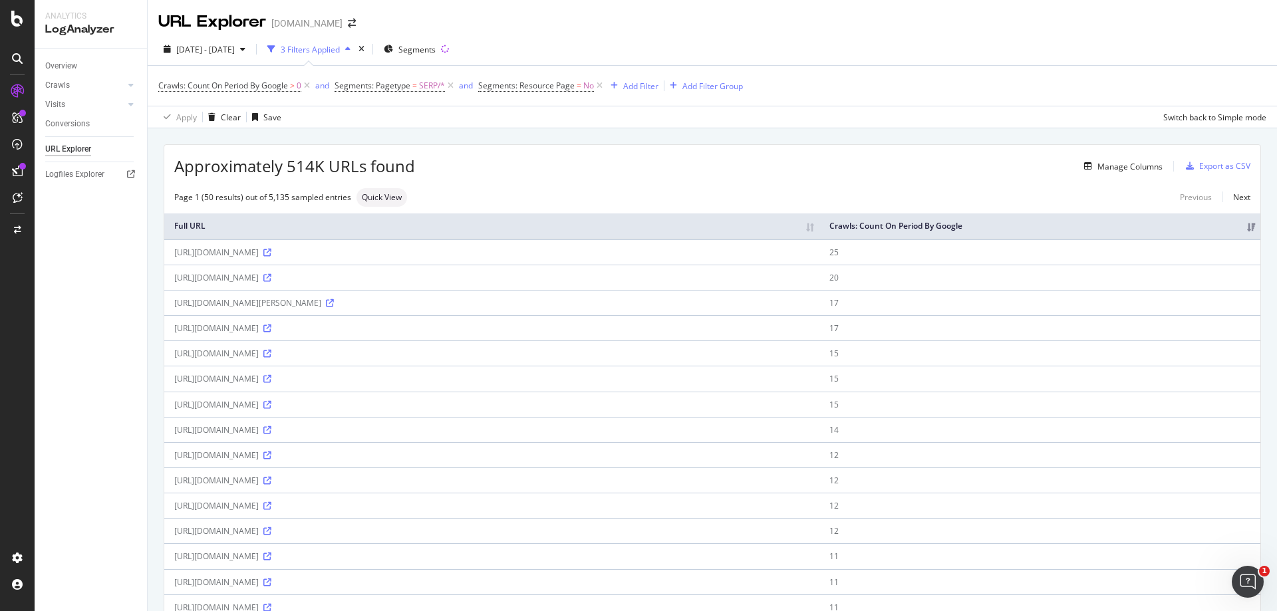
drag, startPoint x: 174, startPoint y: 306, endPoint x: 427, endPoint y: 311, distance: 254.0
click at [427, 311] on td "https://www.immonet.de/hamburg/2-zimmer-wohnung-mieten.html" at bounding box center [491, 302] width 655 height 25
copy div "https://www.immonet.de/hamburg/2-zimmer-wohnung-mieten.html"
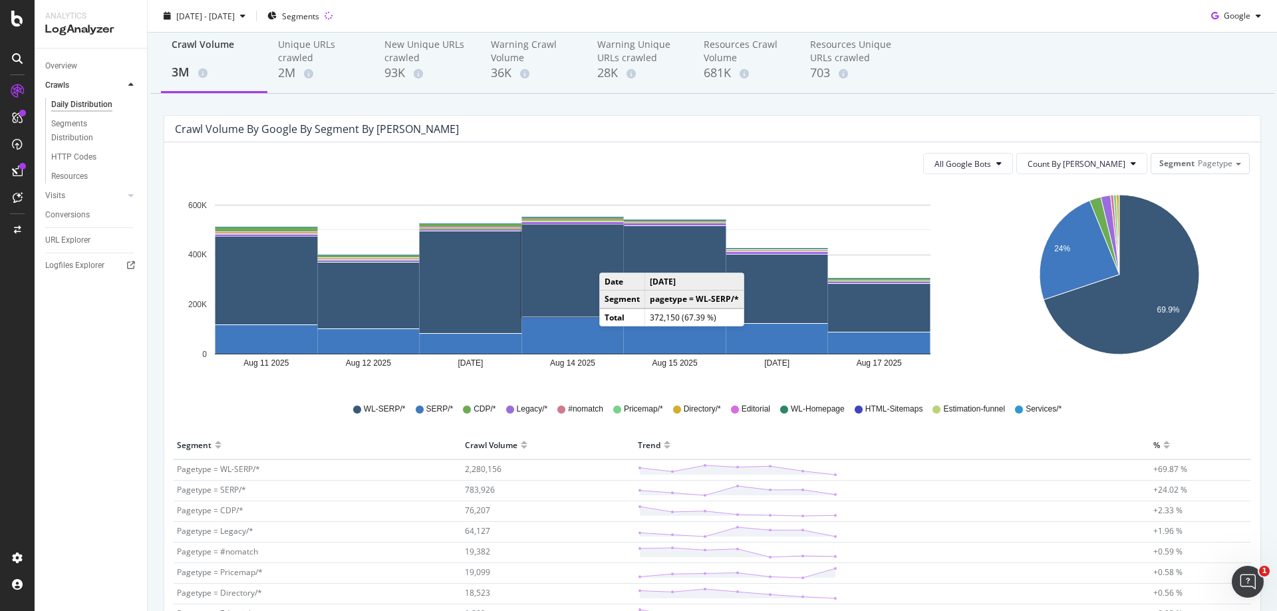
scroll to position [199, 0]
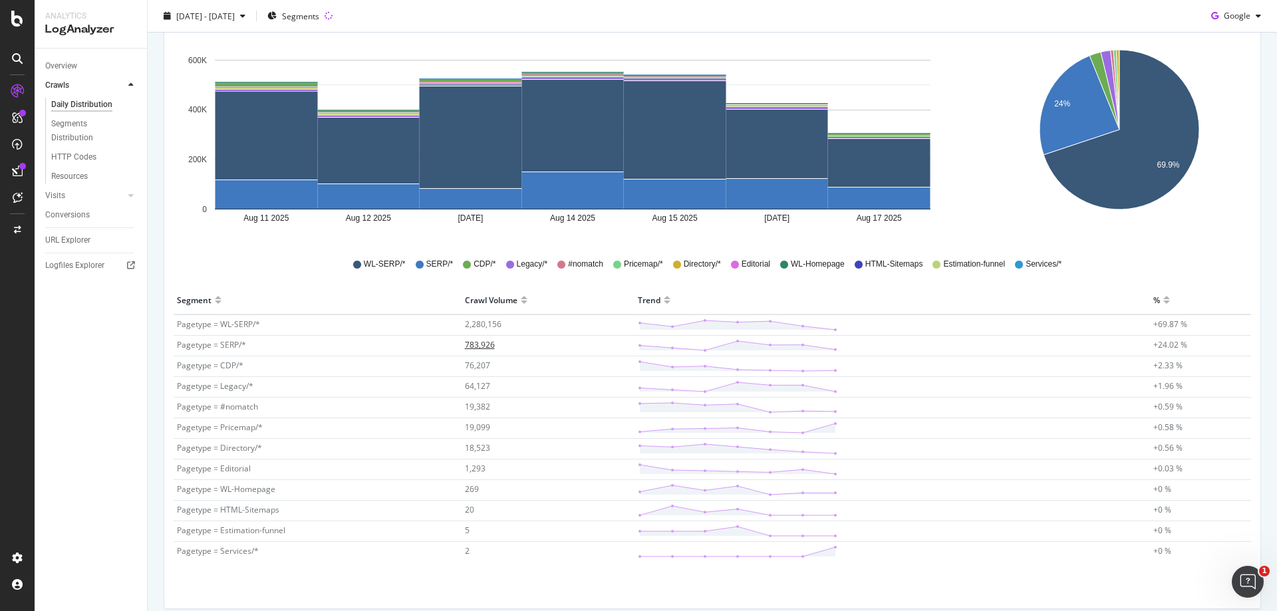
click at [479, 347] on span "783,926" at bounding box center [480, 344] width 30 height 11
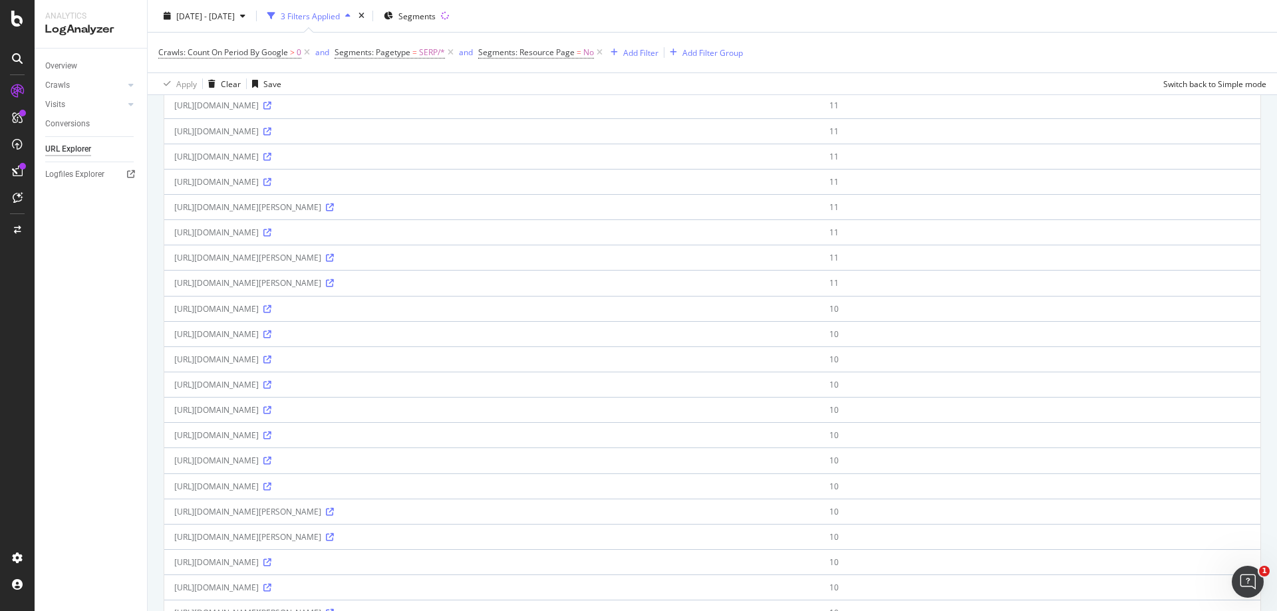
scroll to position [465, 0]
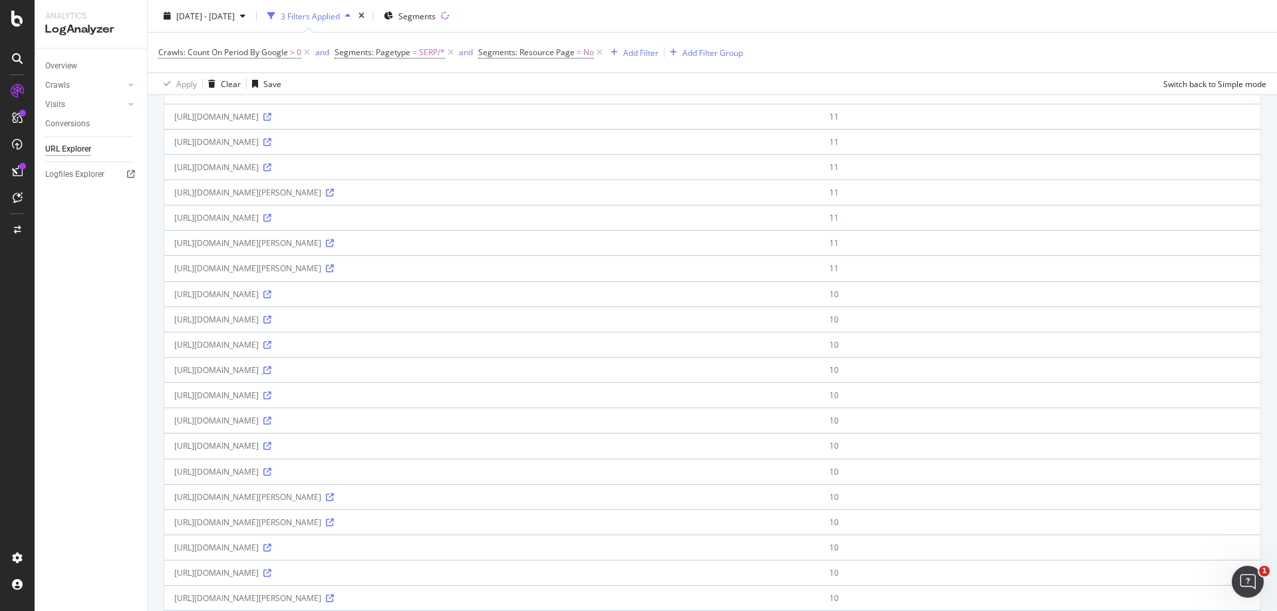
click at [271, 372] on icon at bounding box center [267, 370] width 8 height 8
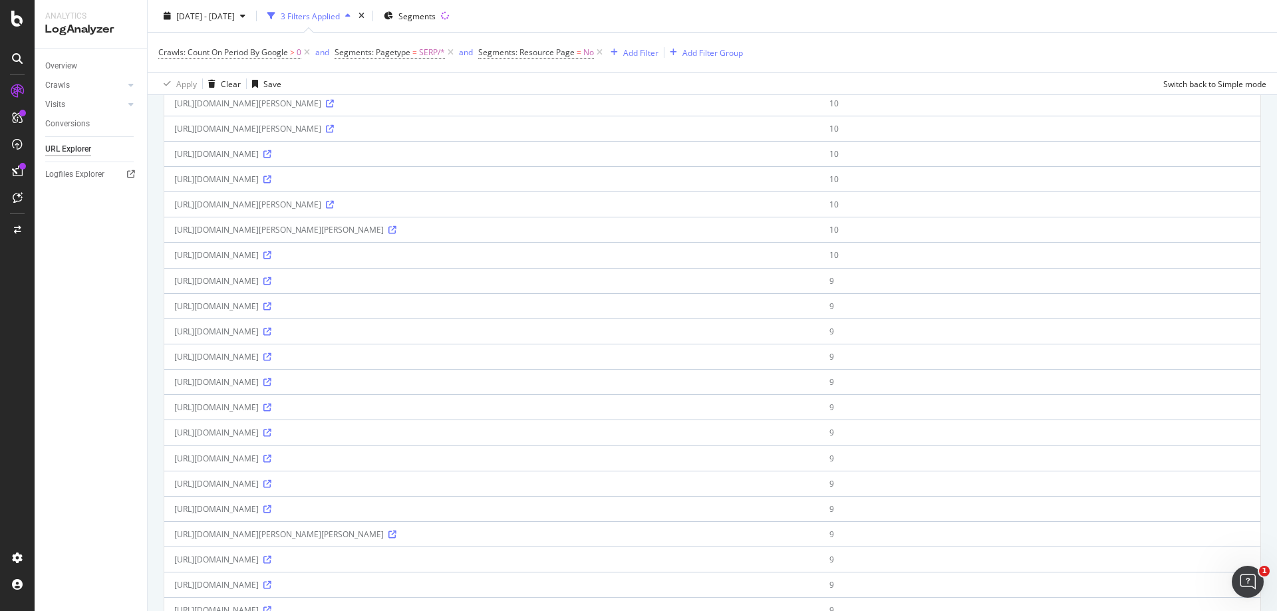
scroll to position [864, 0]
click at [271, 455] on icon at bounding box center [267, 453] width 8 height 8
click at [271, 553] on icon at bounding box center [267, 554] width 8 height 8
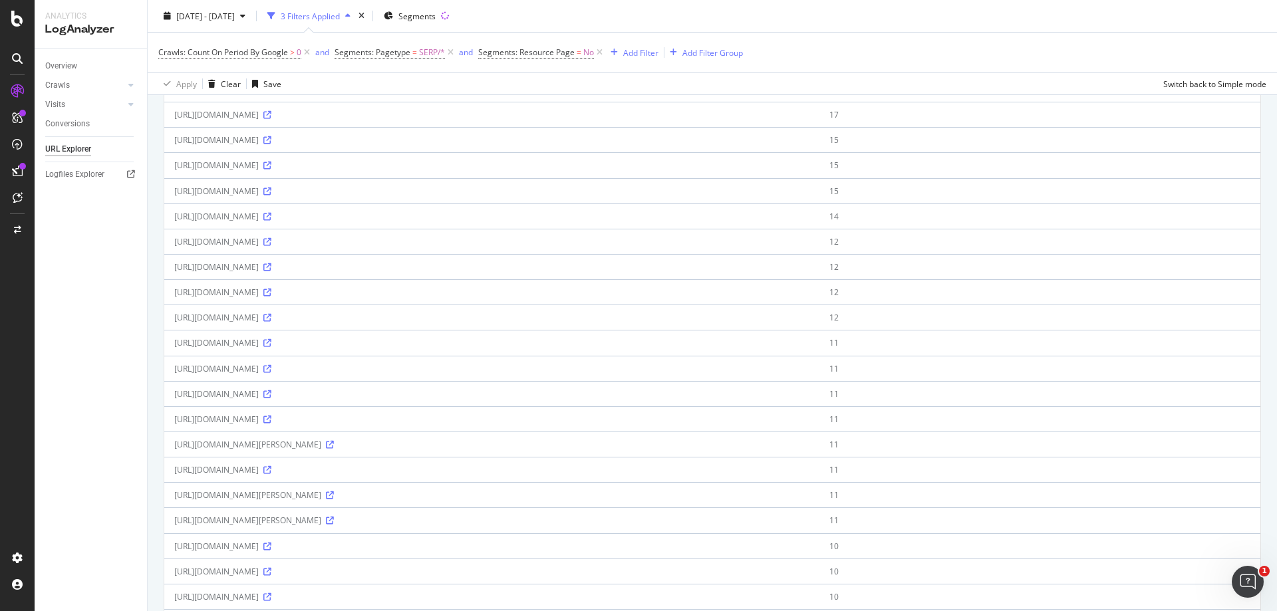
scroll to position [0, 0]
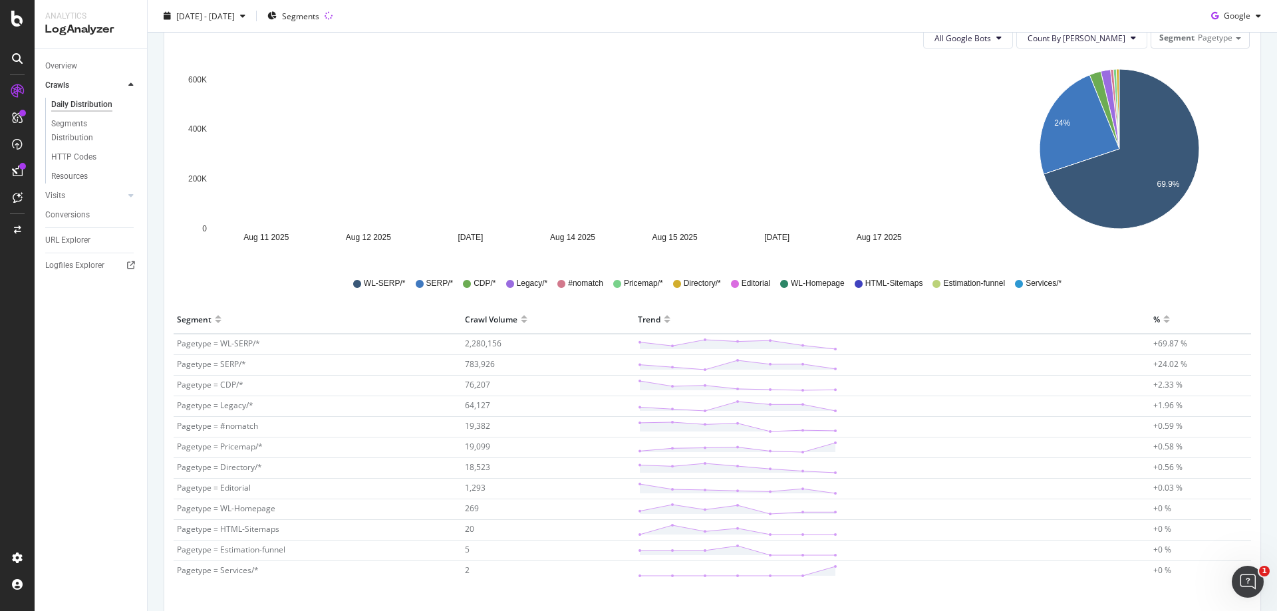
scroll to position [199, 0]
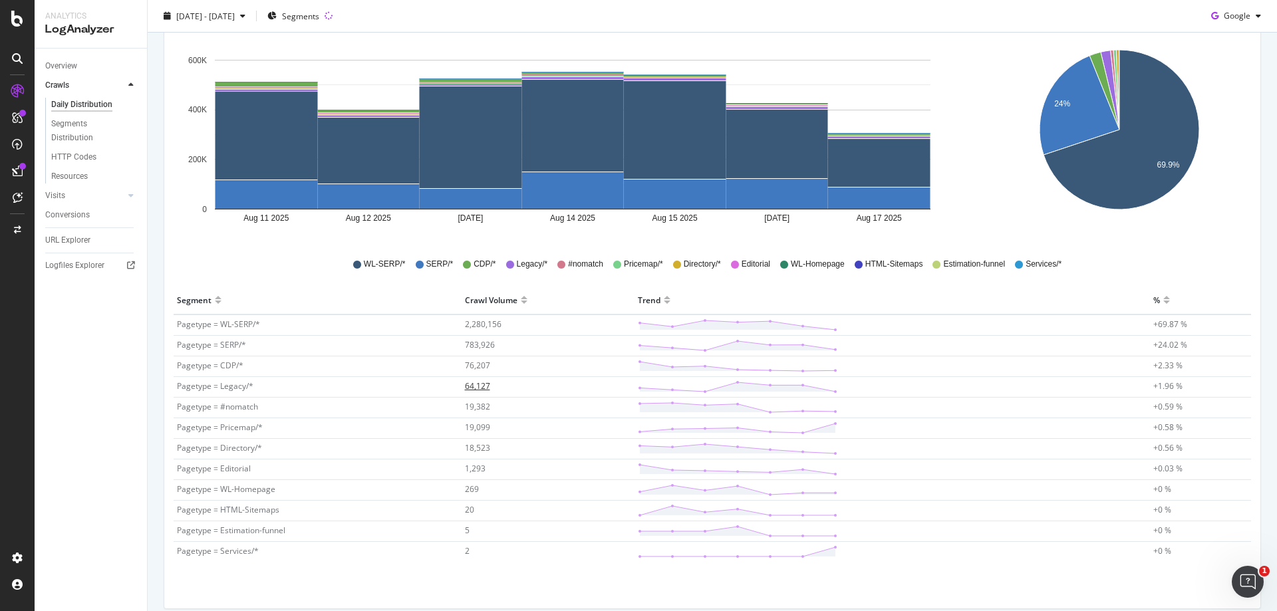
click at [477, 387] on span "64,127" at bounding box center [477, 385] width 25 height 11
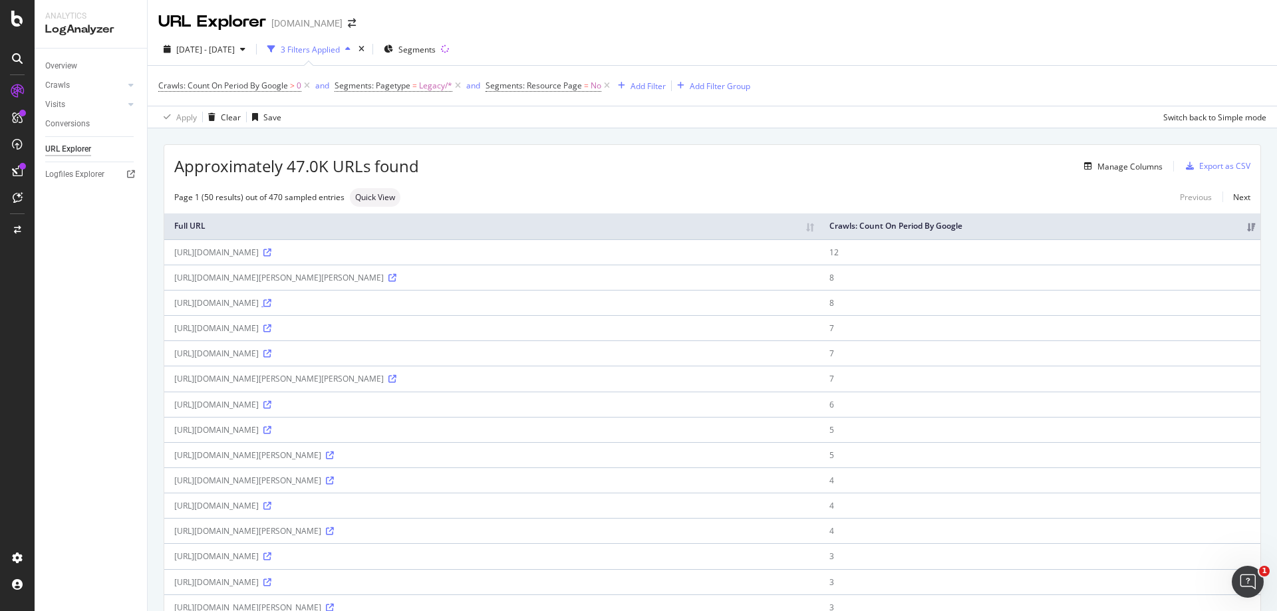
click at [271, 304] on icon at bounding box center [267, 303] width 8 height 8
click at [81, 176] on div "LogAnalyzer" at bounding box center [75, 173] width 52 height 13
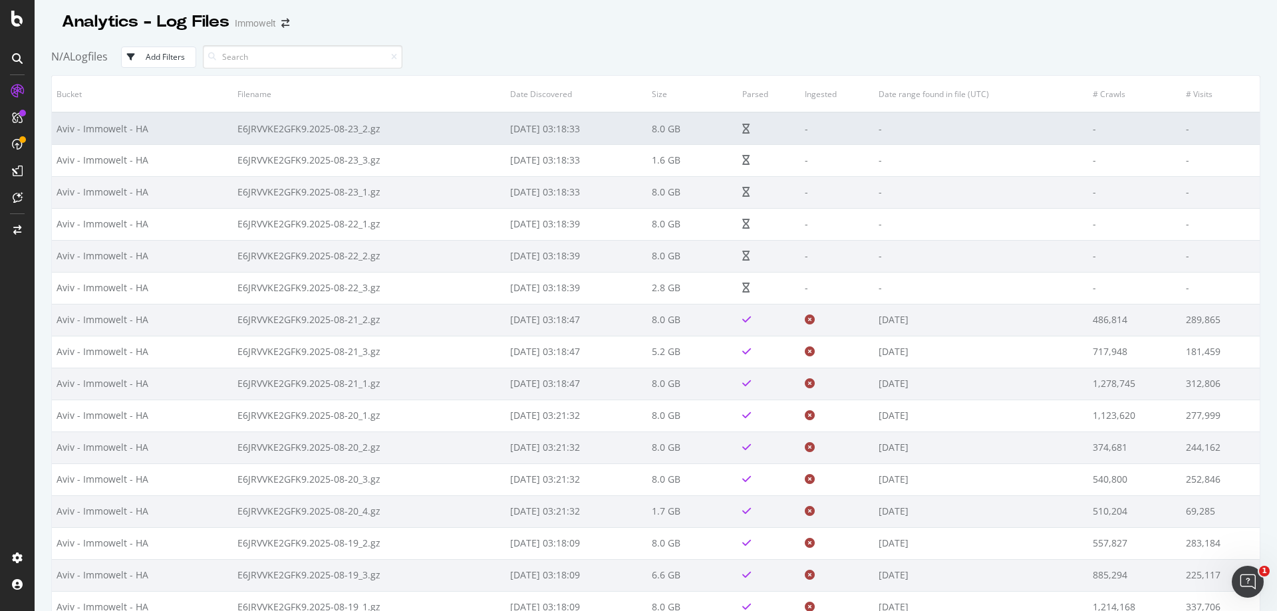
click at [306, 128] on td "E6JRVVKE2GFK9.2025-08-23_2.gz" at bounding box center [369, 128] width 273 height 32
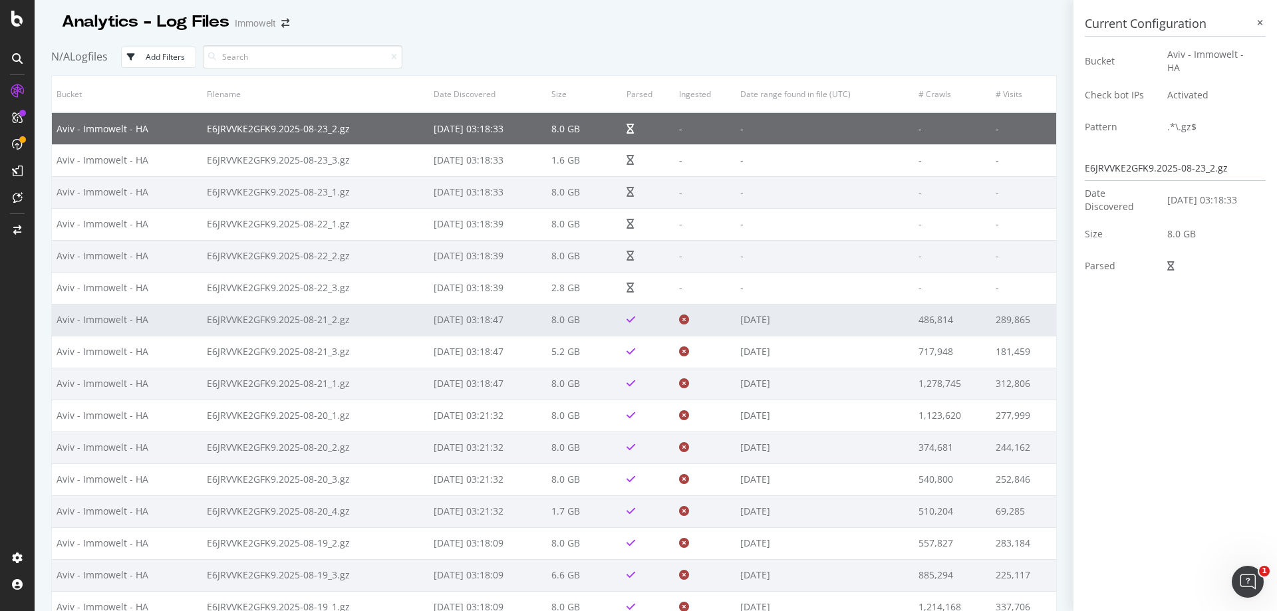
click at [281, 323] on td "E6JRVVKE2GFK9.2025-08-21_2.gz" at bounding box center [315, 320] width 227 height 32
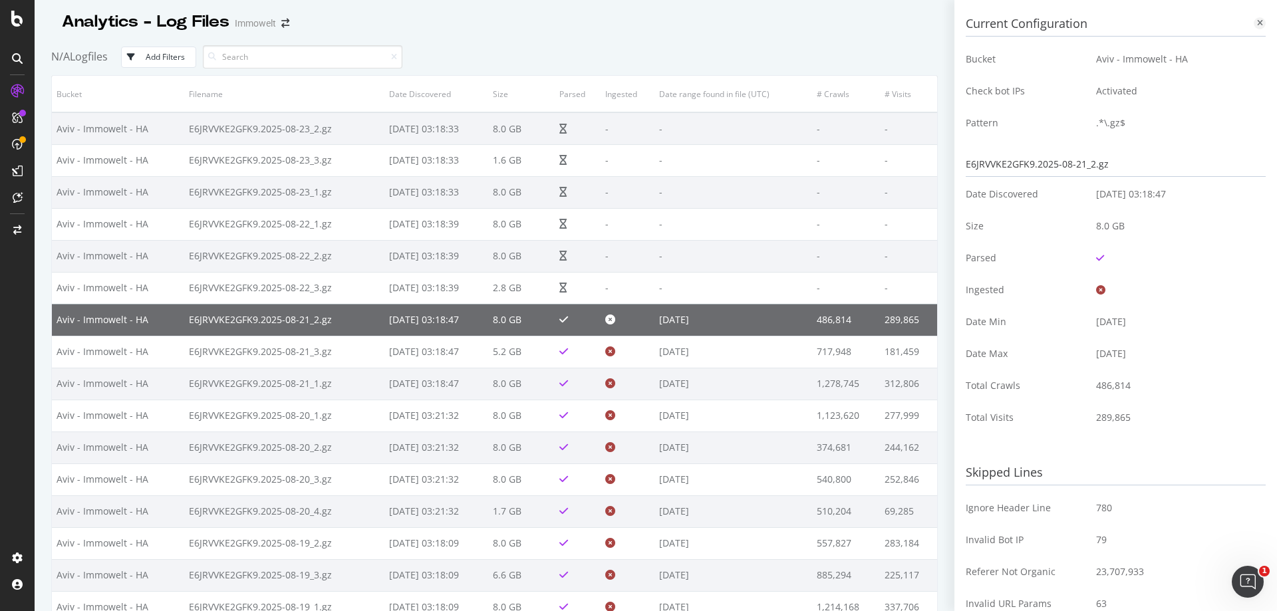
click at [1257, 23] on icon at bounding box center [1260, 23] width 6 height 8
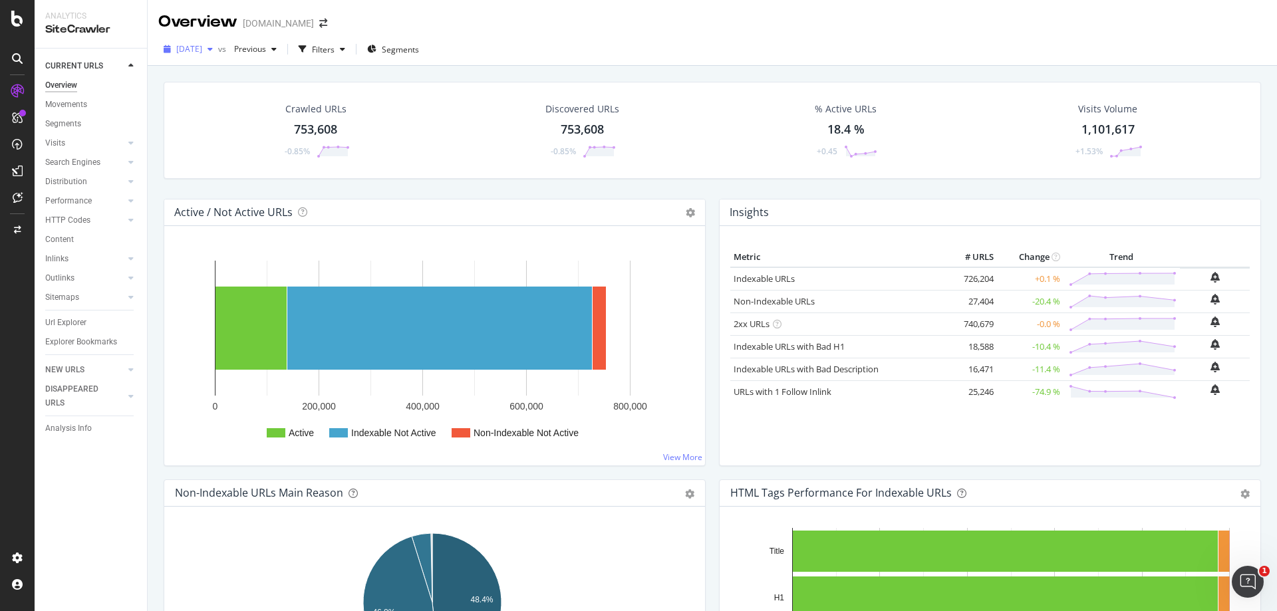
click at [202, 55] on span "[DATE]" at bounding box center [189, 48] width 26 height 11
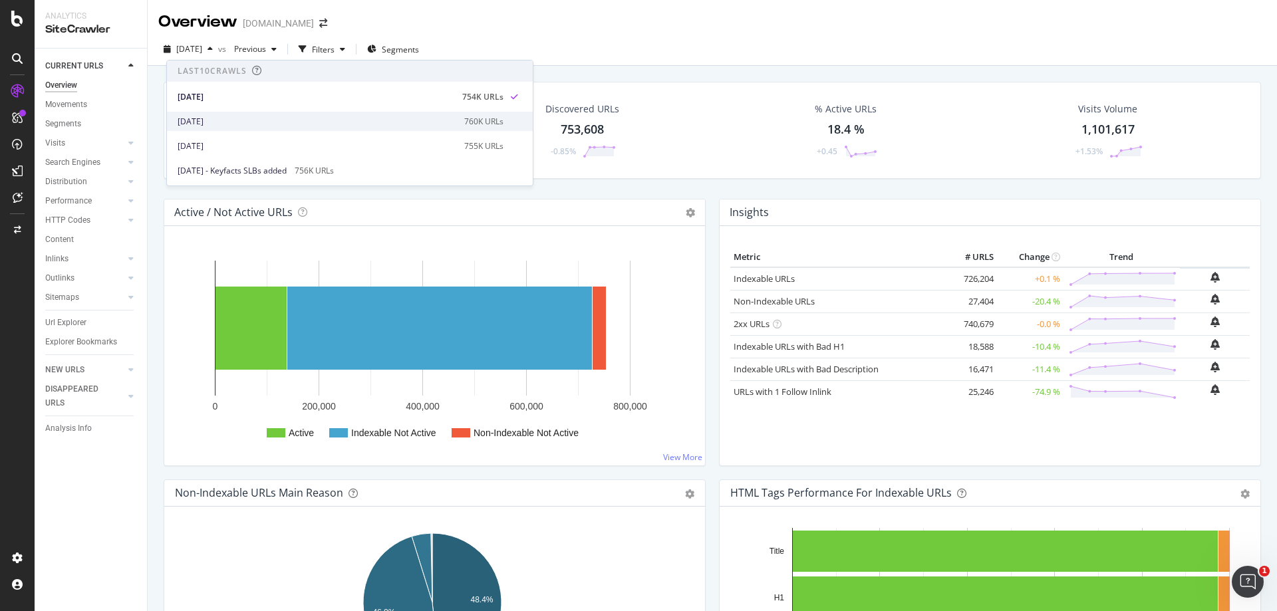
click at [229, 119] on div "2025 Aug. 15th" at bounding box center [317, 122] width 279 height 12
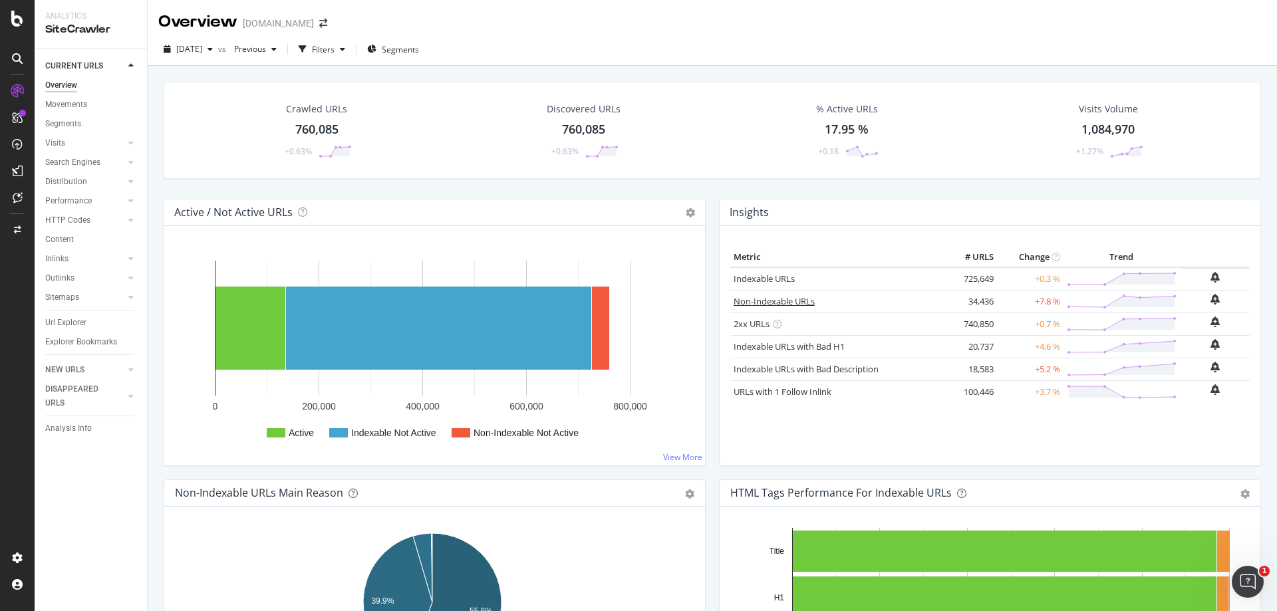
click at [796, 303] on link "Non-Indexable URLs" at bounding box center [773, 301] width 81 height 12
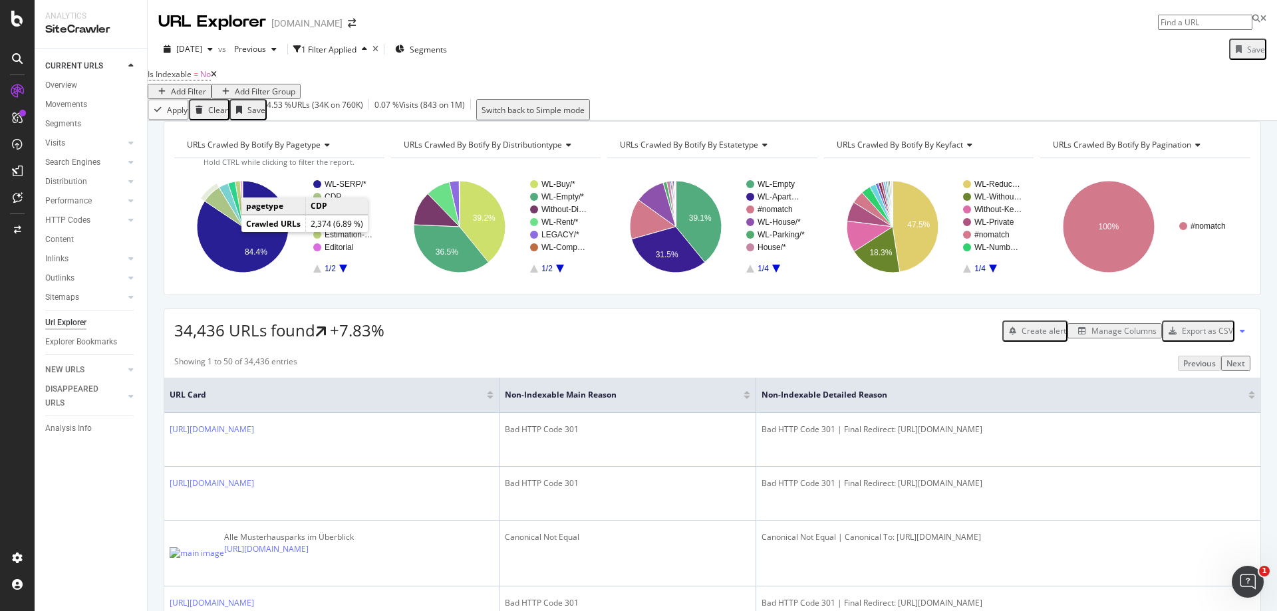
click at [218, 227] on icon "A chart." at bounding box center [224, 206] width 38 height 39
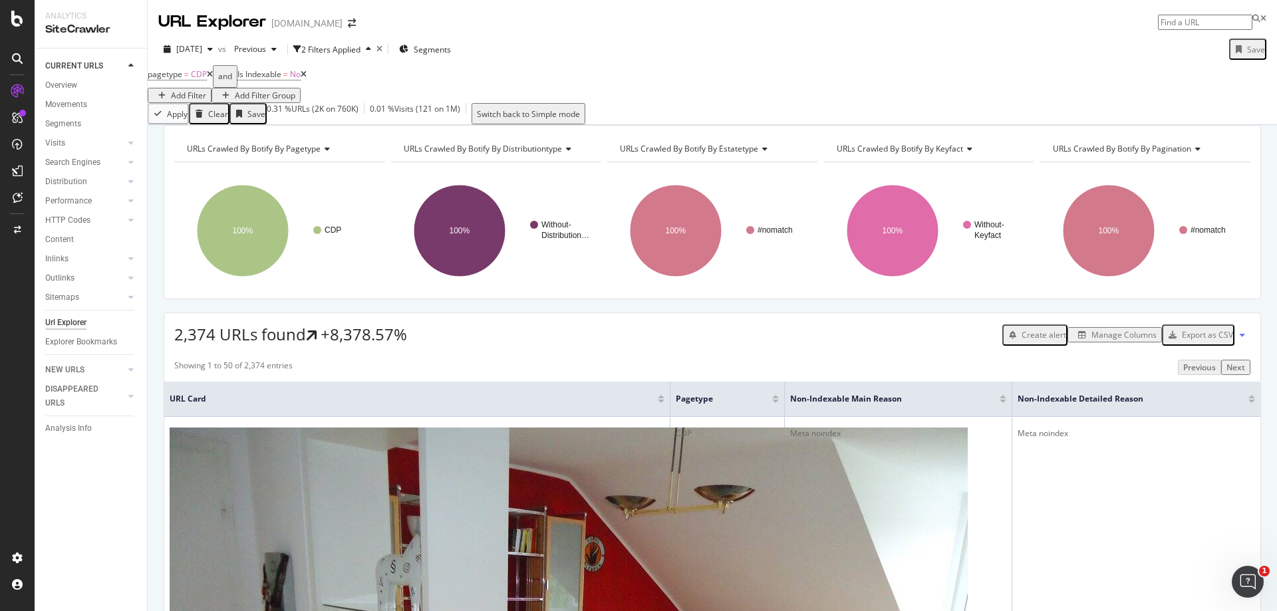
click at [213, 78] on icon at bounding box center [210, 74] width 6 height 8
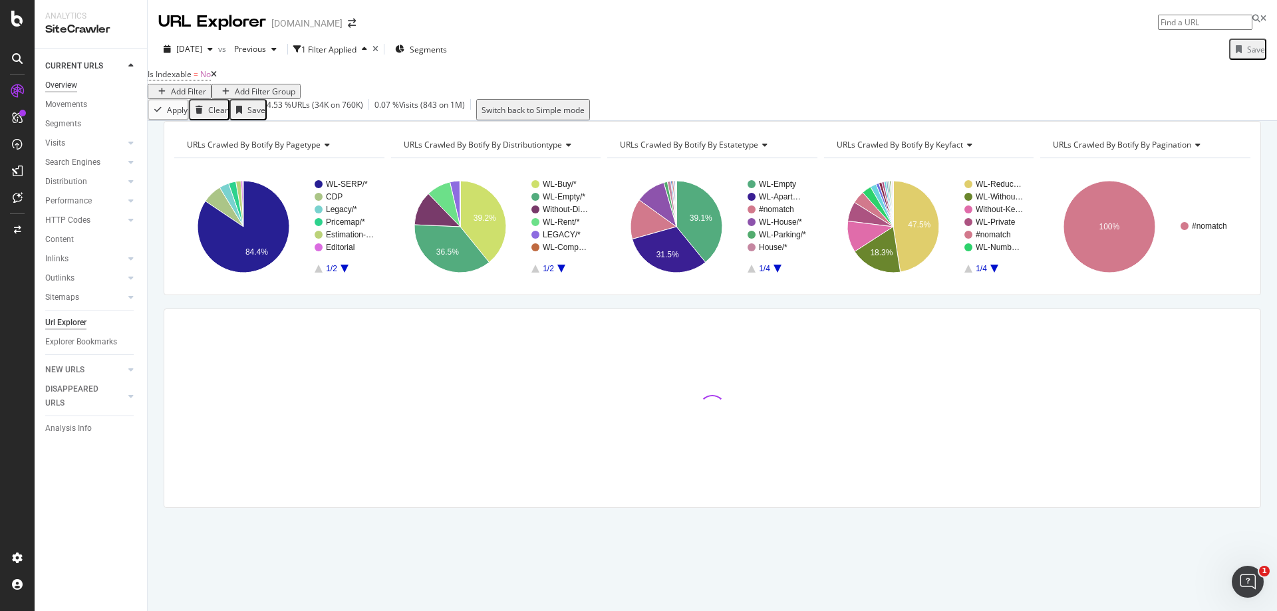
click at [66, 84] on div "Overview" at bounding box center [61, 85] width 32 height 14
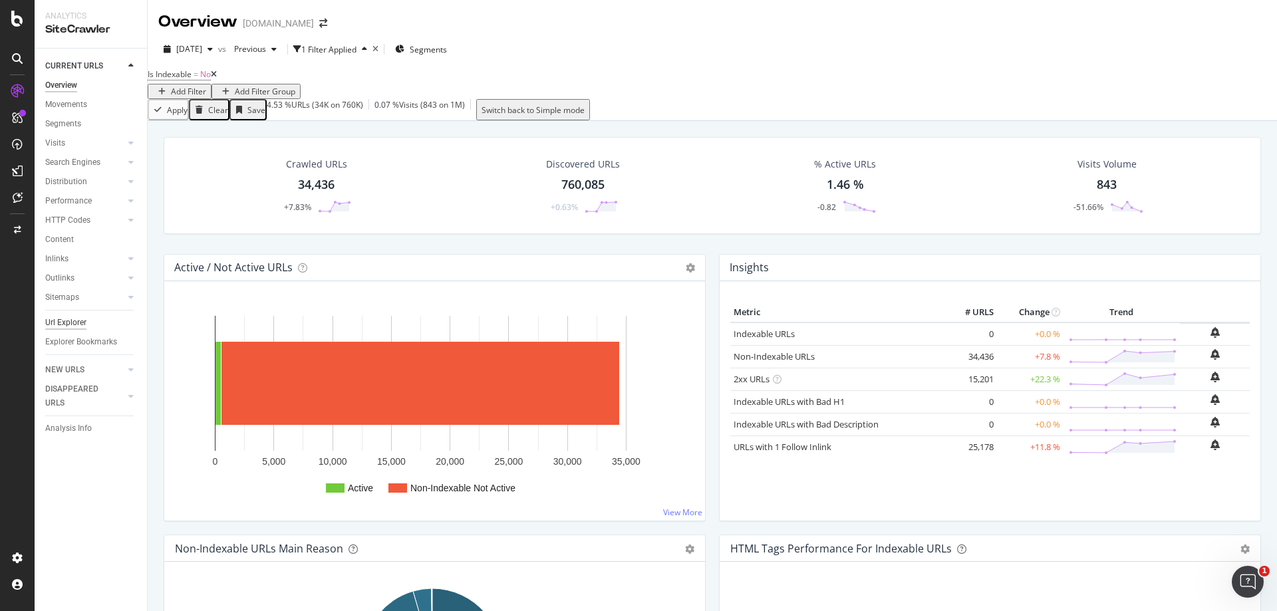
click at [73, 321] on div "Url Explorer" at bounding box center [65, 323] width 41 height 14
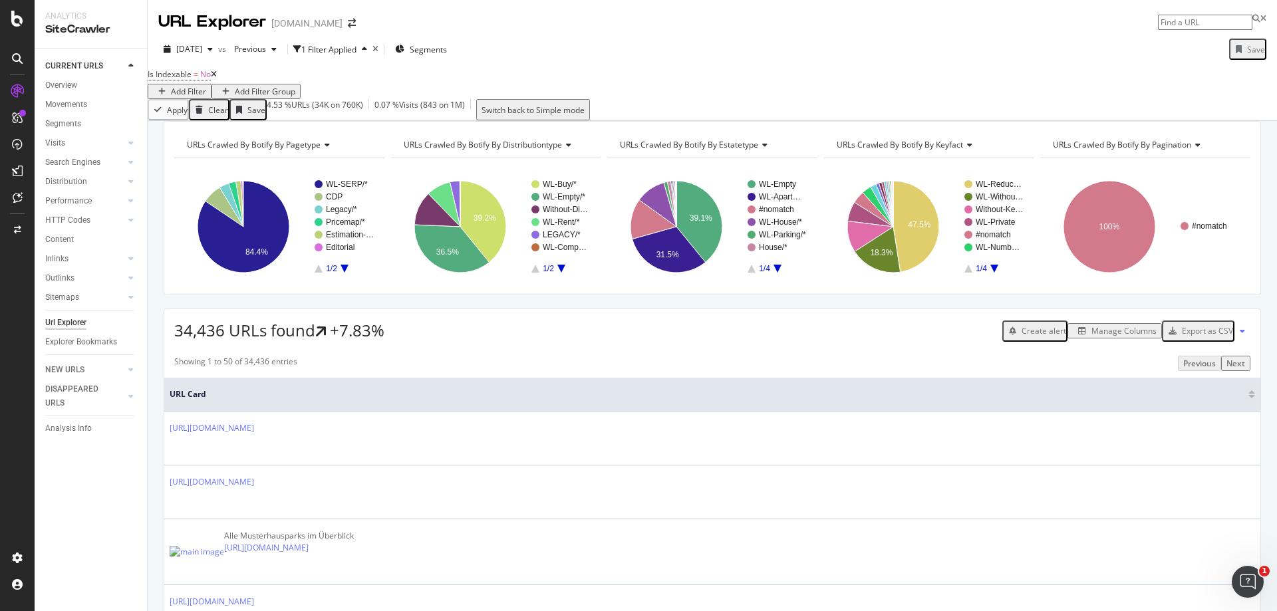
click at [1116, 150] on span "URLs Crawled By Botify By pagination" at bounding box center [1121, 144] width 138 height 11
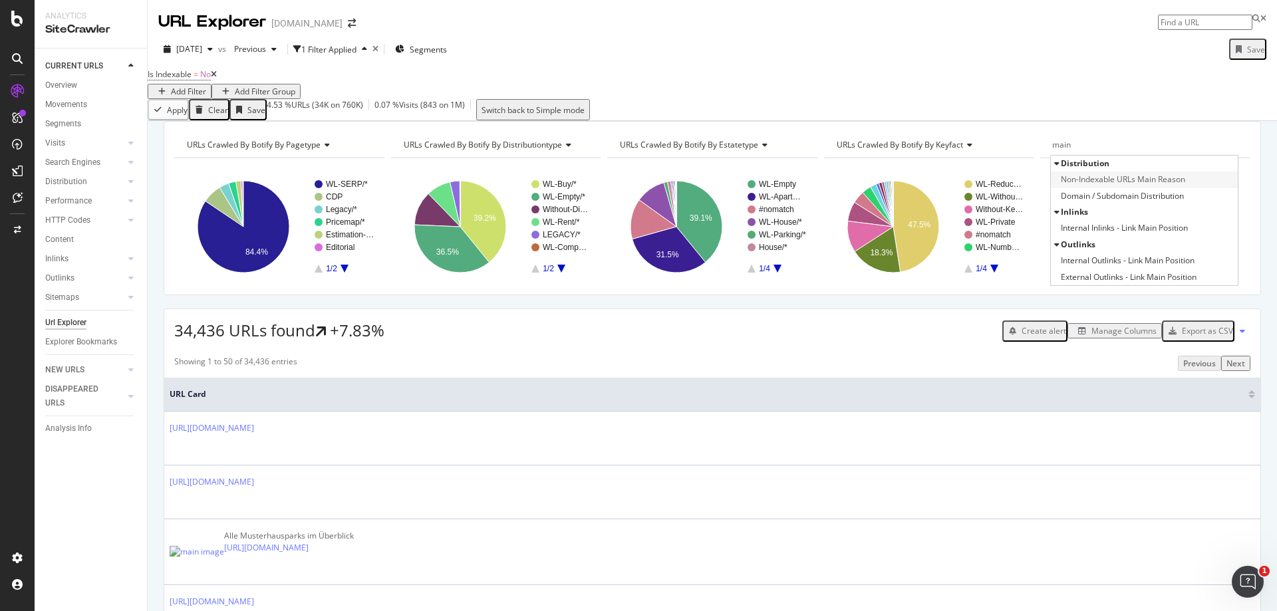
type input "main"
click at [1124, 186] on span "Non-Indexable URLs Main Reason" at bounding box center [1122, 179] width 124 height 13
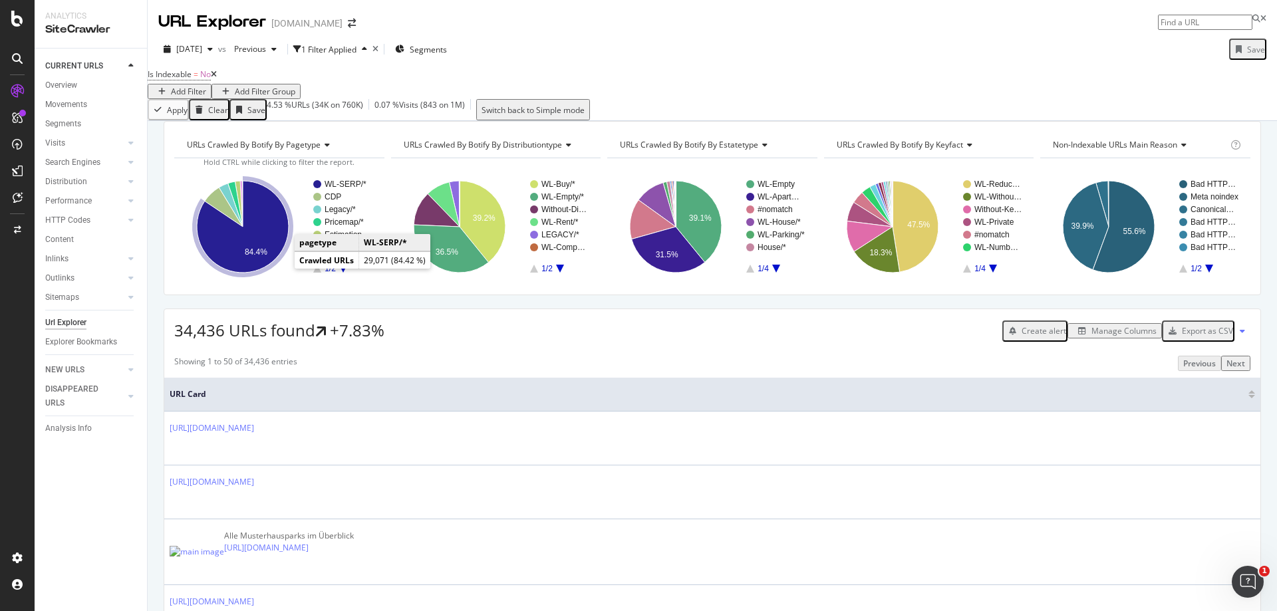
click at [268, 259] on icon "A chart." at bounding box center [243, 227] width 92 height 92
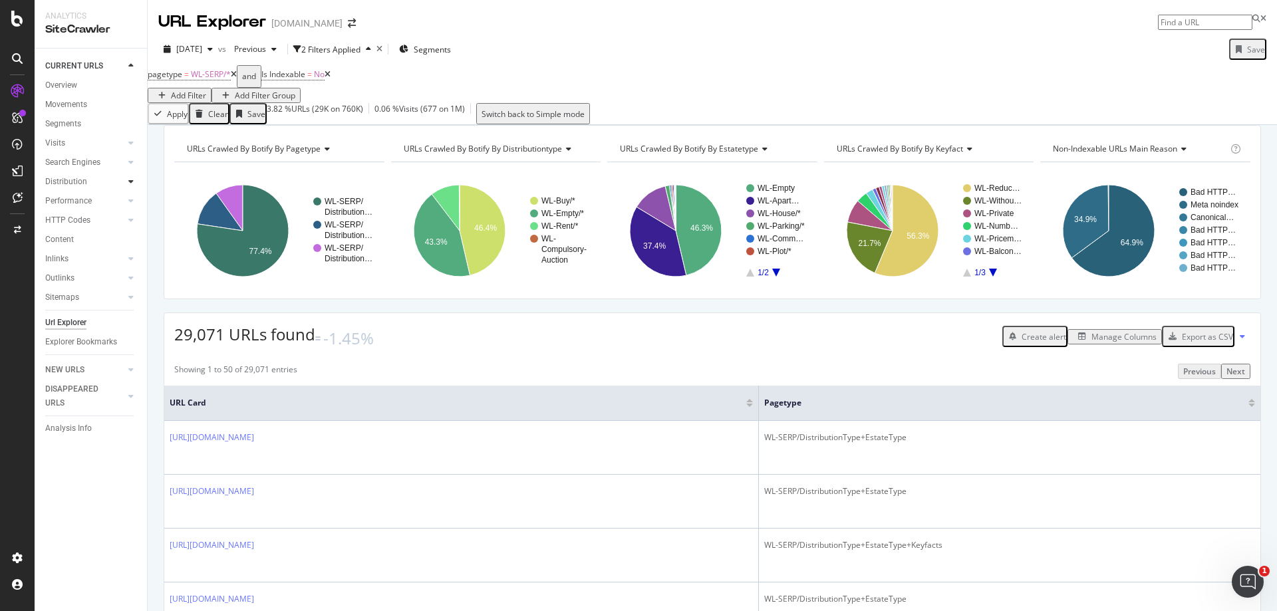
click at [130, 181] on icon at bounding box center [130, 182] width 5 height 8
click at [77, 222] on div "Segments" at bounding box center [69, 220] width 36 height 14
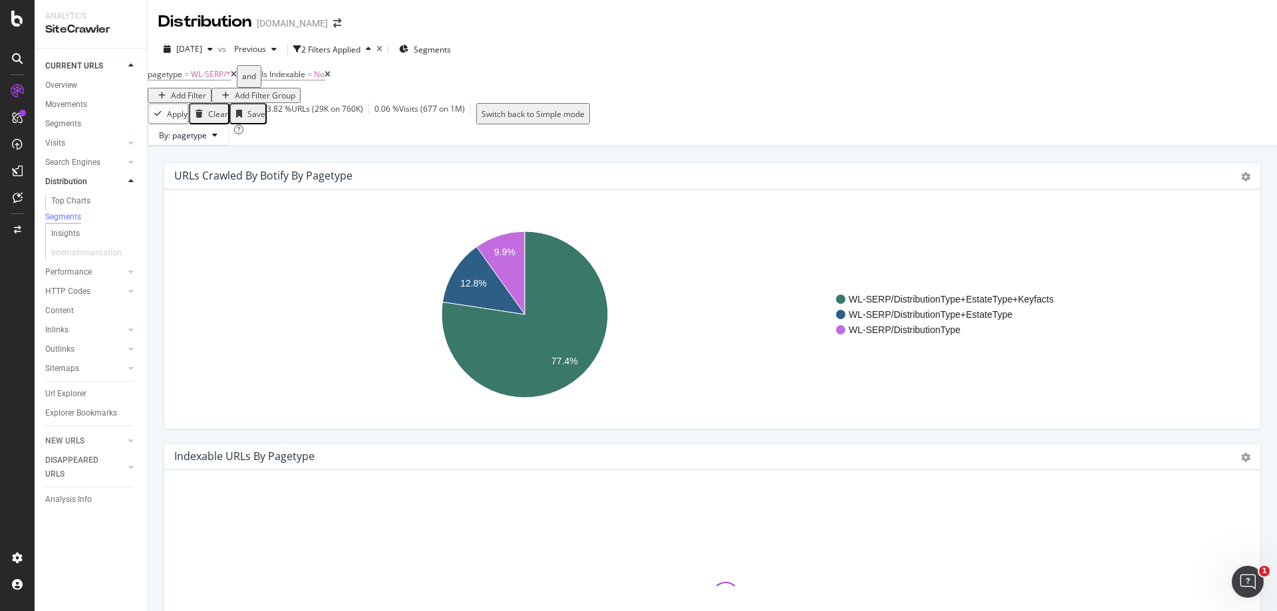
click at [237, 78] on icon at bounding box center [234, 74] width 6 height 8
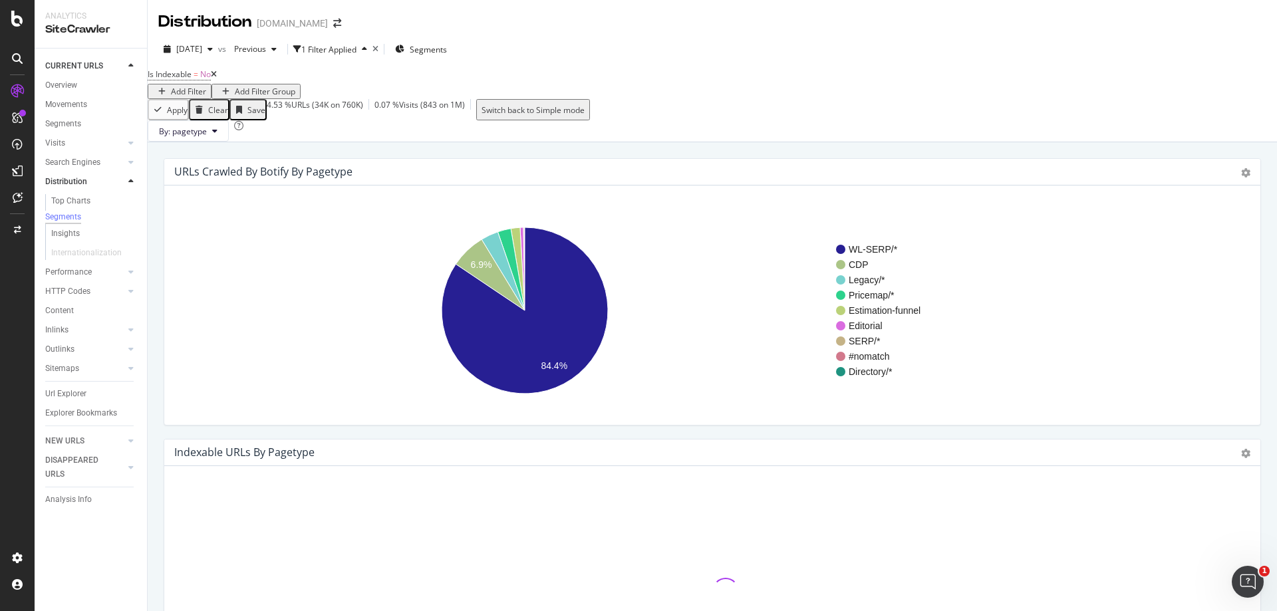
click at [217, 78] on icon at bounding box center [214, 74] width 6 height 8
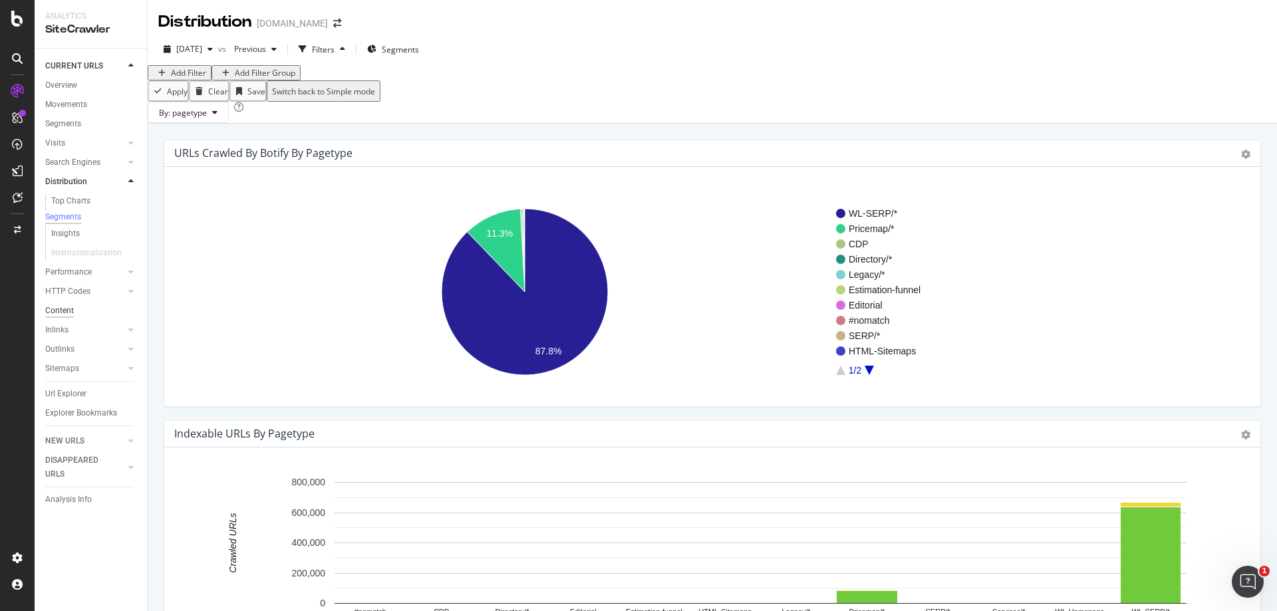
click at [72, 316] on div "Content" at bounding box center [59, 311] width 29 height 14
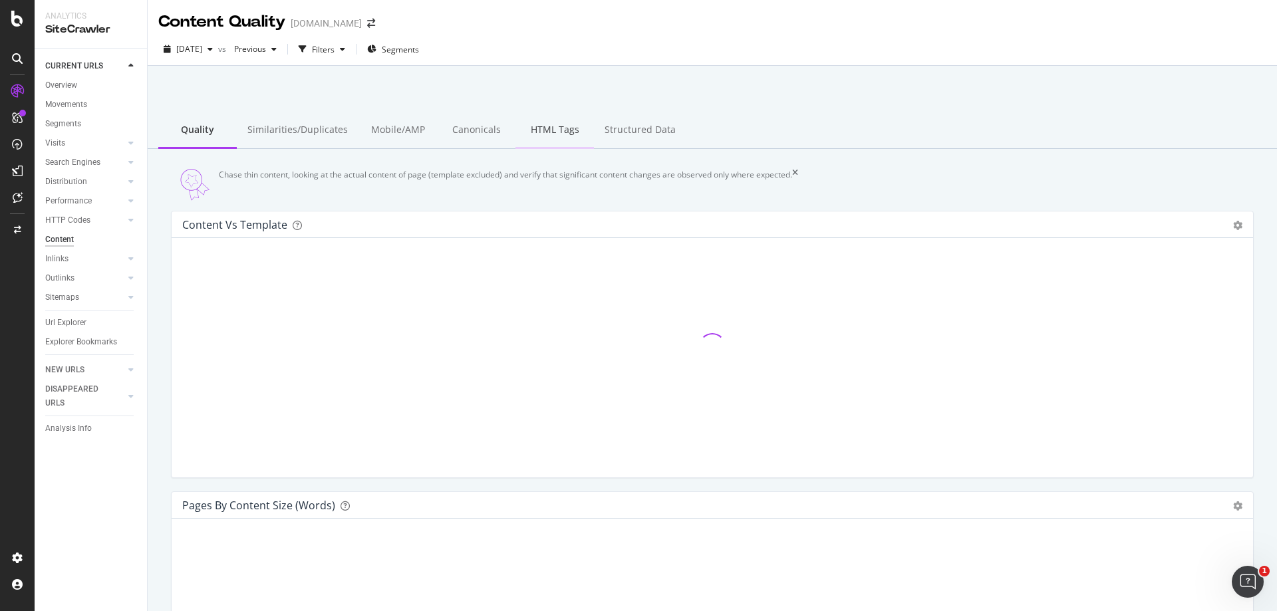
click at [551, 132] on div "HTML Tags" at bounding box center [554, 130] width 78 height 37
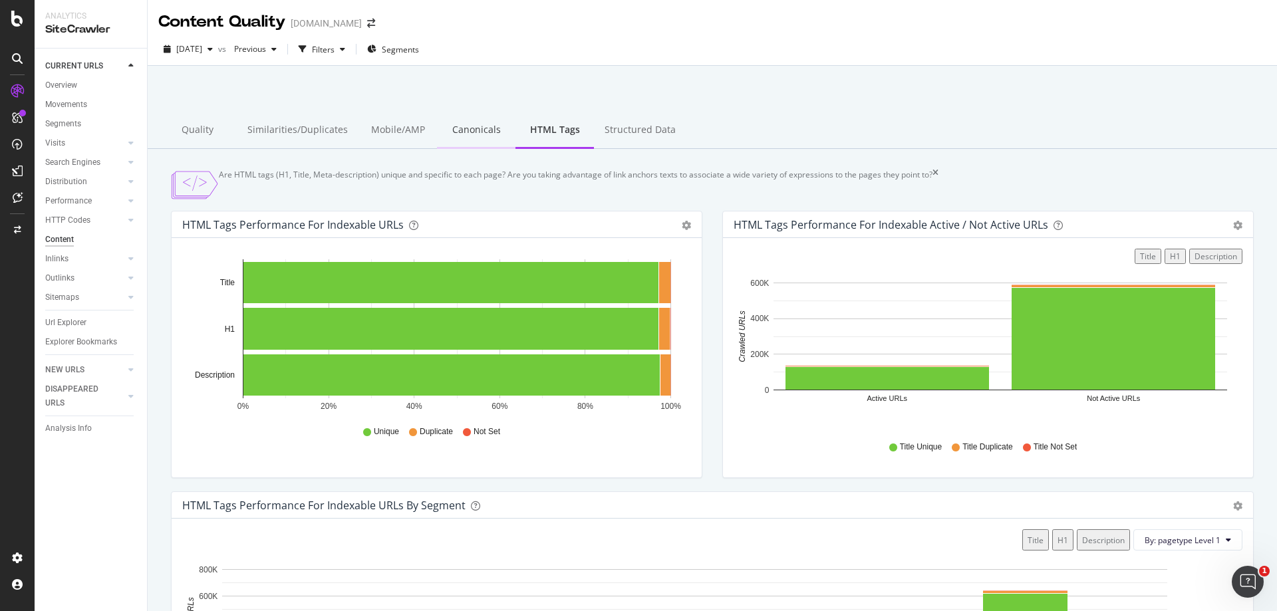
click at [469, 122] on div "Canonicals" at bounding box center [476, 130] width 78 height 37
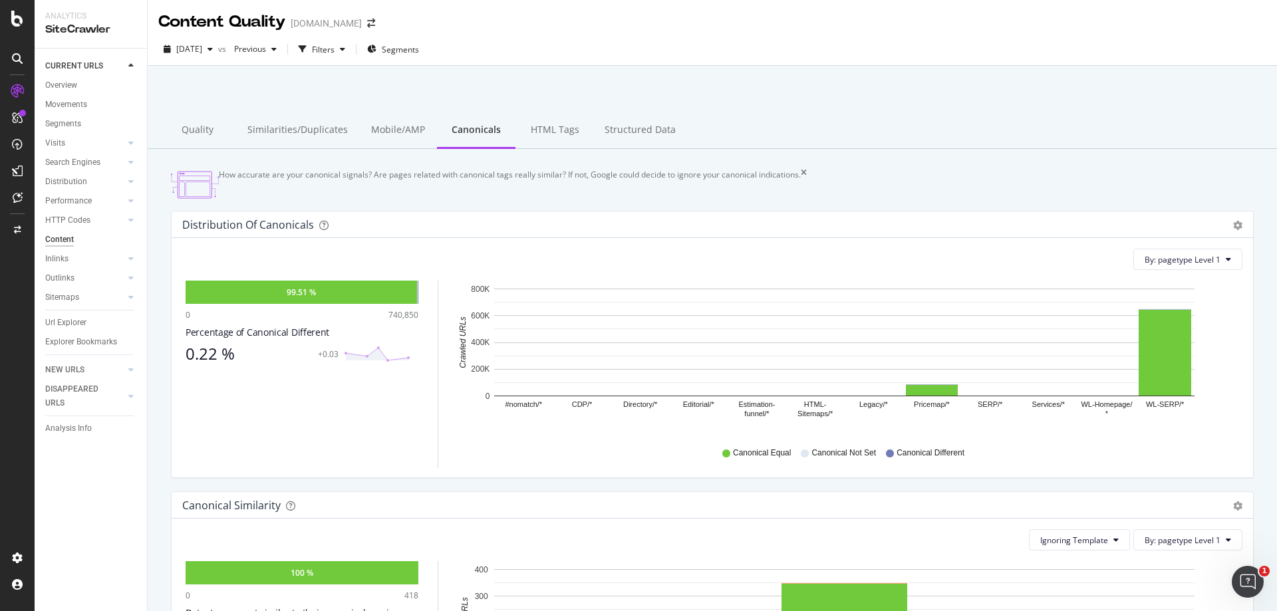
click at [332, 131] on div "Similarities/Duplicates" at bounding box center [298, 130] width 122 height 37
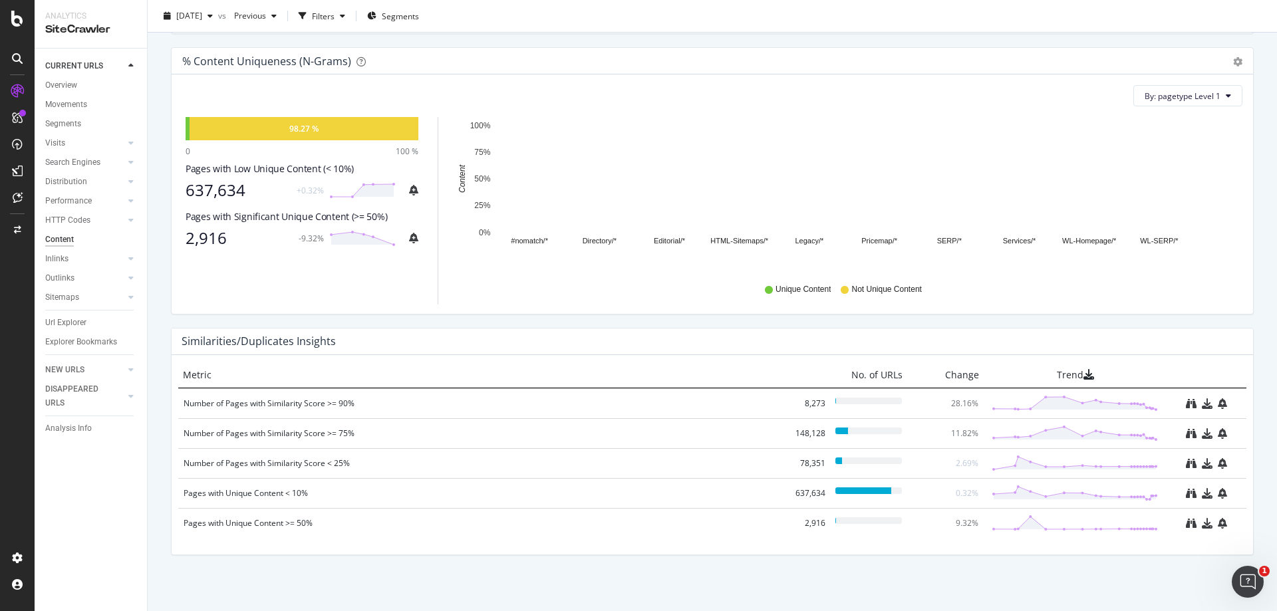
scroll to position [406, 0]
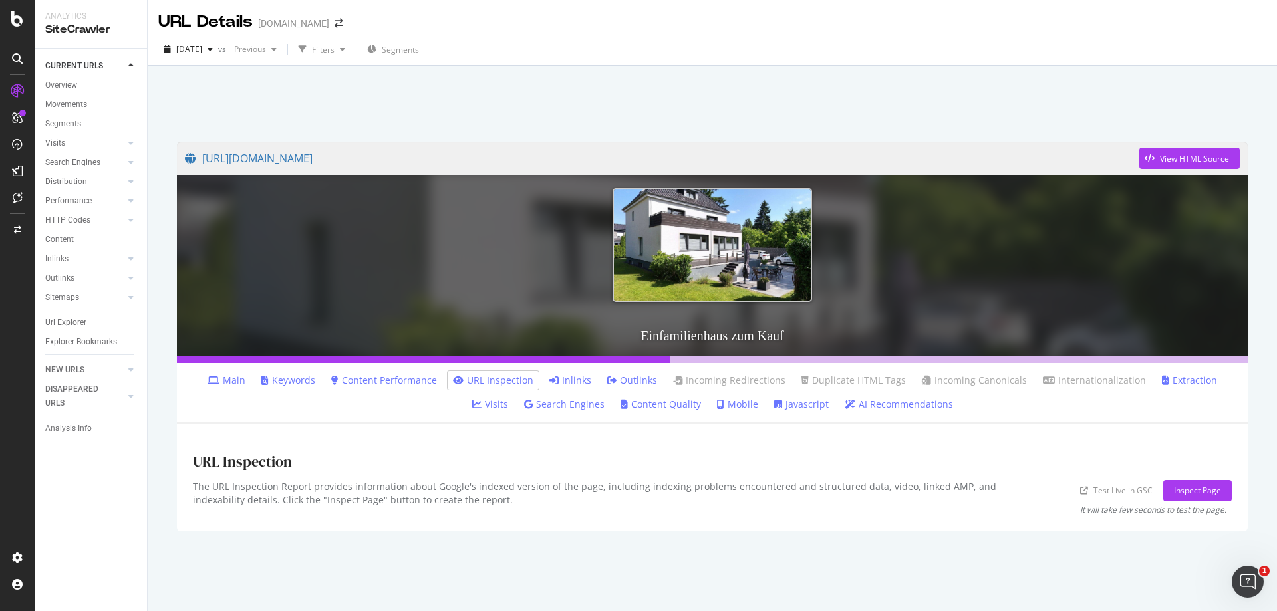
click at [560, 378] on link "Inlinks" at bounding box center [570, 380] width 42 height 13
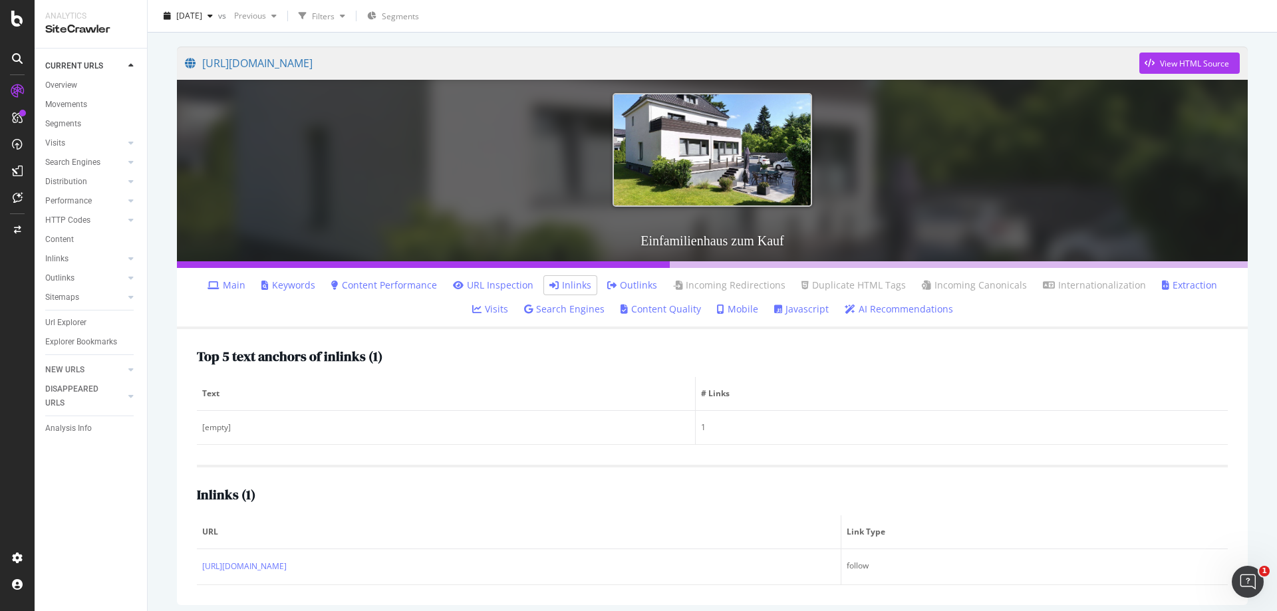
scroll to position [102, 0]
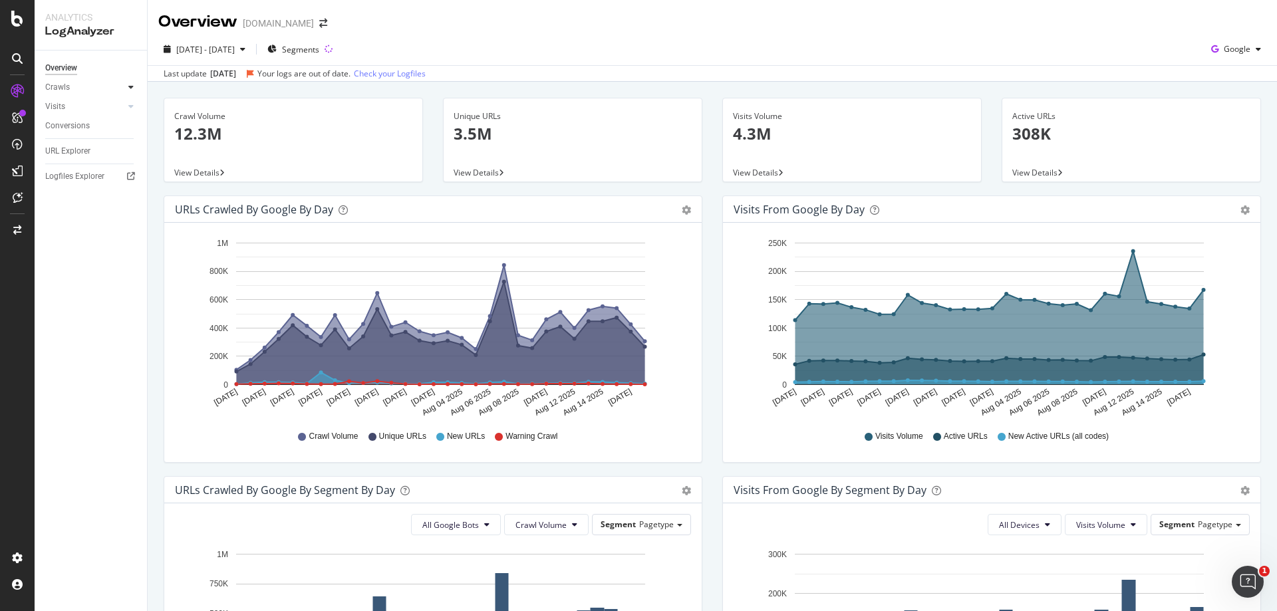
click at [132, 88] on icon at bounding box center [130, 87] width 5 height 8
click at [85, 160] on div "HTTP Codes" at bounding box center [73, 159] width 45 height 14
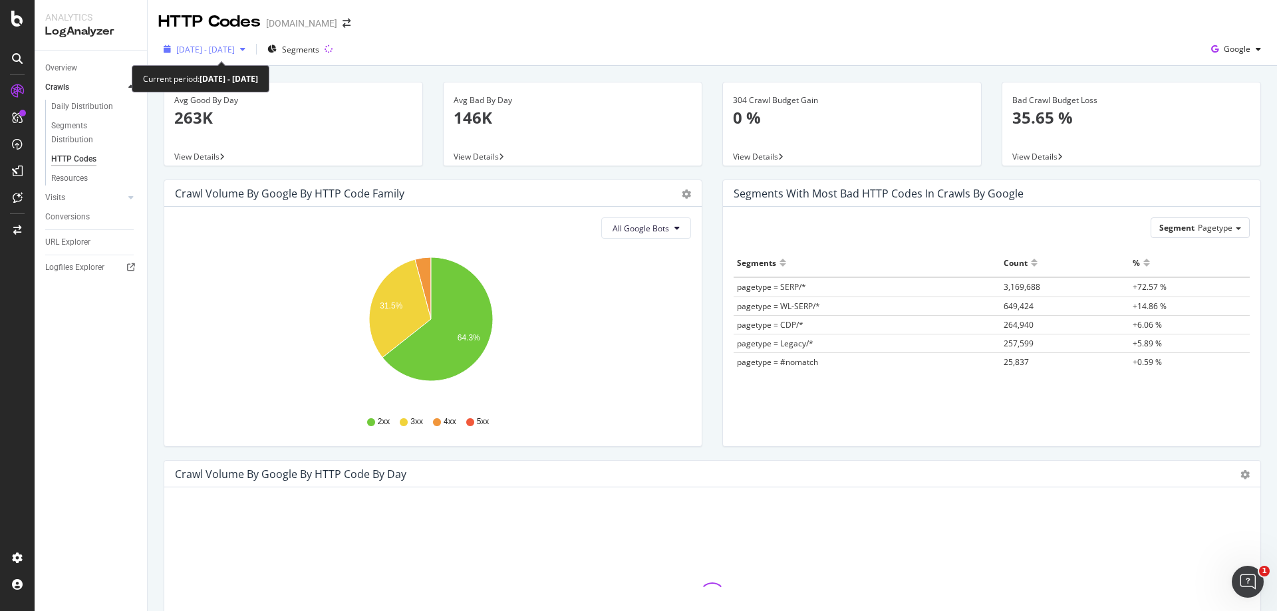
click at [251, 43] on div "2025 Jul. 19th - Aug. 17th" at bounding box center [204, 49] width 92 height 20
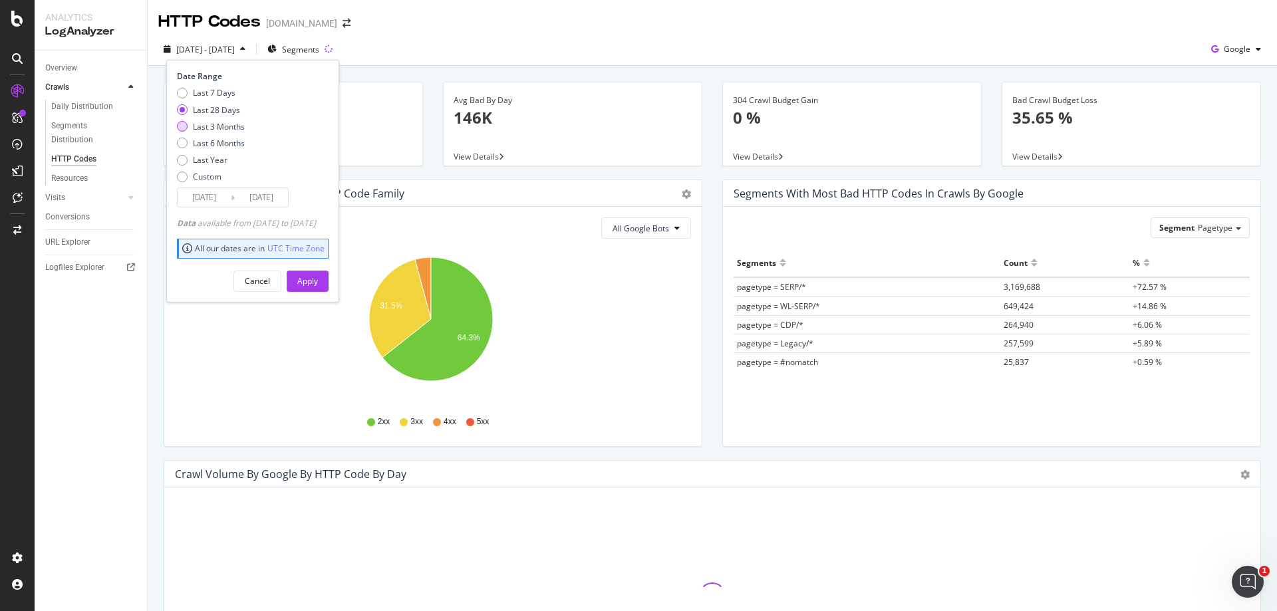
click at [223, 127] on div "Last 3 Months" at bounding box center [219, 126] width 52 height 11
type input "2025/05/18"
click at [318, 280] on div "Apply" at bounding box center [307, 280] width 21 height 11
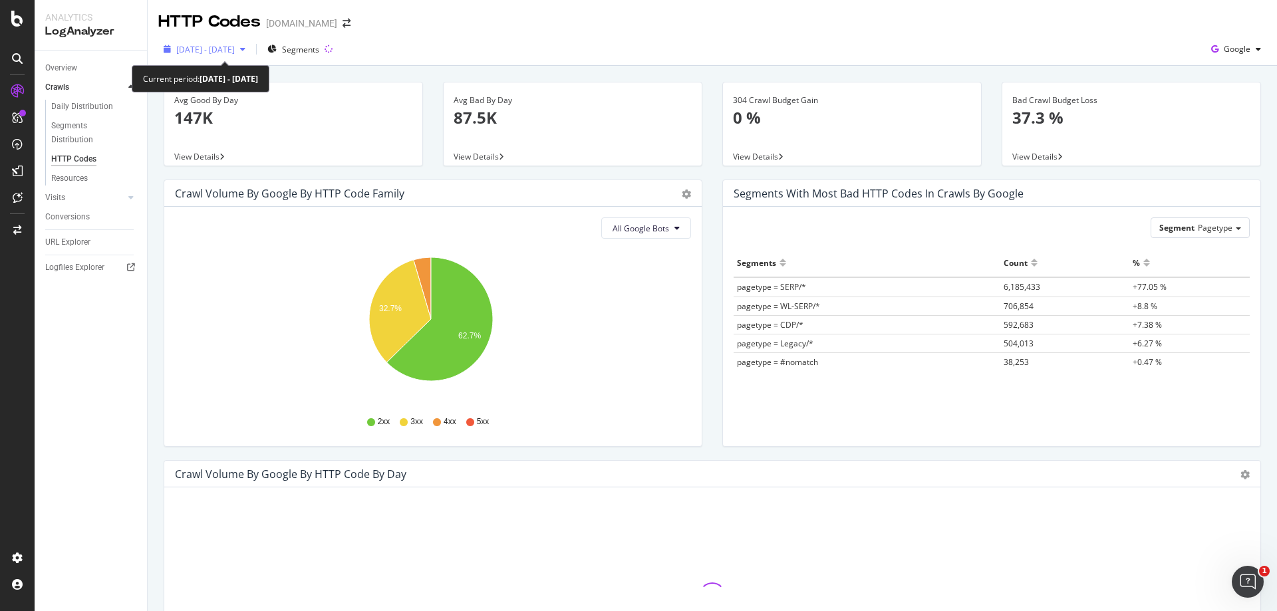
click at [251, 49] on div "button" at bounding box center [243, 49] width 16 height 8
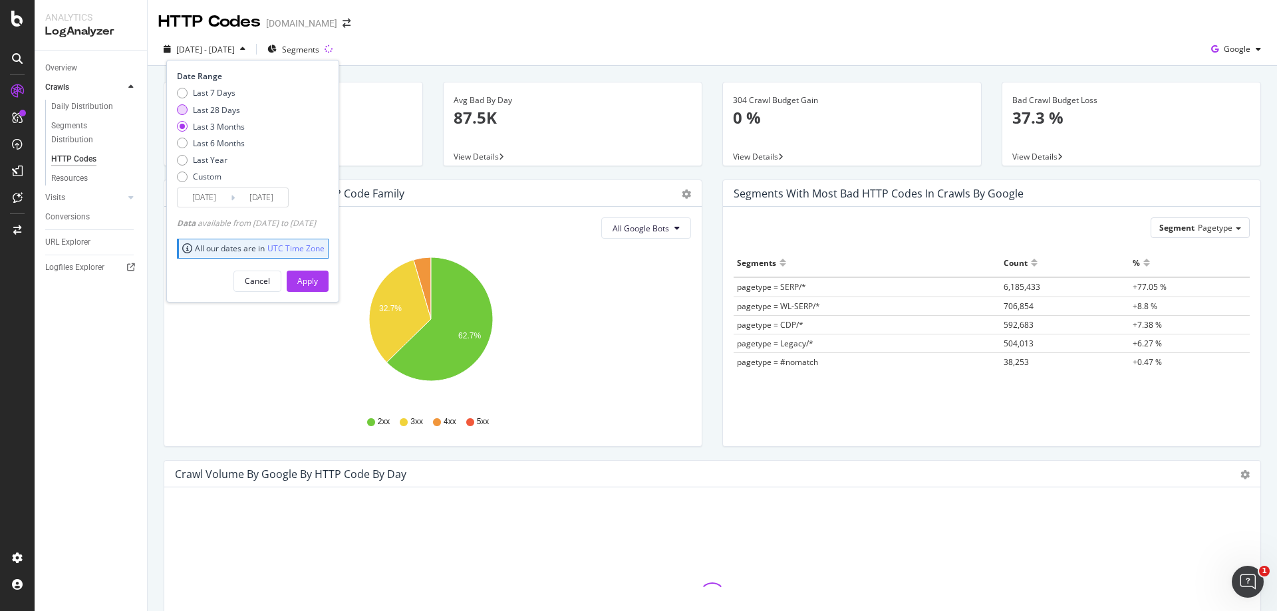
click at [217, 109] on div "Last 28 Days" at bounding box center [216, 109] width 47 height 11
click at [221, 88] on div "Last 7 Days" at bounding box center [214, 92] width 43 height 11
type input "2025/08/11"
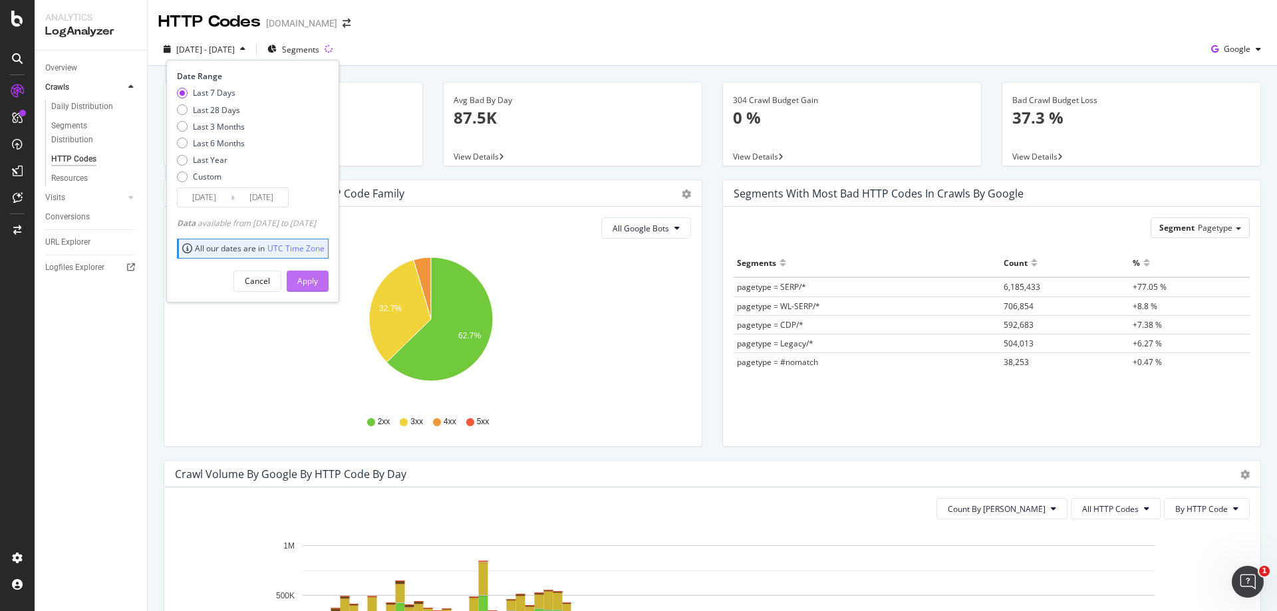
click at [318, 275] on div "Apply" at bounding box center [307, 280] width 21 height 11
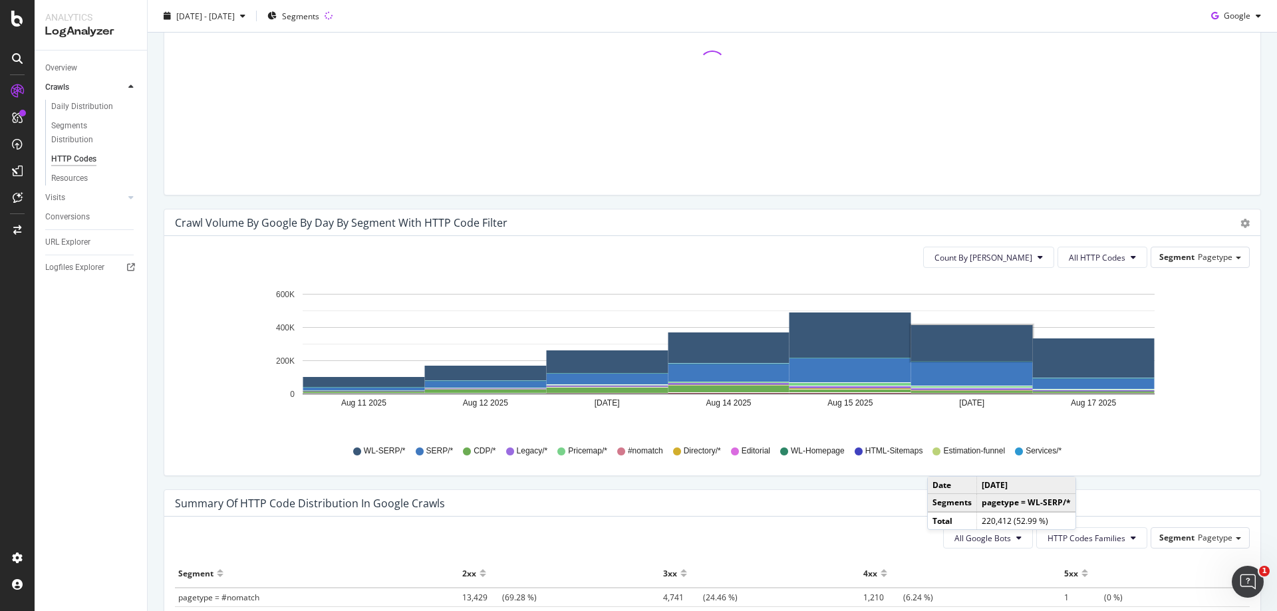
scroll to position [764, 0]
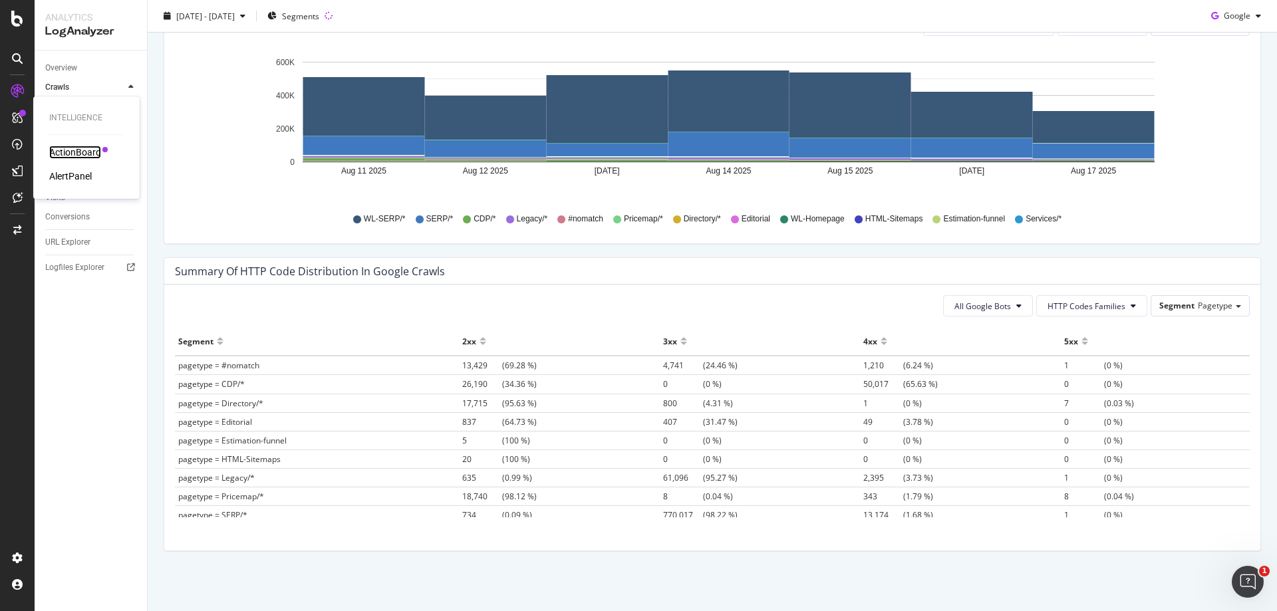
click at [59, 148] on div "ActionBoard" at bounding box center [75, 152] width 52 height 13
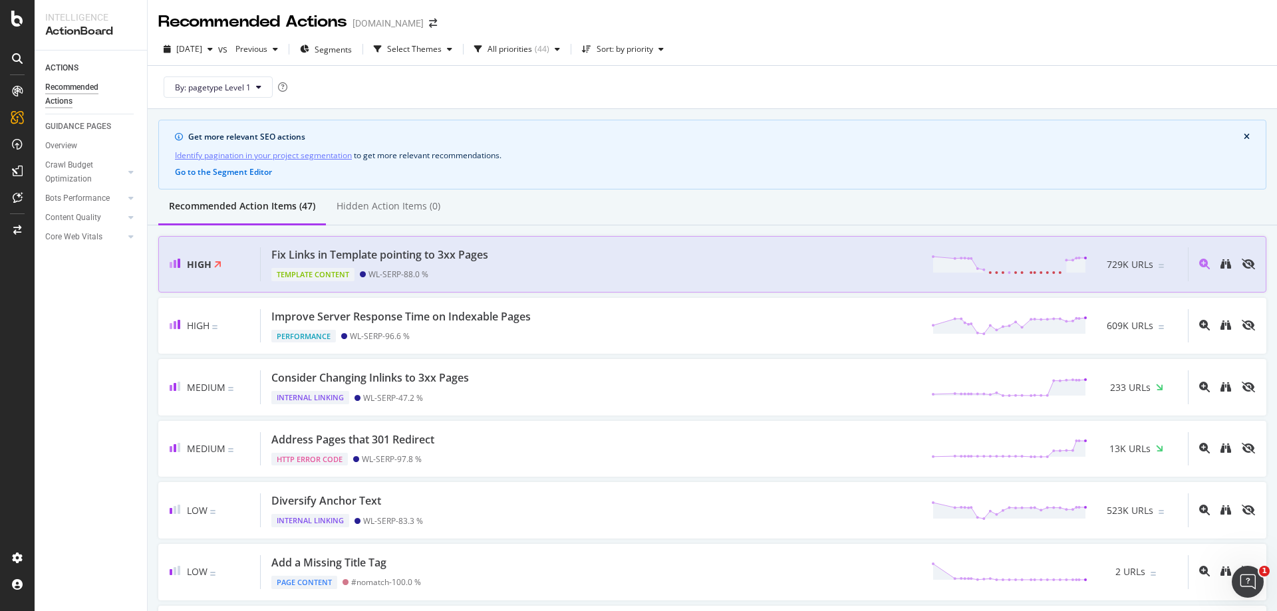
click at [784, 267] on div "Fix Links in Template pointing to 3xx Pages Template Content WL-SERP - 88.0 % 7…" at bounding box center [724, 264] width 927 height 34
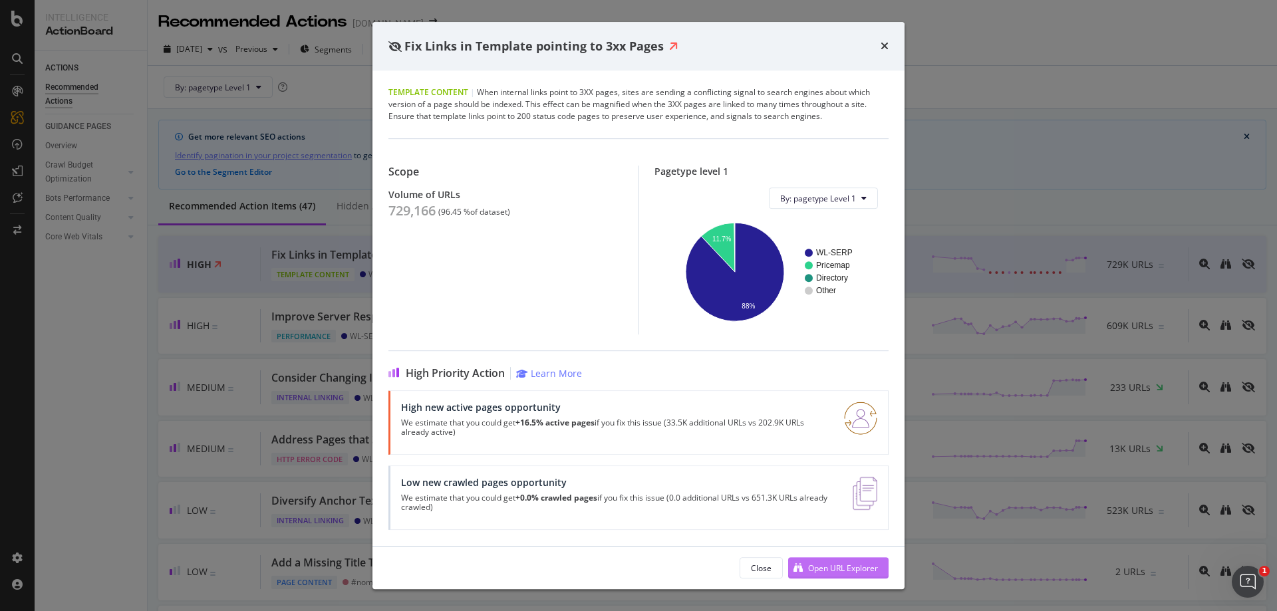
click at [830, 570] on div "Open URL Explorer" at bounding box center [843, 567] width 70 height 11
click at [884, 44] on icon "times" at bounding box center [884, 46] width 8 height 11
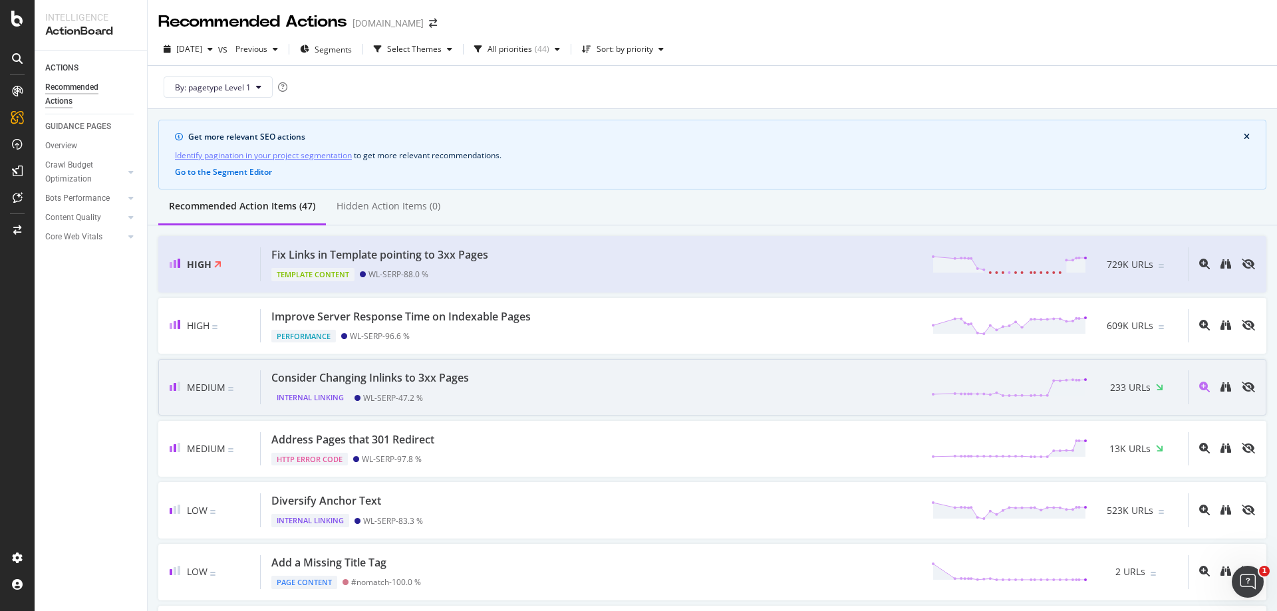
click at [654, 380] on div "Consider Changing Inlinks to 3xx Pages Internal Linking WL-SERP - 47.2 % 233 UR…" at bounding box center [724, 387] width 927 height 34
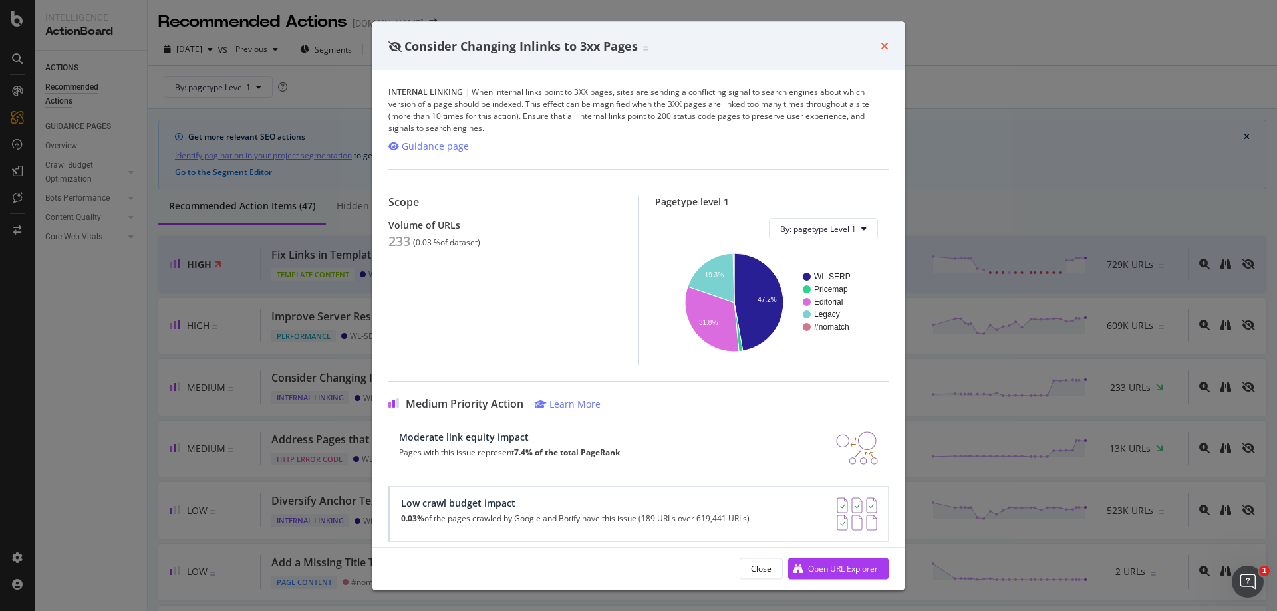
click at [886, 46] on icon "times" at bounding box center [884, 46] width 8 height 11
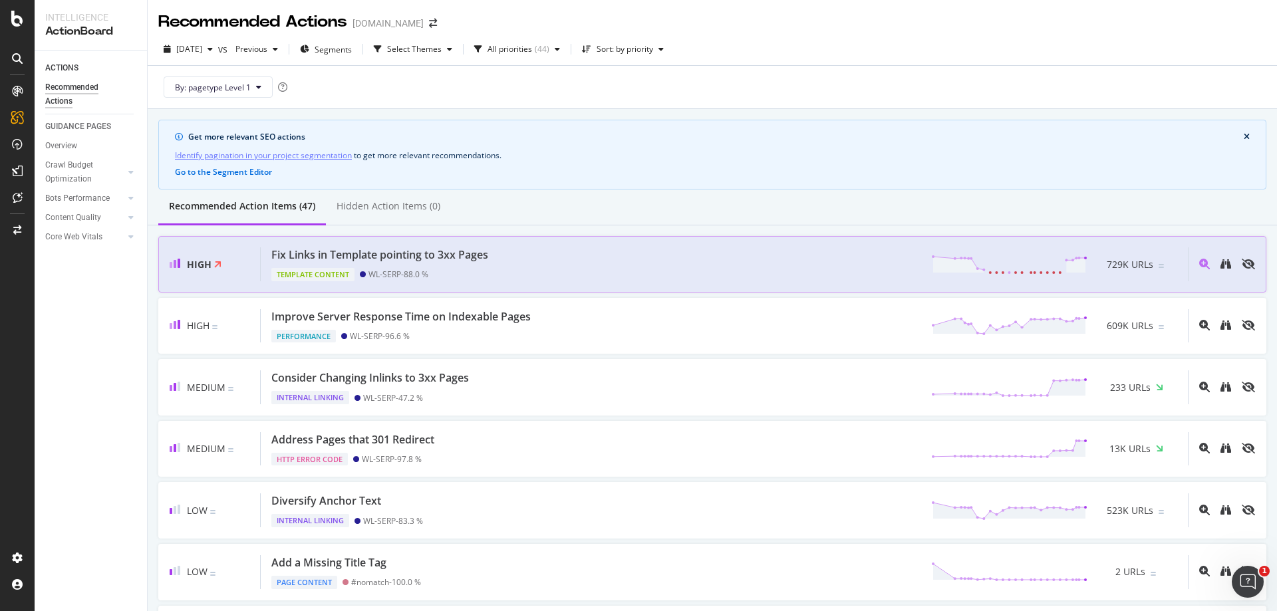
click at [736, 272] on div "Fix Links in Template pointing to 3xx Pages Template Content WL-SERP - 88.0 % 7…" at bounding box center [724, 264] width 927 height 34
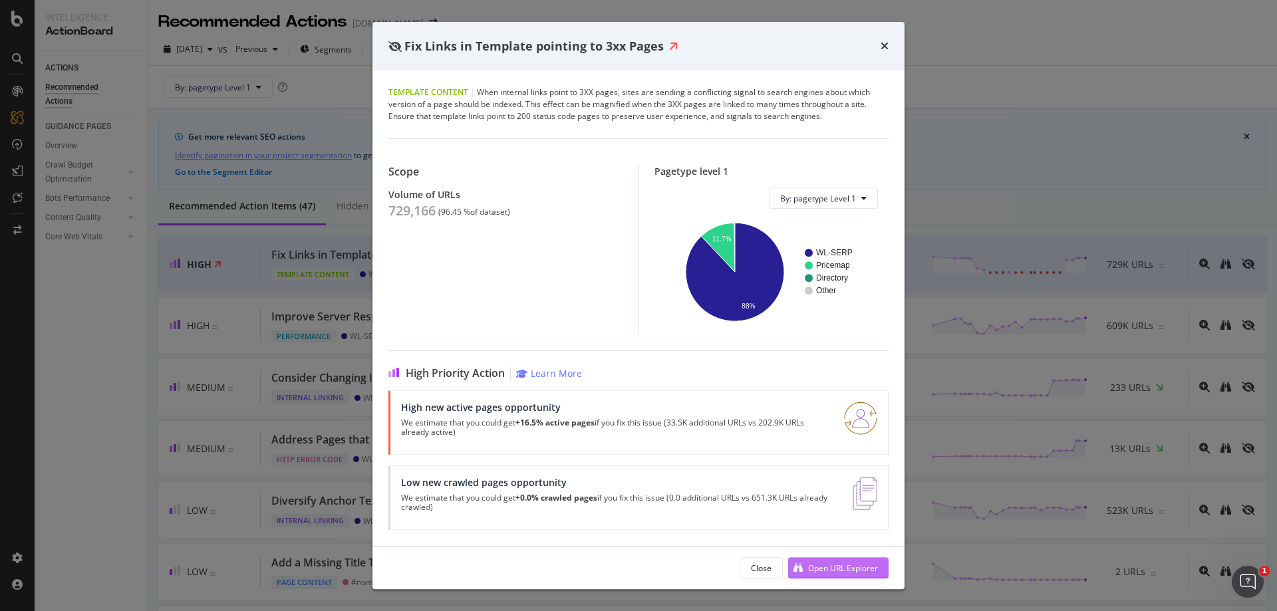
click at [832, 567] on div "Open URL Explorer" at bounding box center [843, 567] width 70 height 11
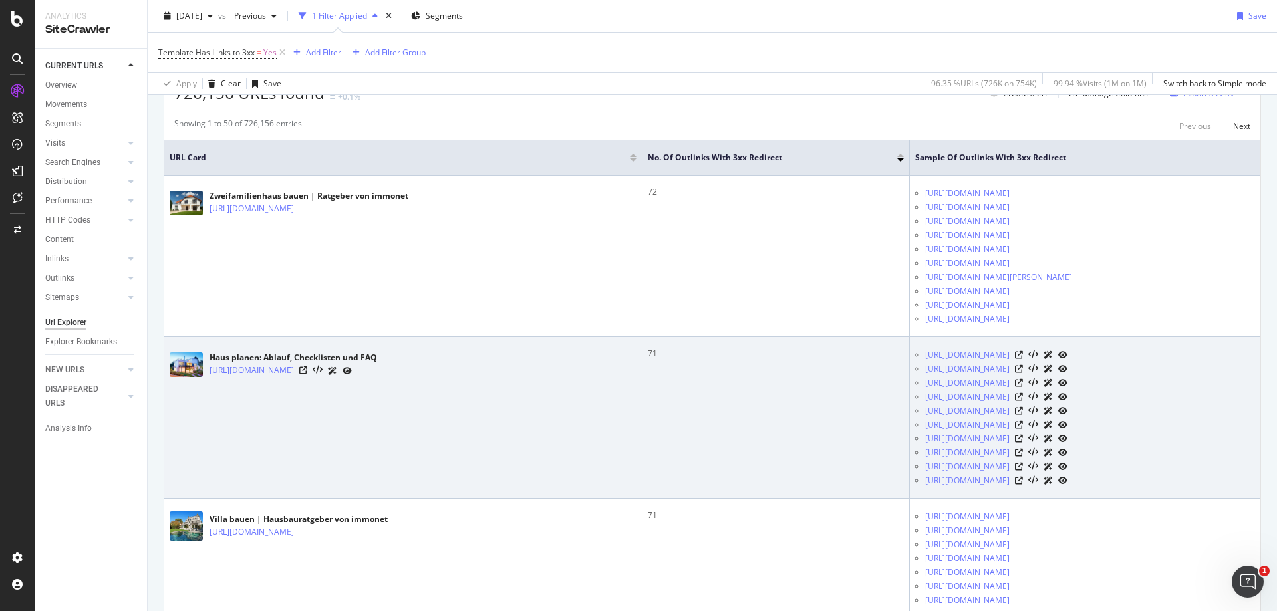
scroll to position [266, 0]
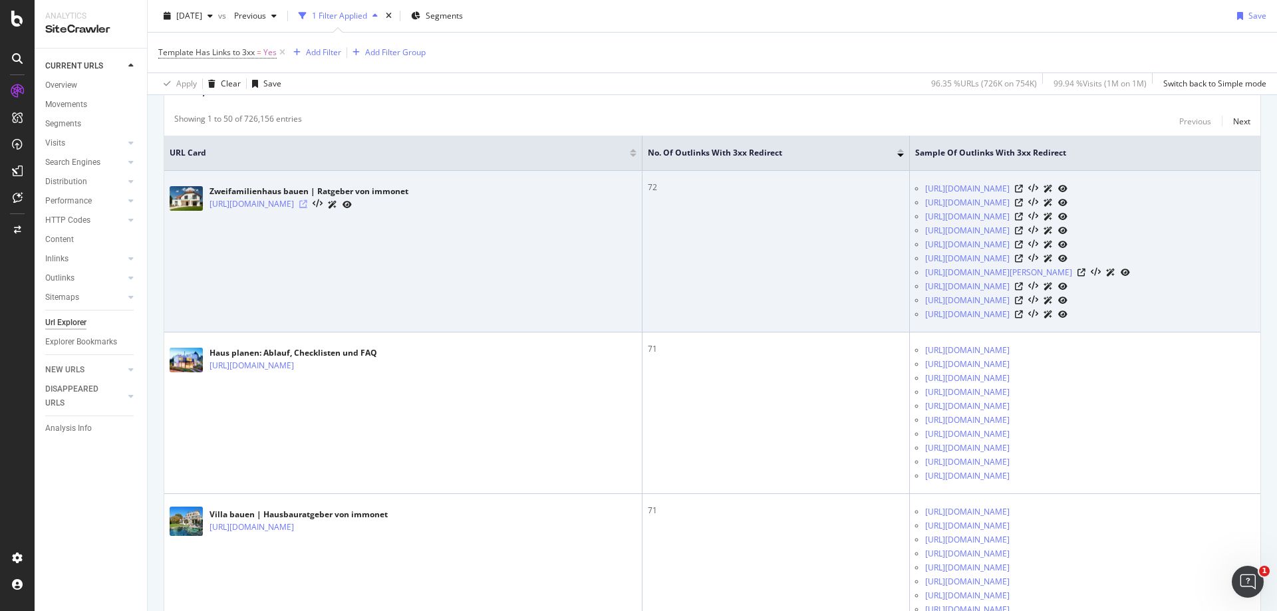
click at [307, 204] on icon at bounding box center [303, 204] width 8 height 8
click at [1023, 201] on icon at bounding box center [1019, 203] width 8 height 8
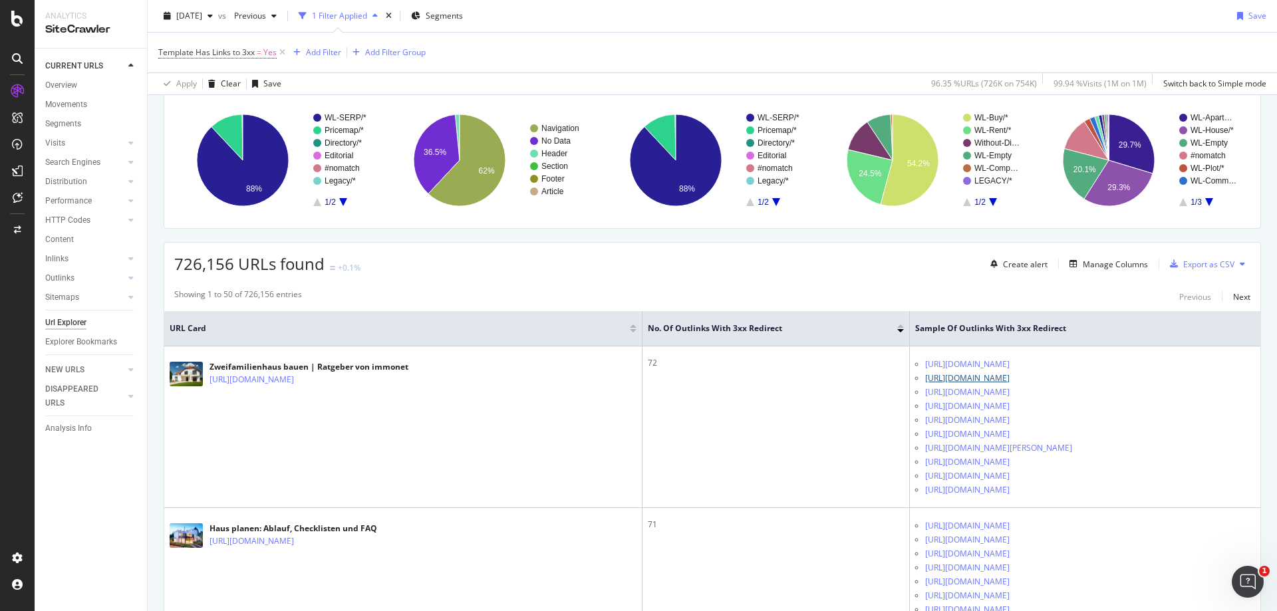
scroll to position [0, 0]
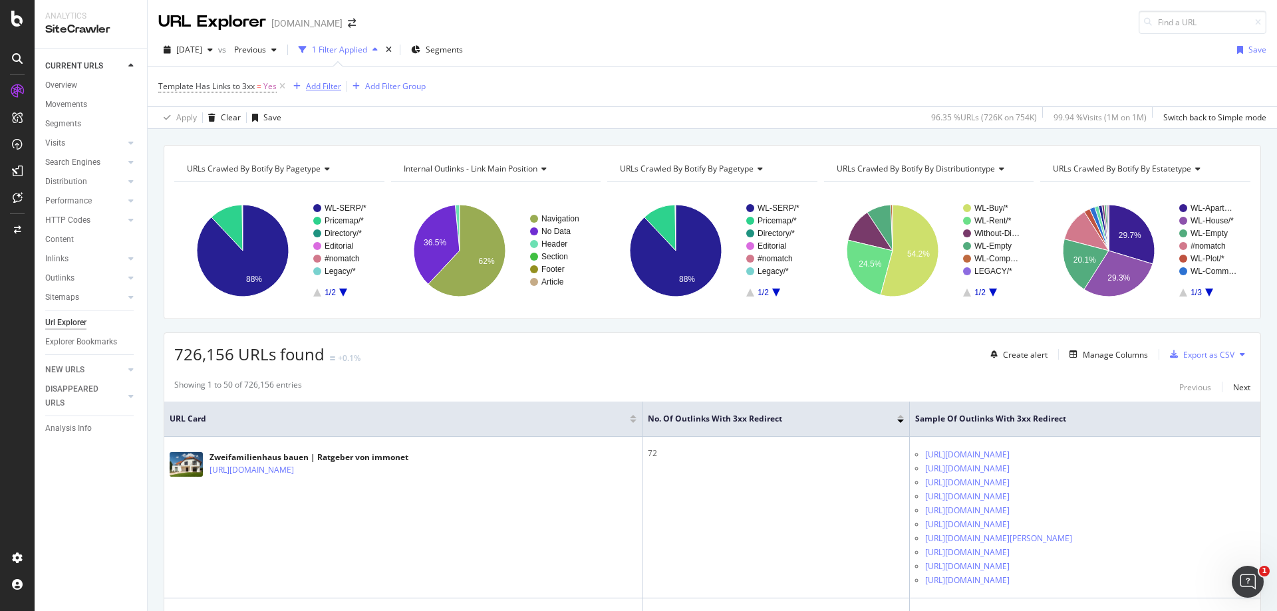
click at [322, 89] on div "Add Filter" at bounding box center [323, 85] width 35 height 11
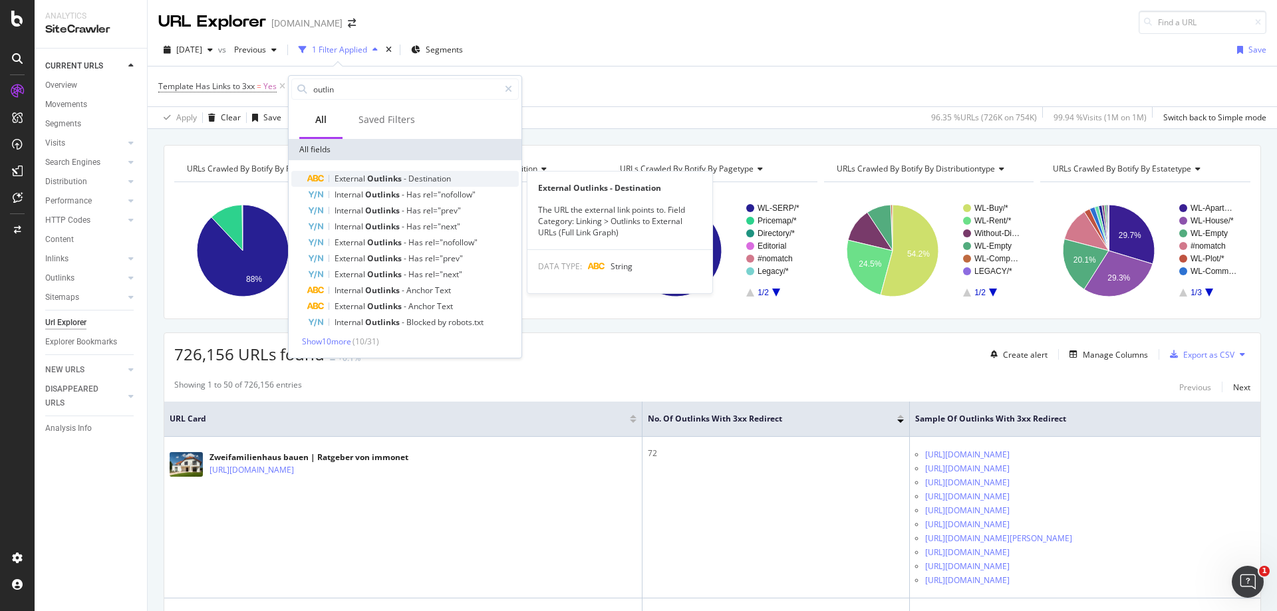
type input "outlin"
click at [431, 174] on span "Destination" at bounding box center [429, 178] width 43 height 11
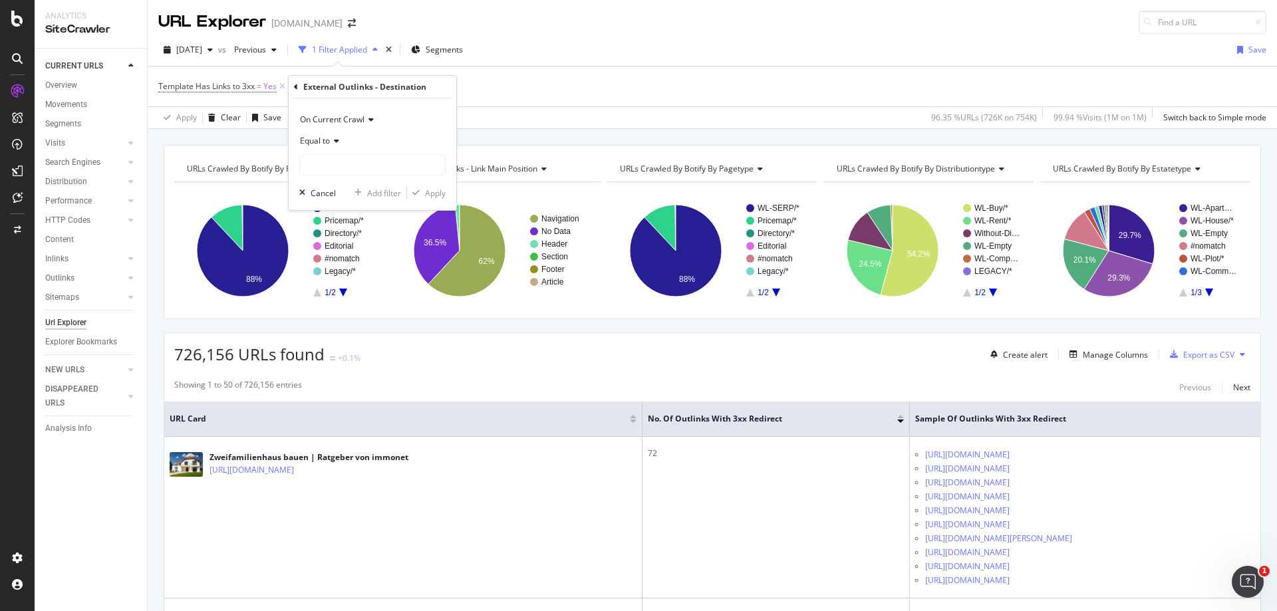
click at [337, 141] on icon at bounding box center [334, 141] width 9 height 8
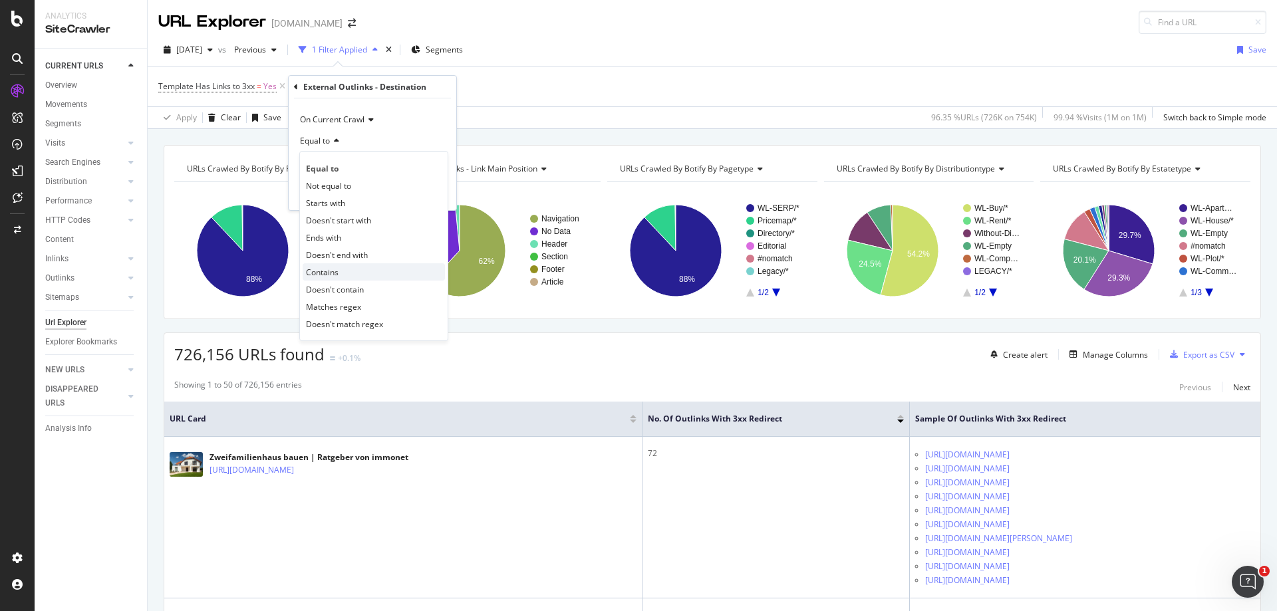
click at [346, 276] on div "Contains" at bounding box center [374, 271] width 142 height 17
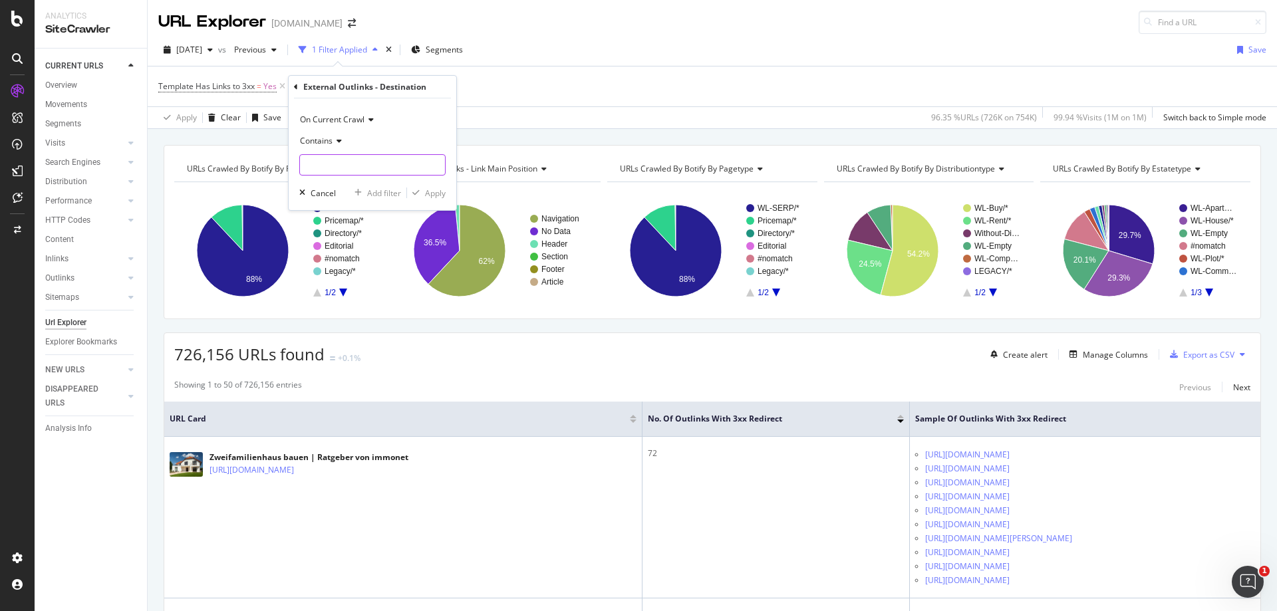
click at [356, 169] on input "text" at bounding box center [372, 164] width 145 height 21
type input "/suchen/"
click at [434, 194] on div "Apply" at bounding box center [435, 192] width 21 height 11
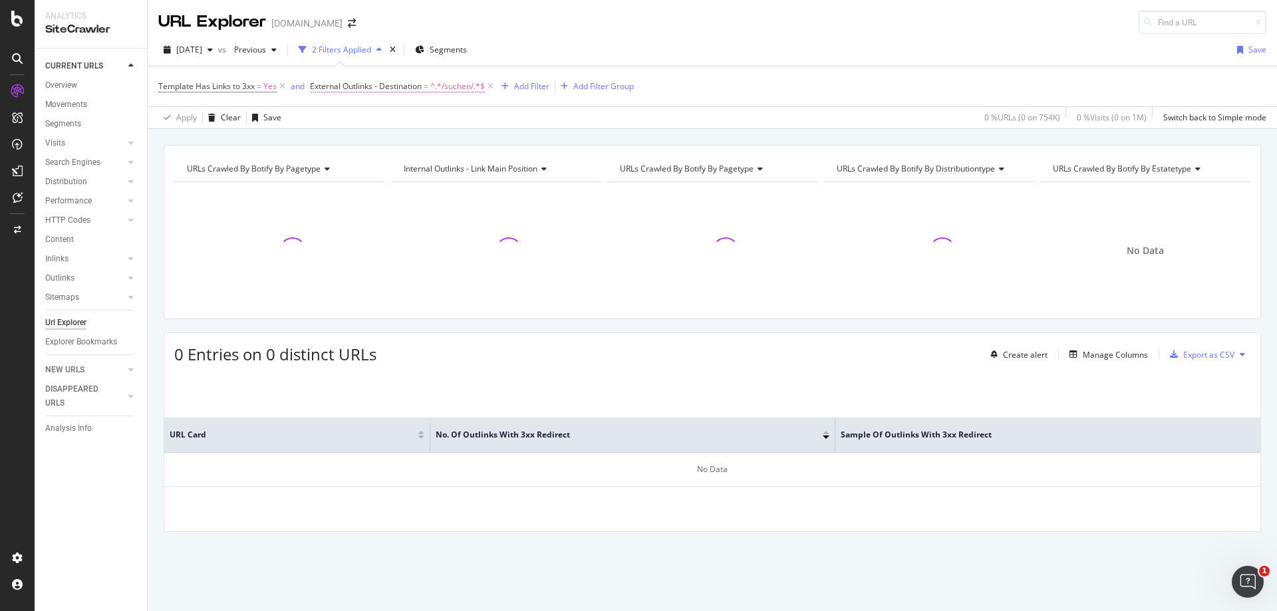
click at [417, 88] on span "External Outlinks - Destination" at bounding box center [366, 85] width 112 height 11
click at [356, 135] on icon at bounding box center [358, 139] width 9 height 8
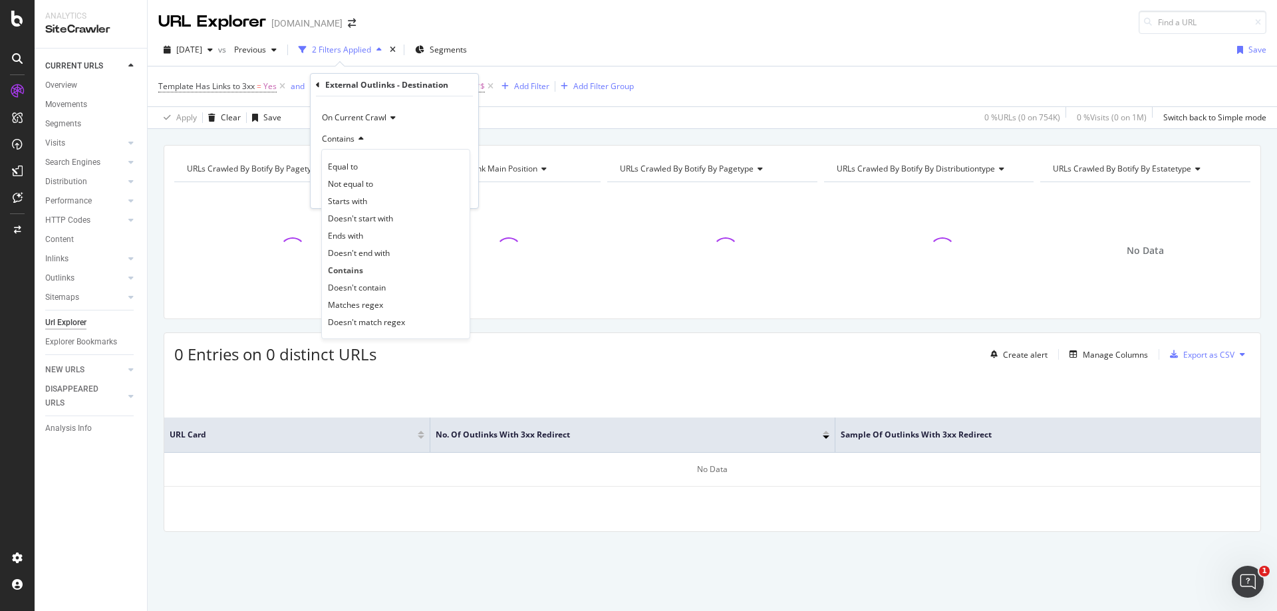
click at [825, 81] on div "Template Has Links to 3xx = Yes and External Outlinks - Destination = ^.*/suche…" at bounding box center [712, 86] width 1108 height 40
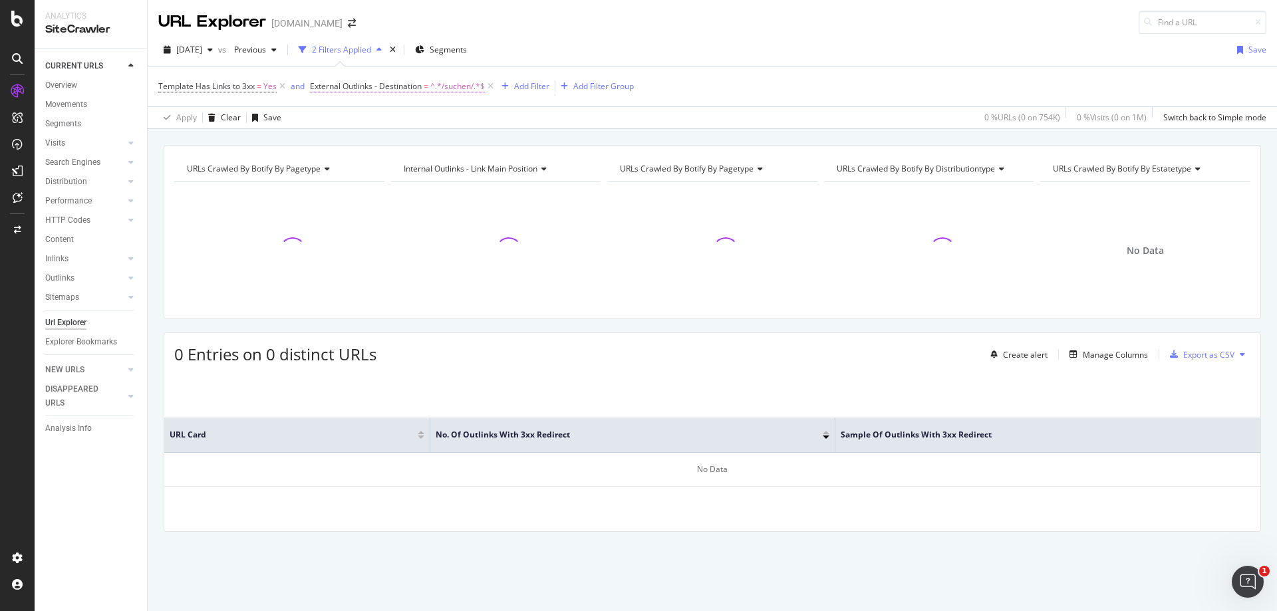
click at [448, 84] on span "^.*/suchen/.*$" at bounding box center [457, 86] width 55 height 19
click at [319, 84] on icon at bounding box center [318, 85] width 4 height 8
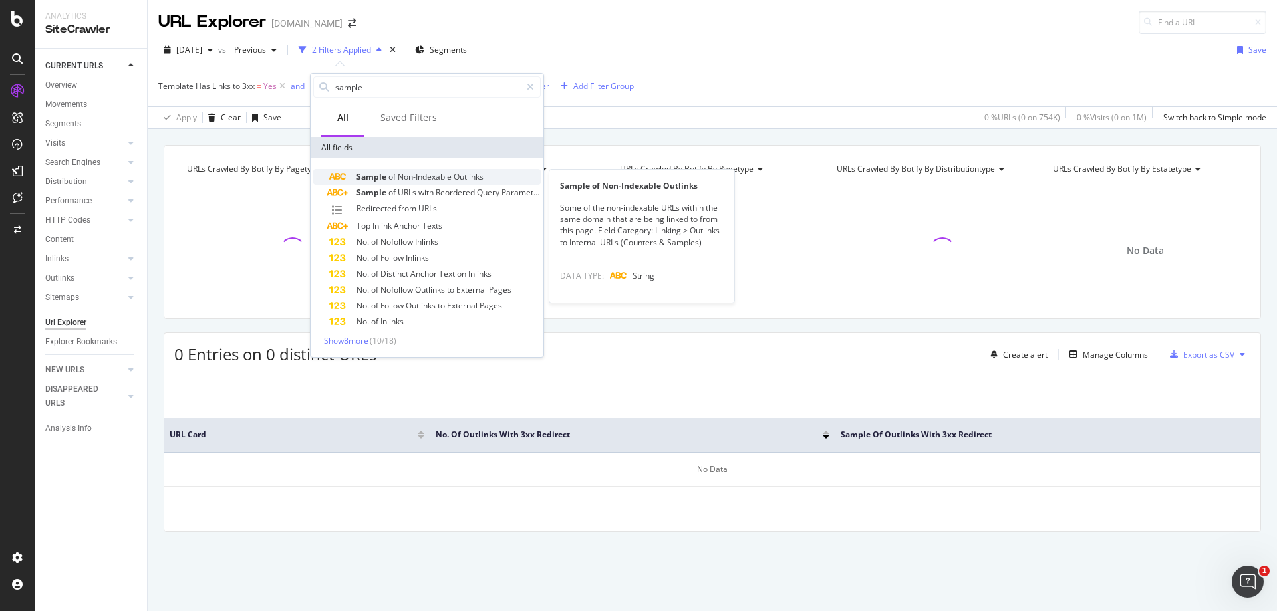
type input "sample"
click at [439, 175] on span "Non-Indexable" at bounding box center [426, 176] width 56 height 11
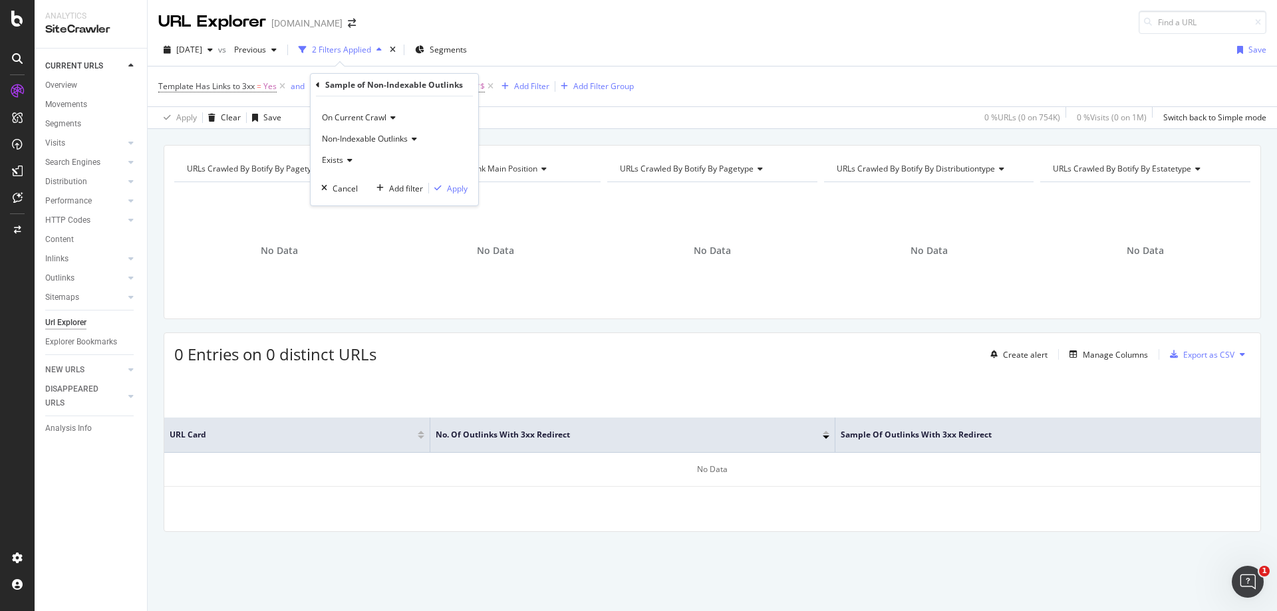
click at [350, 155] on div "Exists" at bounding box center [394, 160] width 146 height 21
click at [388, 134] on span "Non-Indexable Outlinks" at bounding box center [365, 138] width 86 height 11
click at [318, 86] on icon at bounding box center [318, 85] width 4 height 8
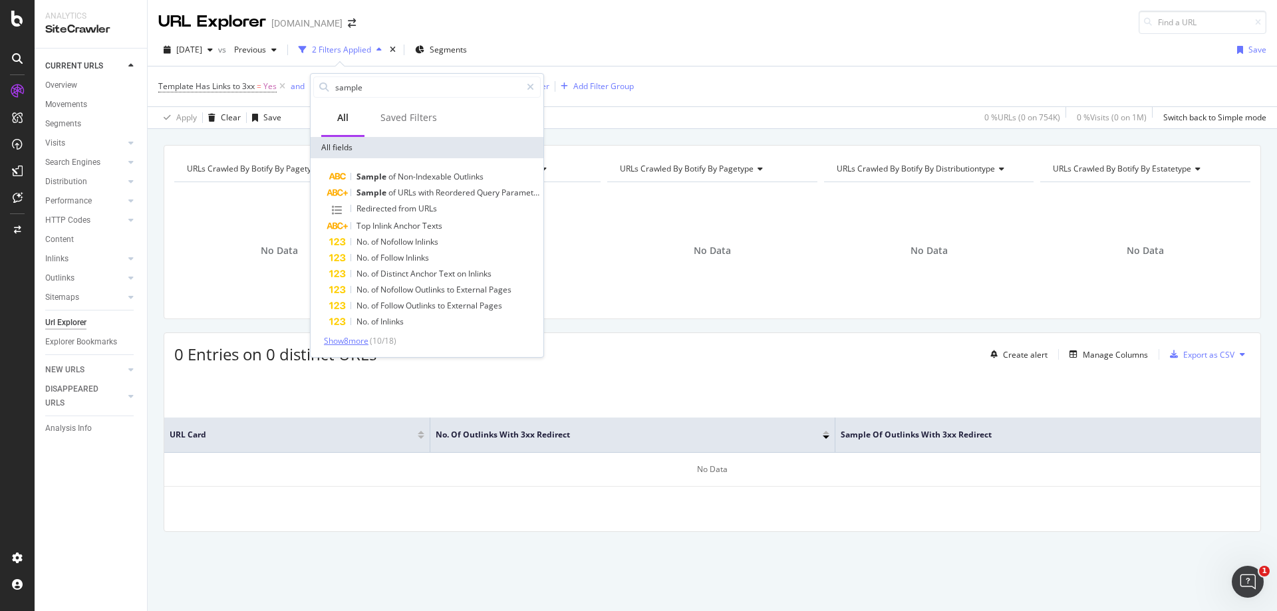
click at [352, 344] on span "Show 8 more" at bounding box center [346, 340] width 45 height 11
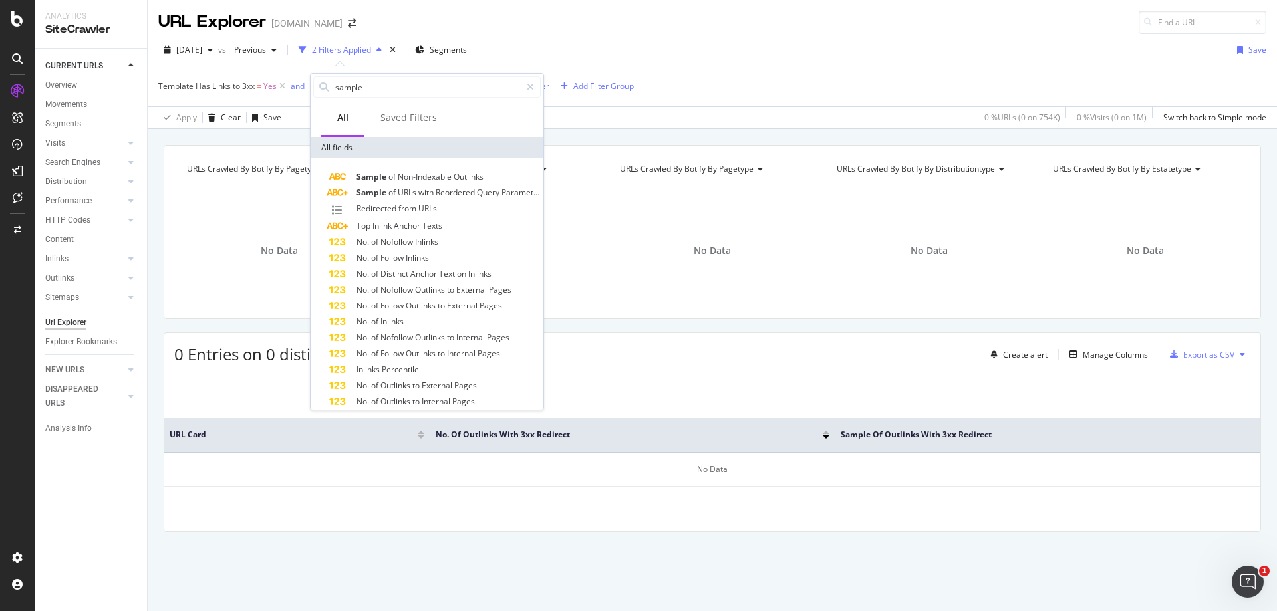
click at [756, 33] on div "URL Explorer immonet.de" at bounding box center [712, 17] width 1129 height 34
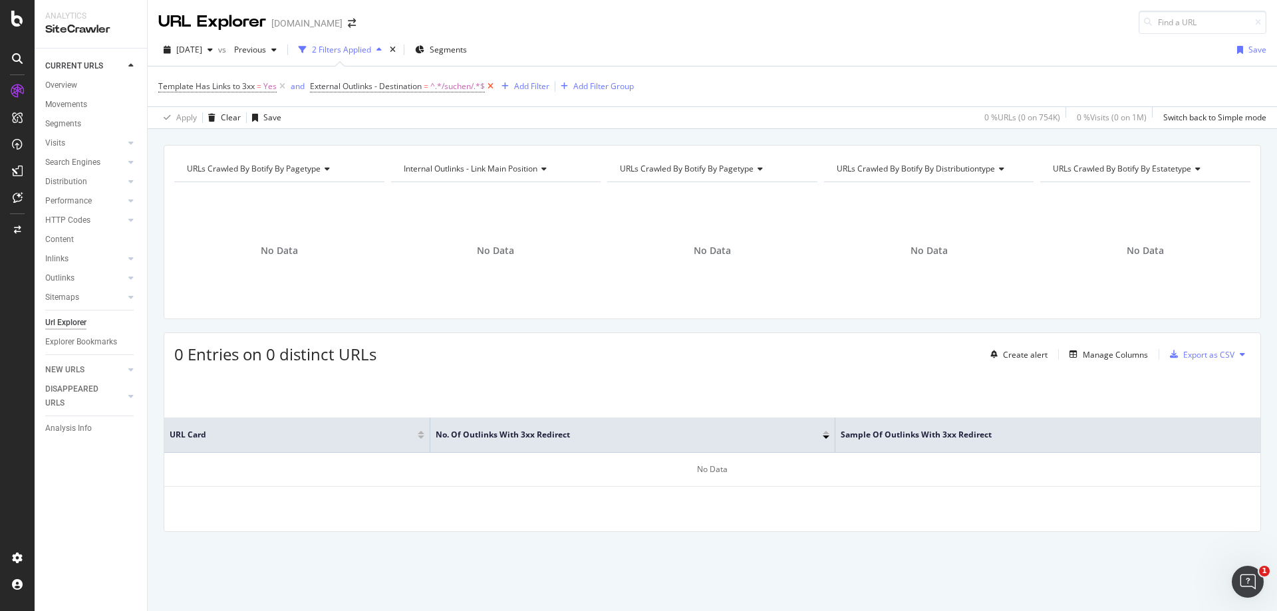
click at [493, 88] on icon at bounding box center [490, 86] width 11 height 13
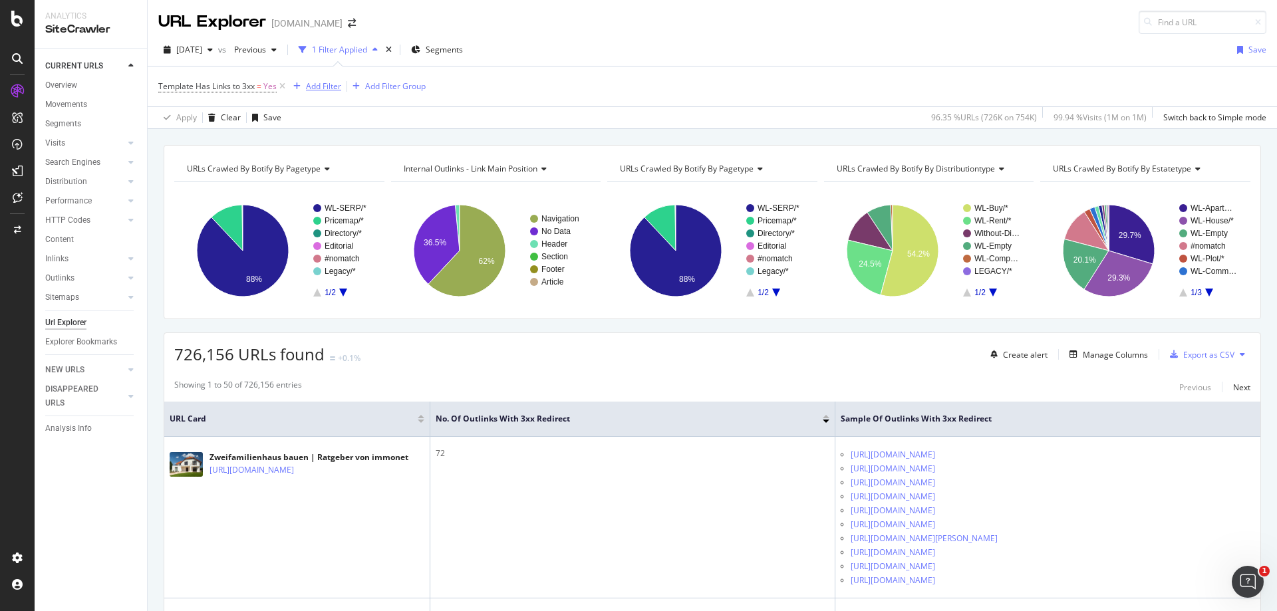
click at [327, 84] on div "Add Filter" at bounding box center [323, 85] width 35 height 11
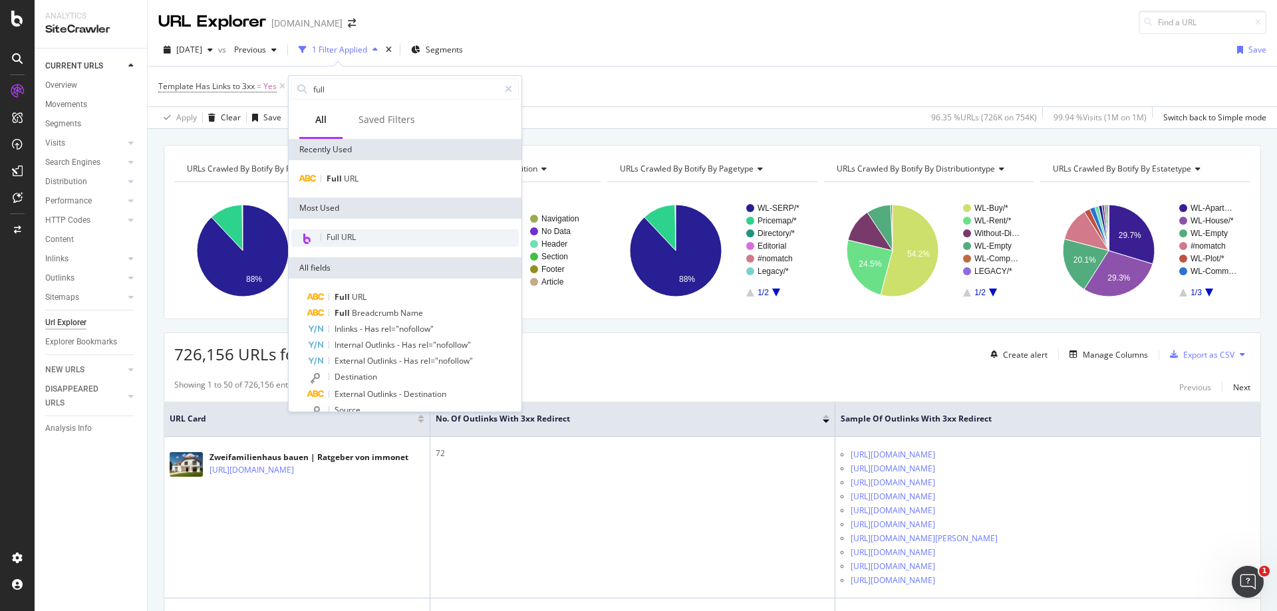
type input "full"
click at [340, 234] on span "Full URL" at bounding box center [340, 236] width 29 height 11
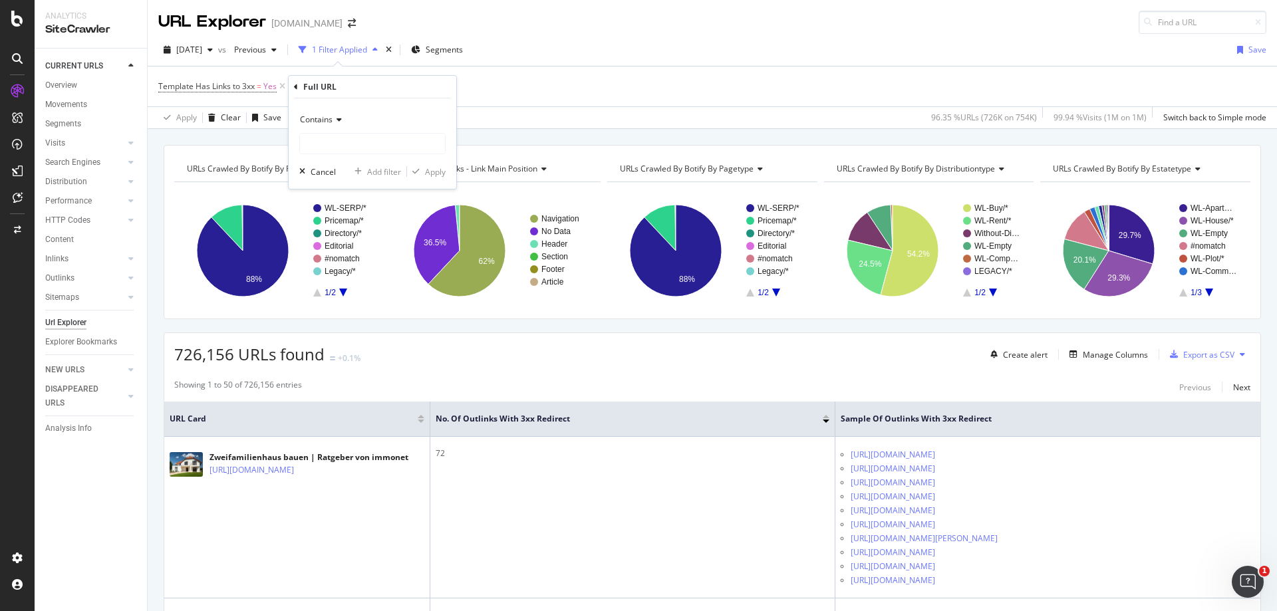
click at [337, 119] on icon at bounding box center [336, 120] width 9 height 8
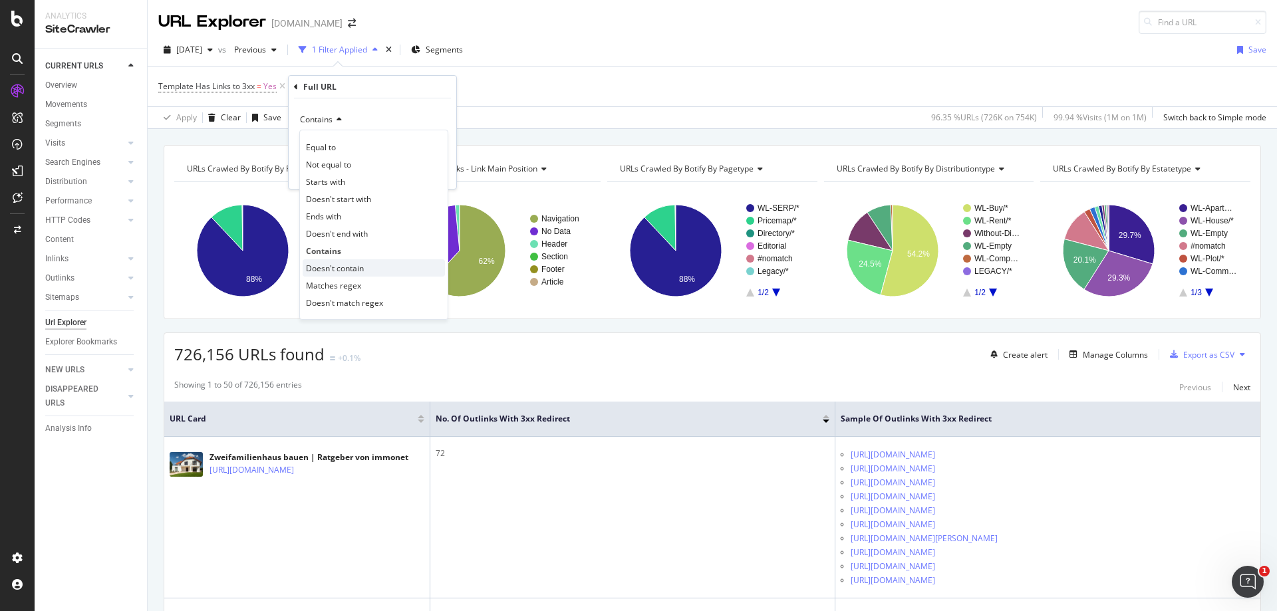
click at [356, 263] on span "Doesn't contain" at bounding box center [335, 268] width 58 height 11
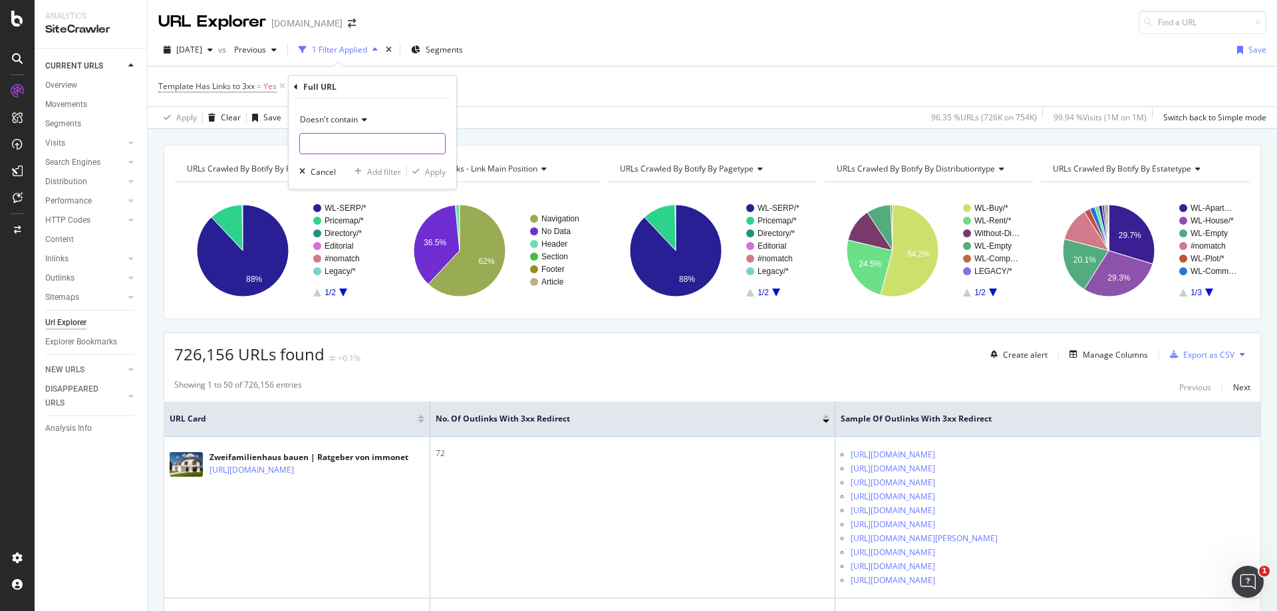
click at [334, 144] on input "text" at bounding box center [372, 143] width 145 height 21
type input "/service/"
click at [433, 171] on div "Apply" at bounding box center [435, 171] width 21 height 11
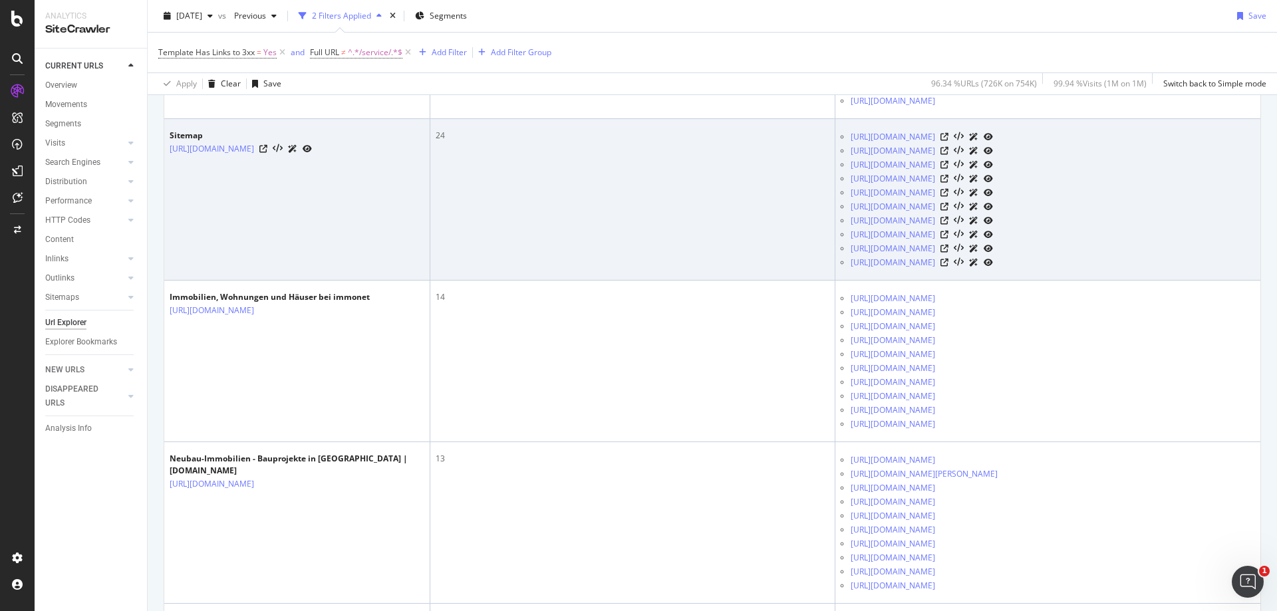
scroll to position [598, 0]
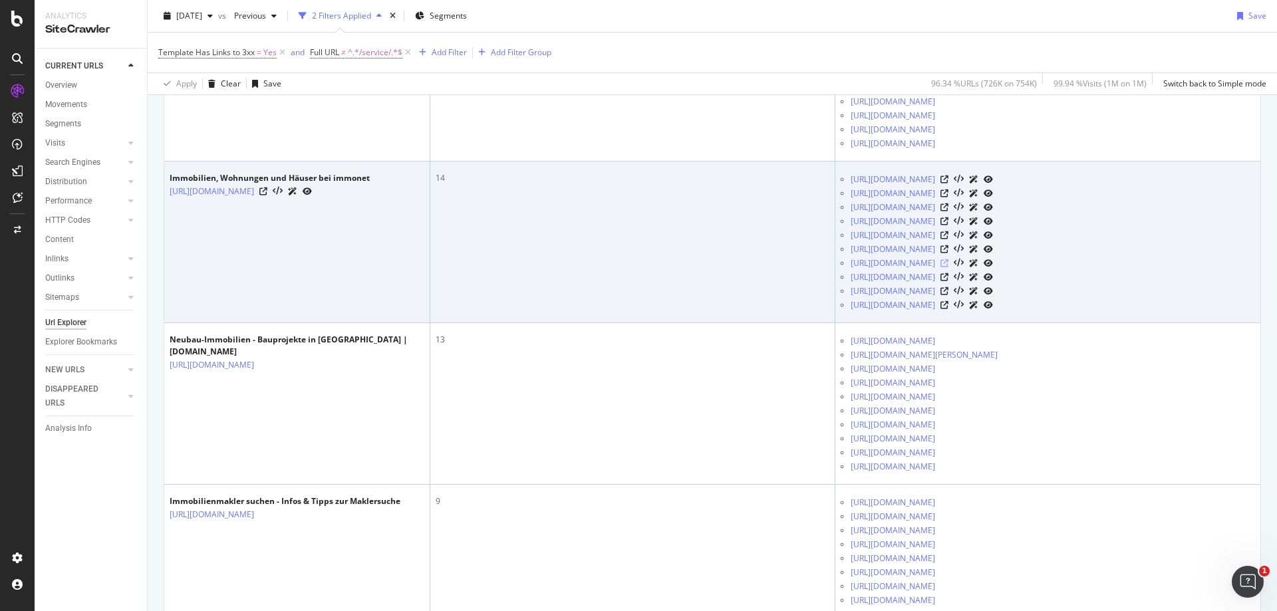
click at [948, 267] on icon at bounding box center [944, 263] width 8 height 8
click at [948, 253] on icon at bounding box center [944, 249] width 8 height 8
click at [948, 239] on icon at bounding box center [944, 235] width 8 height 8
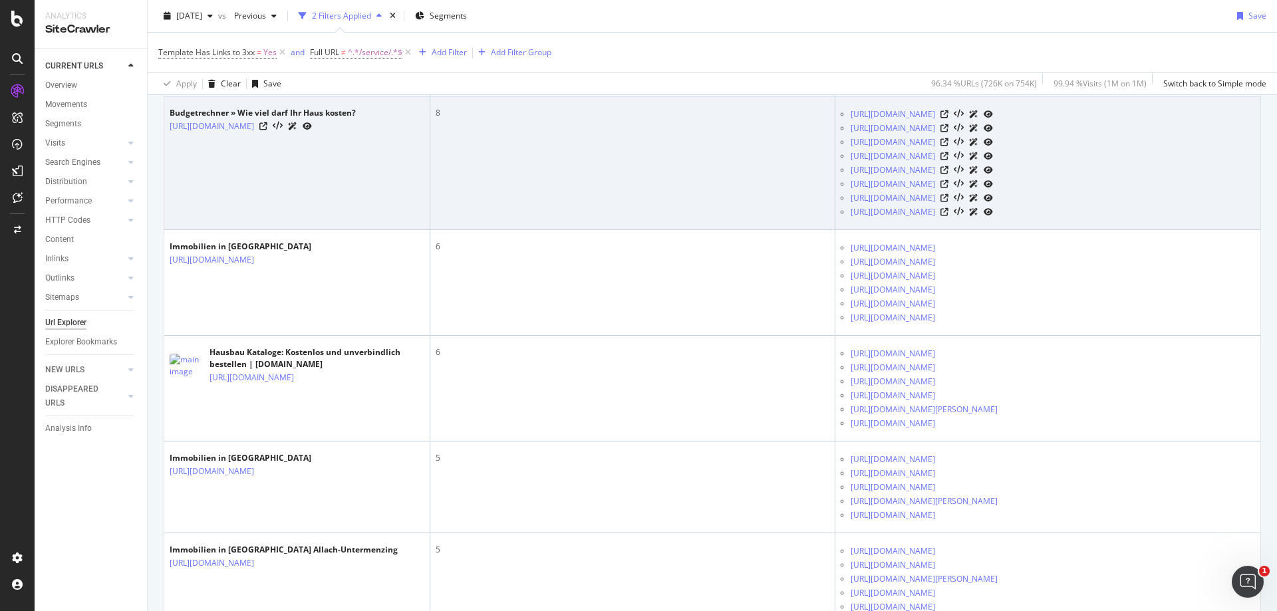
scroll to position [1263, 0]
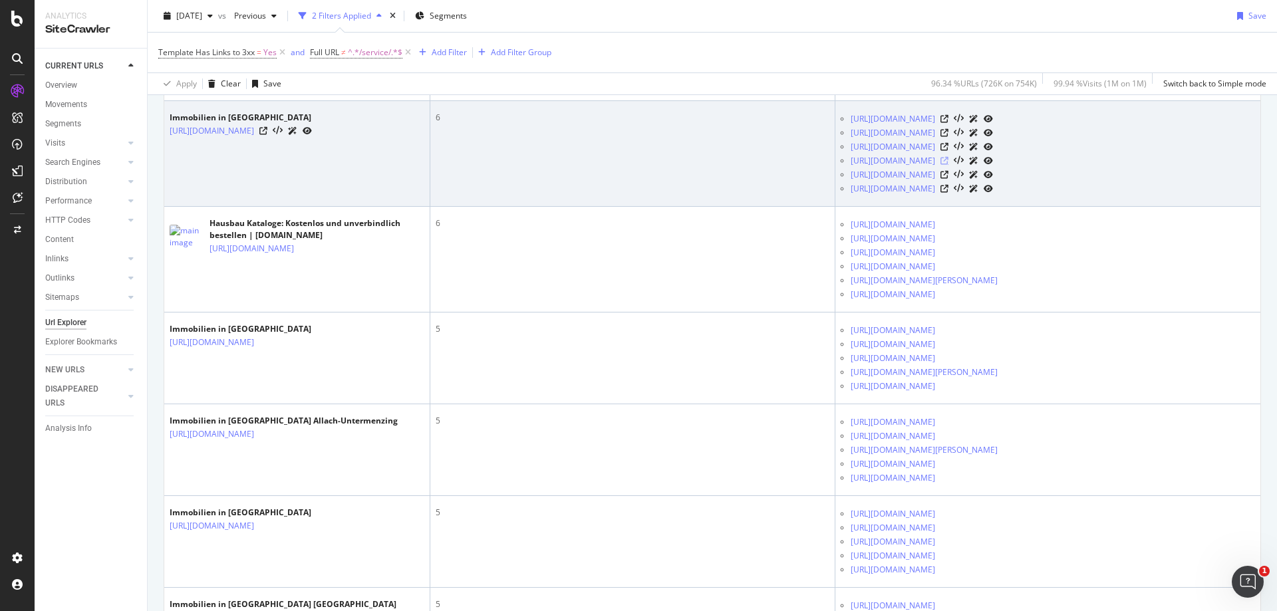
click at [948, 165] on icon at bounding box center [944, 161] width 8 height 8
click at [267, 135] on icon at bounding box center [263, 131] width 8 height 8
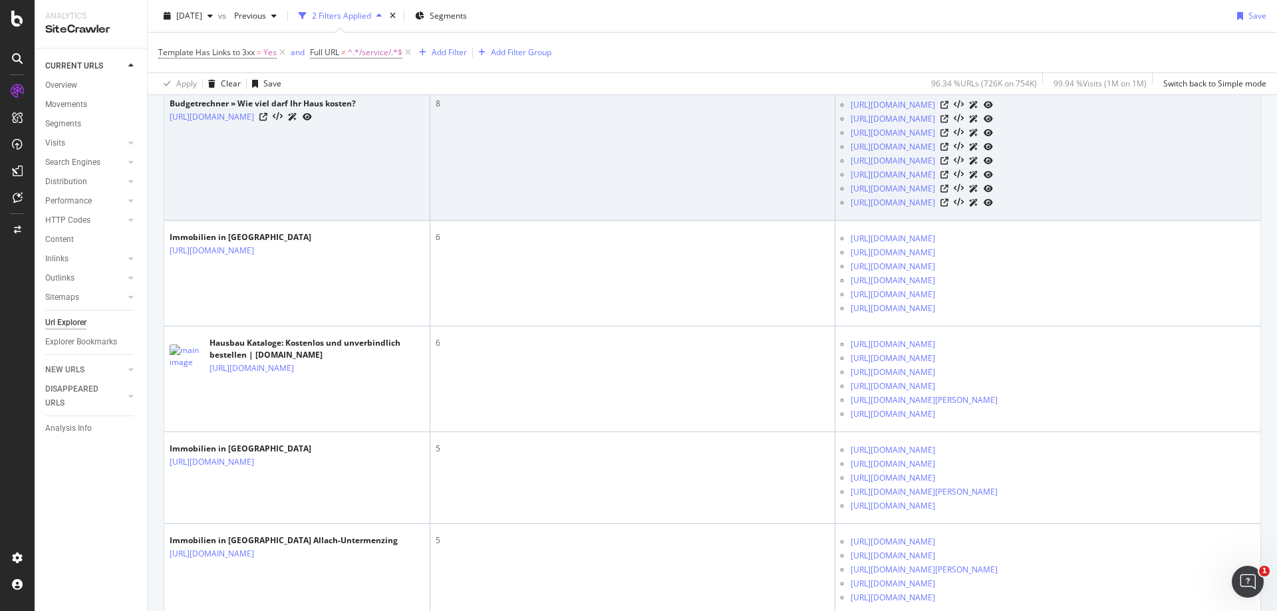
scroll to position [1130, 0]
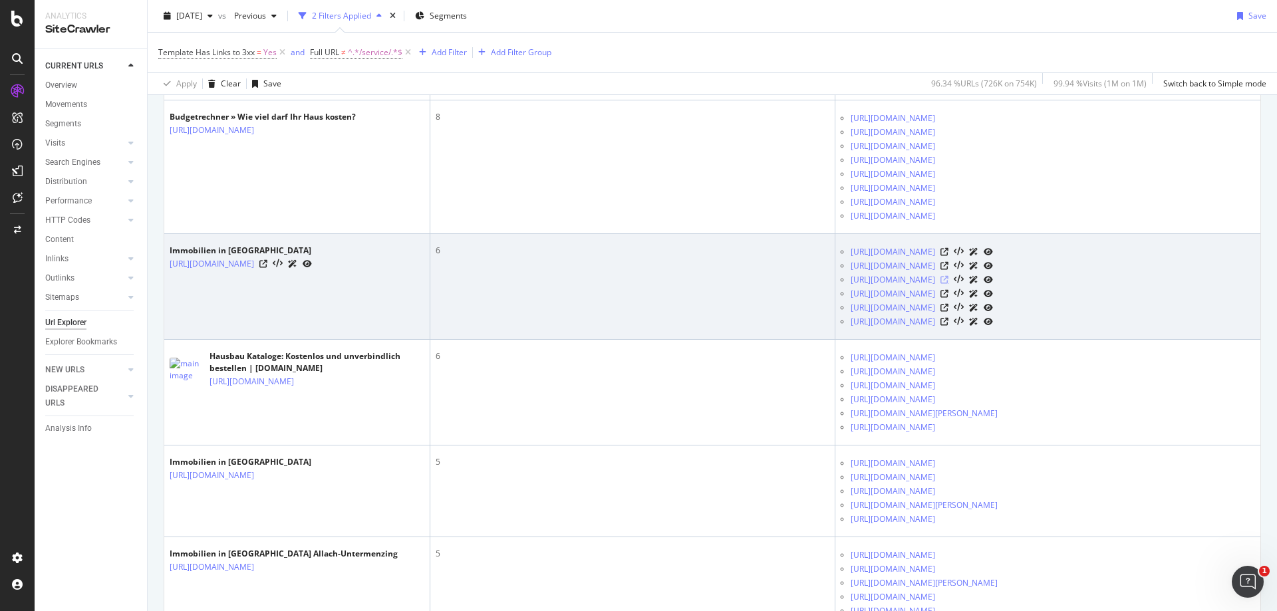
click at [948, 284] on icon at bounding box center [944, 280] width 8 height 8
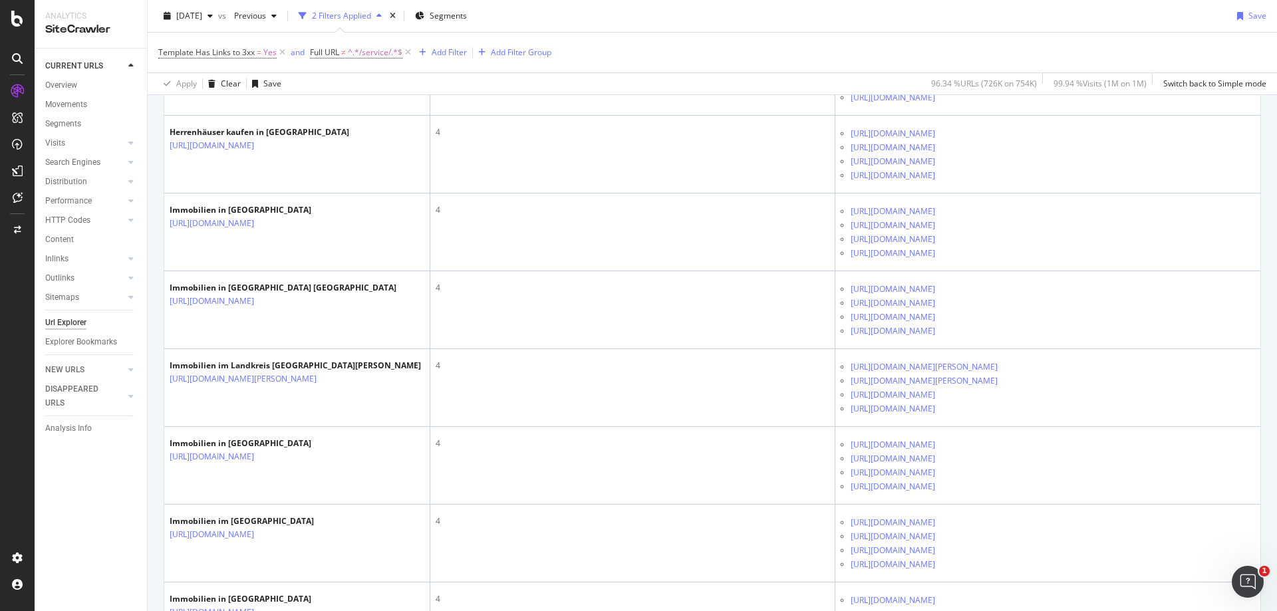
scroll to position [3590, 0]
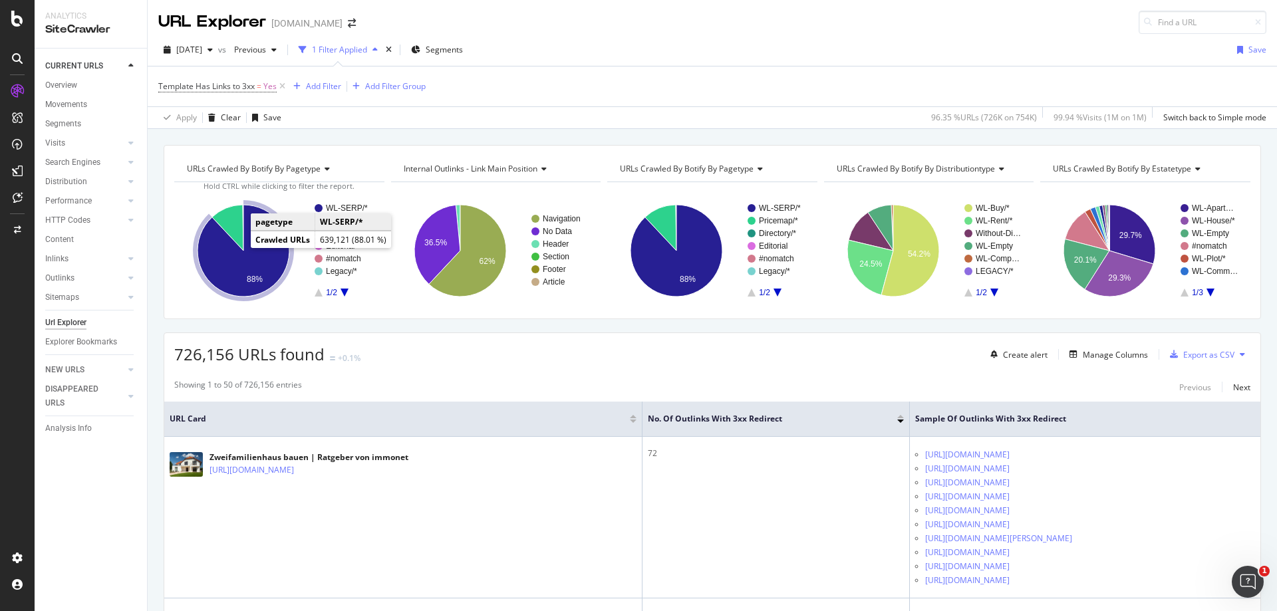
click at [267, 264] on icon "A chart." at bounding box center [243, 251] width 92 height 92
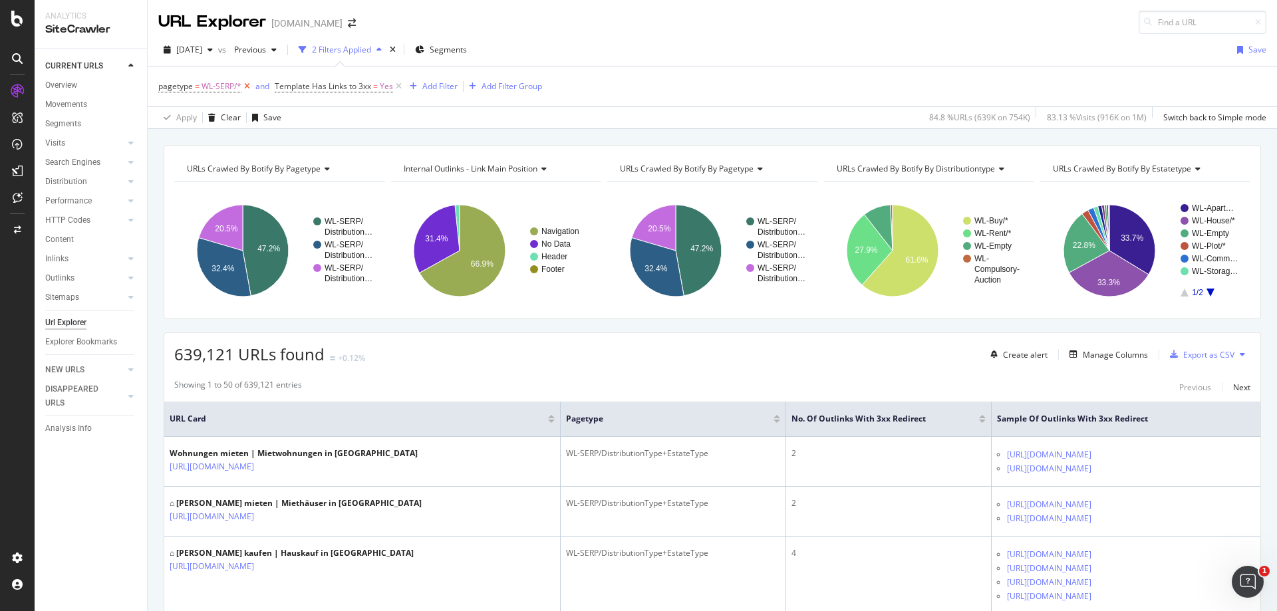
click at [247, 87] on icon at bounding box center [246, 86] width 11 height 13
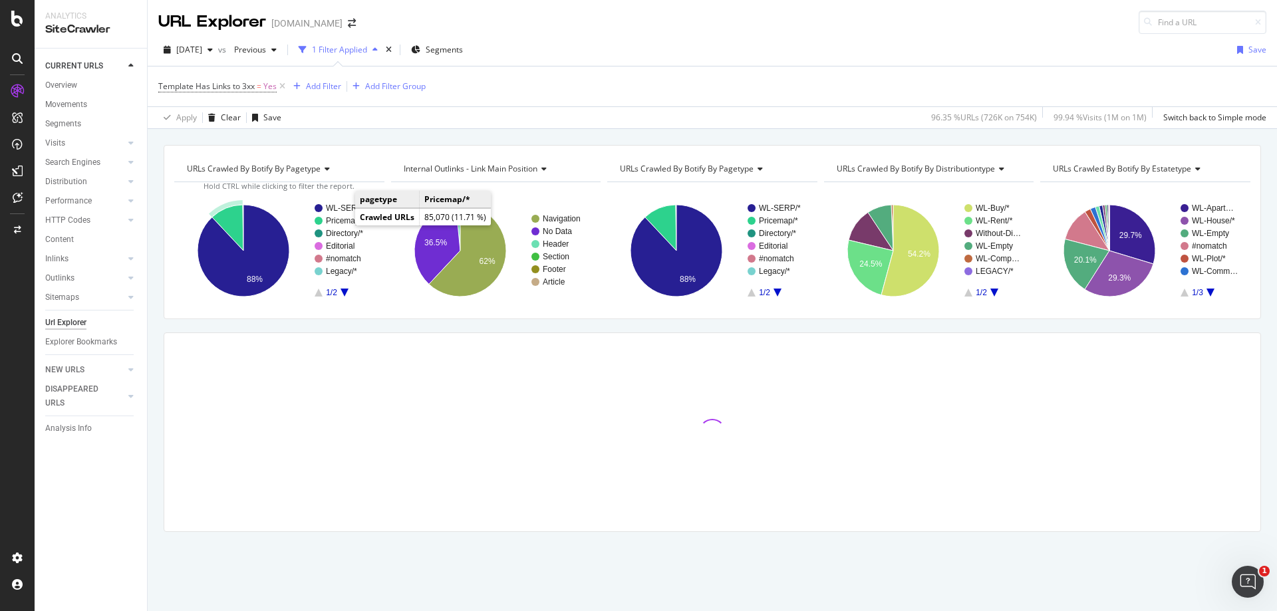
click at [339, 219] on text "Pricemap/*" at bounding box center [345, 220] width 39 height 9
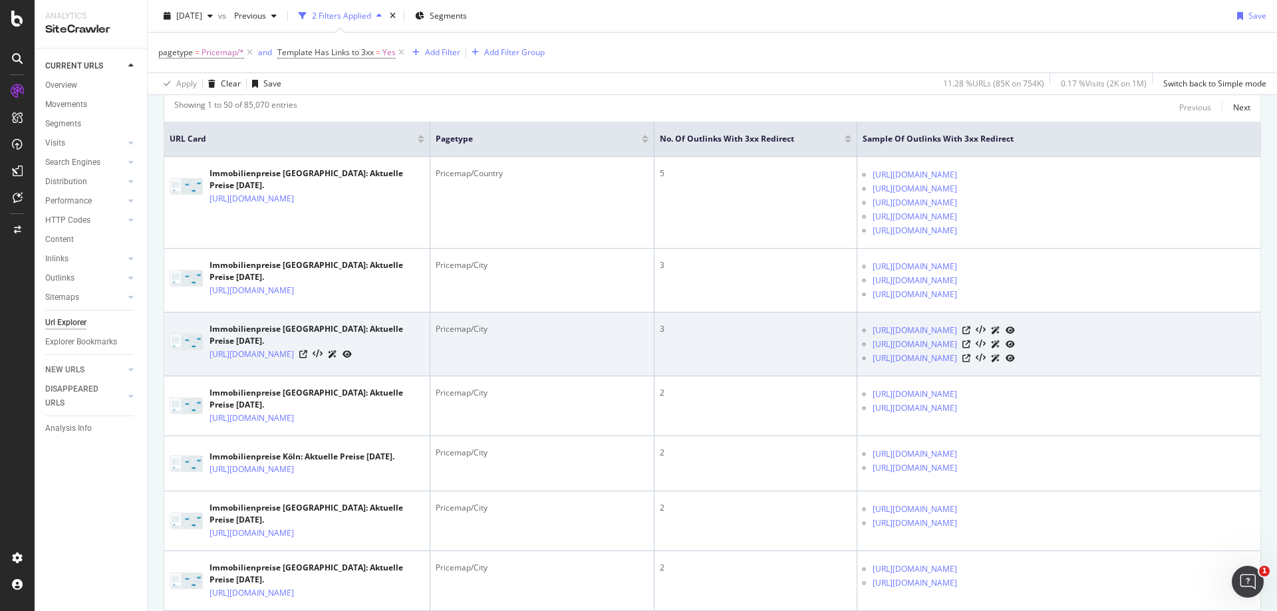
scroll to position [332, 0]
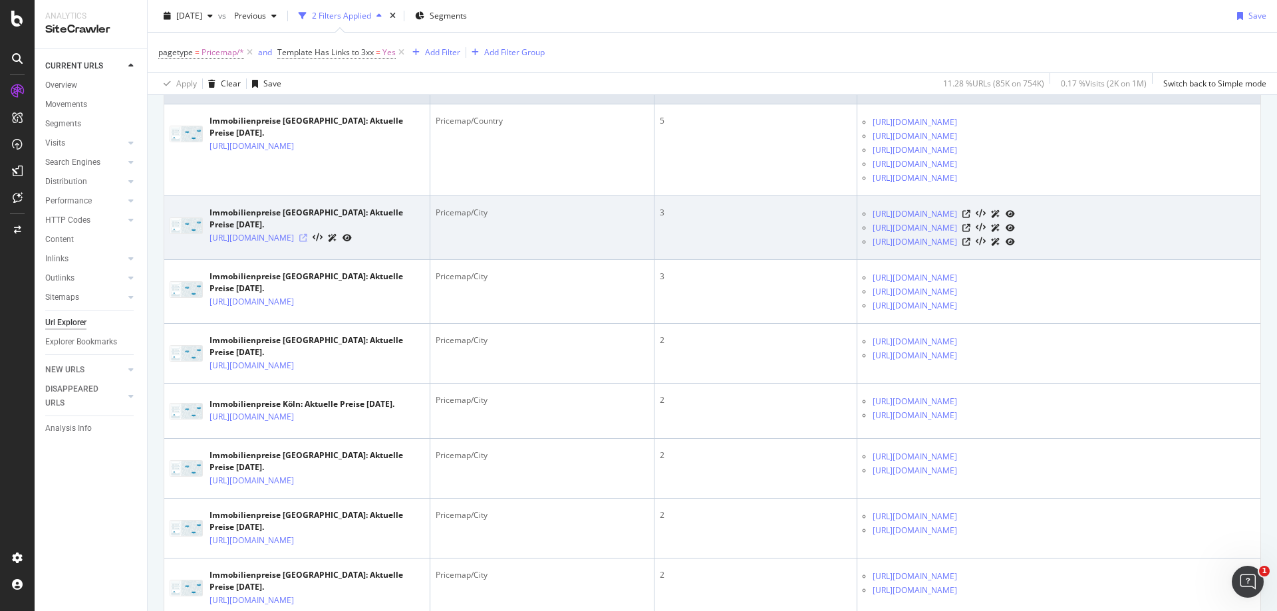
click at [307, 242] on icon at bounding box center [303, 238] width 8 height 8
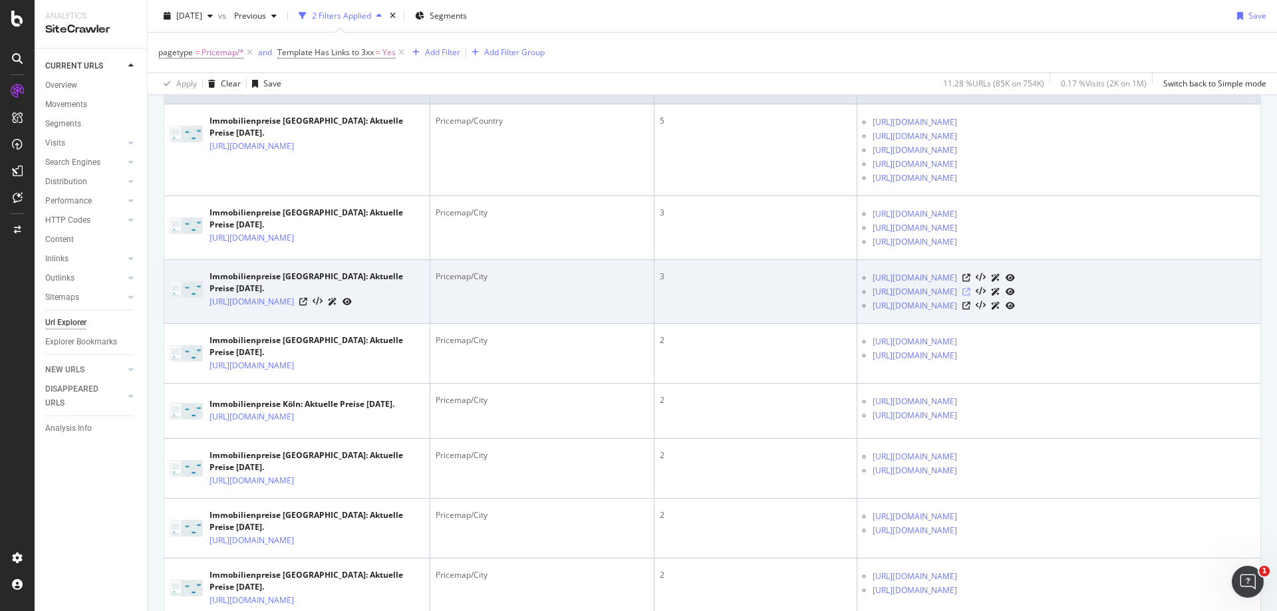
click at [970, 296] on icon at bounding box center [966, 292] width 8 height 8
click at [307, 306] on icon at bounding box center [303, 302] width 8 height 8
